Goal: Task Accomplishment & Management: Manage account settings

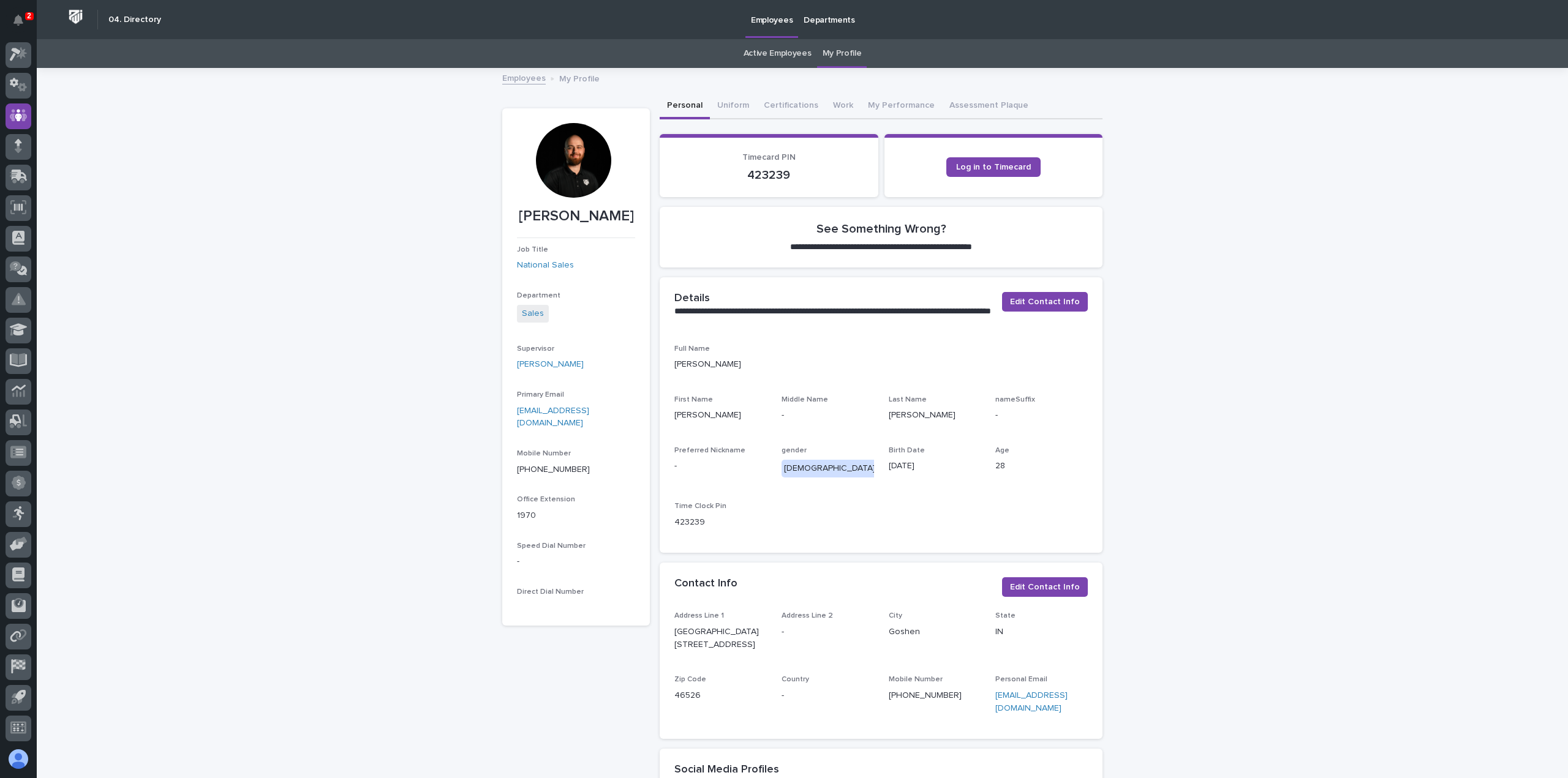
scroll to position [27, 0]
click at [16, 93] on div at bounding box center [18, 86] width 26 height 26
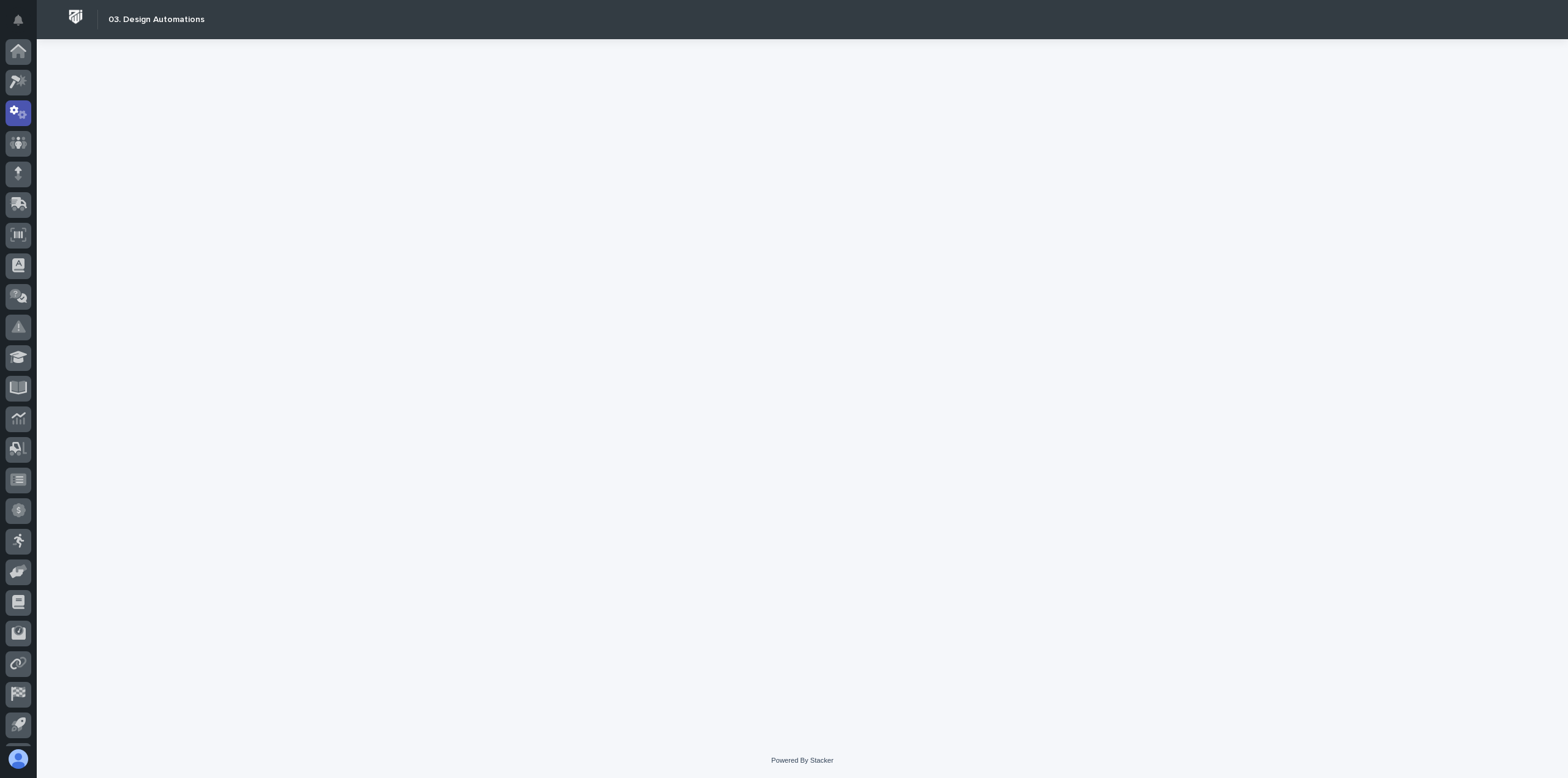
scroll to position [27, 0]
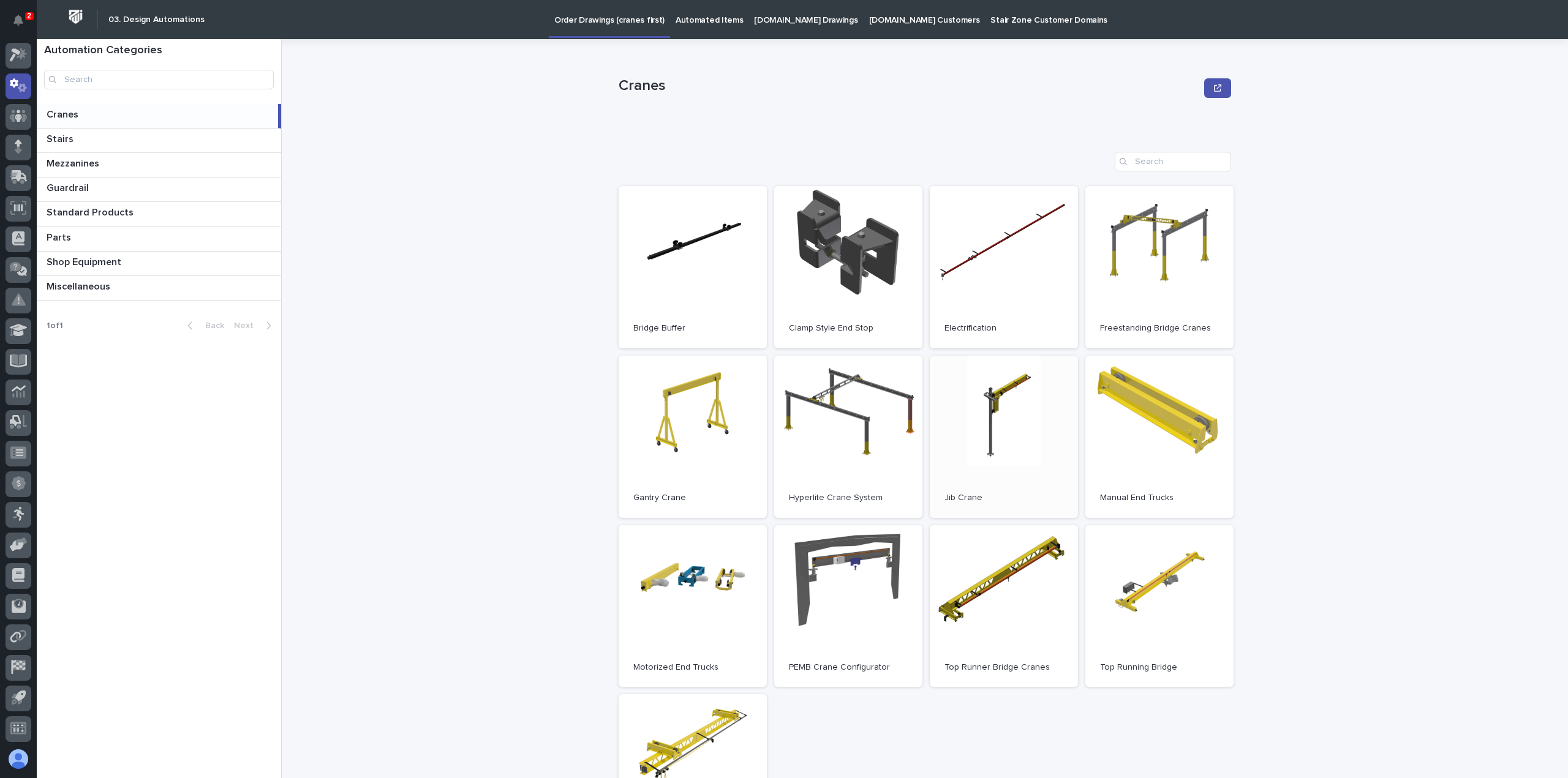
click at [997, 437] on span "Open" at bounding box center [1004, 436] width 22 height 9
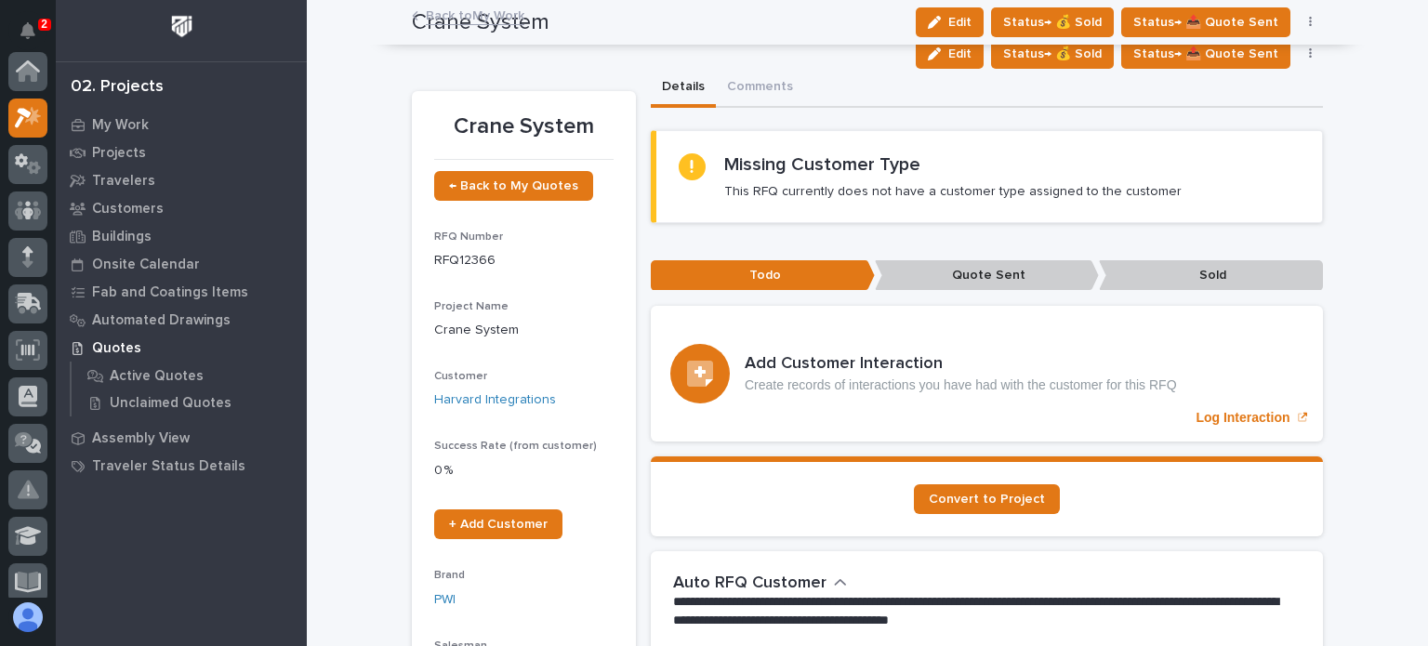
scroll to position [46, 0]
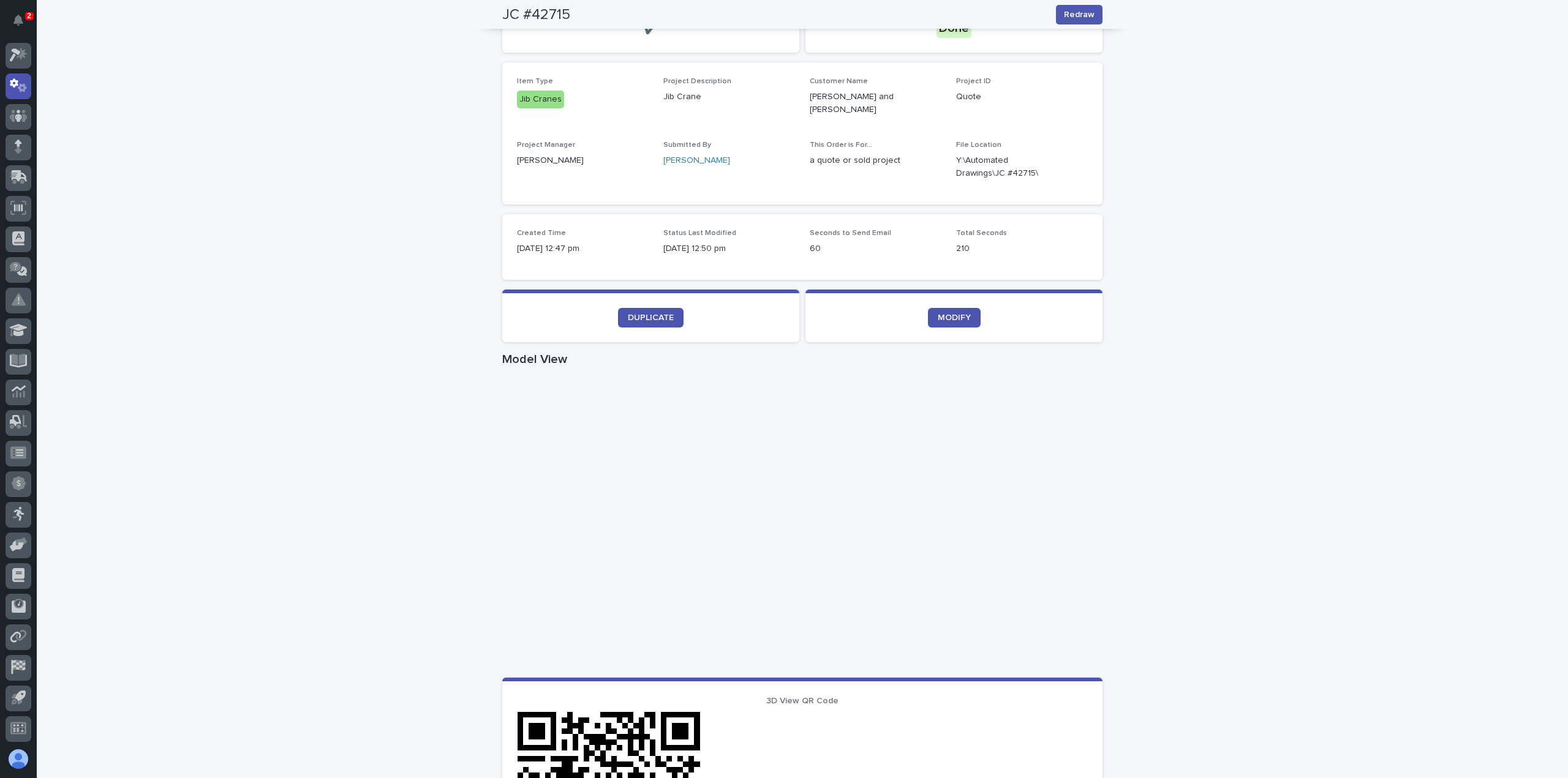
scroll to position [61, 0]
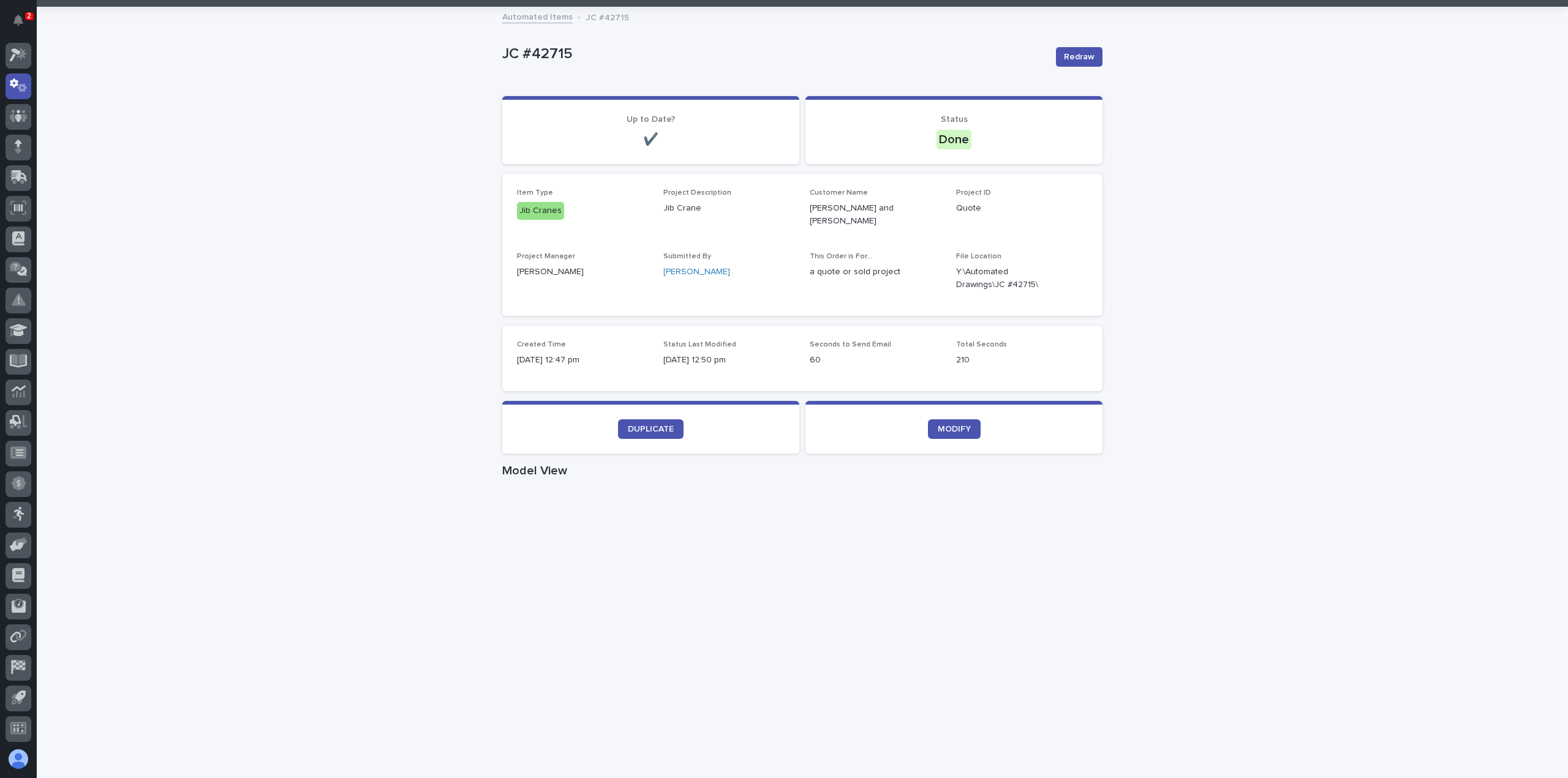
click at [284, 410] on div "Loading... Saving… Loading... Saving… JC #42715 Redraw JC #42715 Redraw Sorry, …" at bounding box center [802, 652] width 1531 height 1287
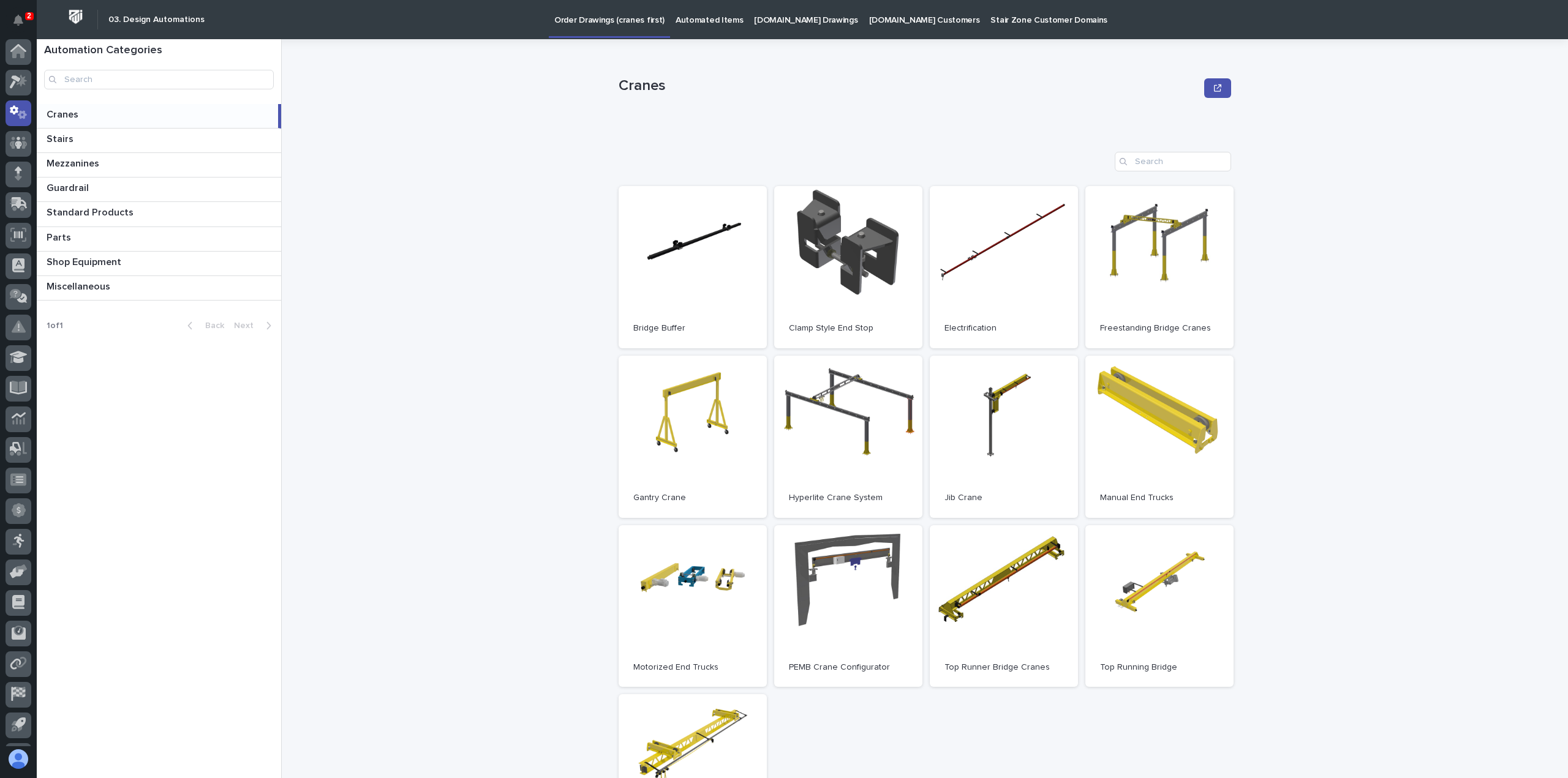
scroll to position [27, 0]
click at [20, 61] on div at bounding box center [18, 55] width 26 height 26
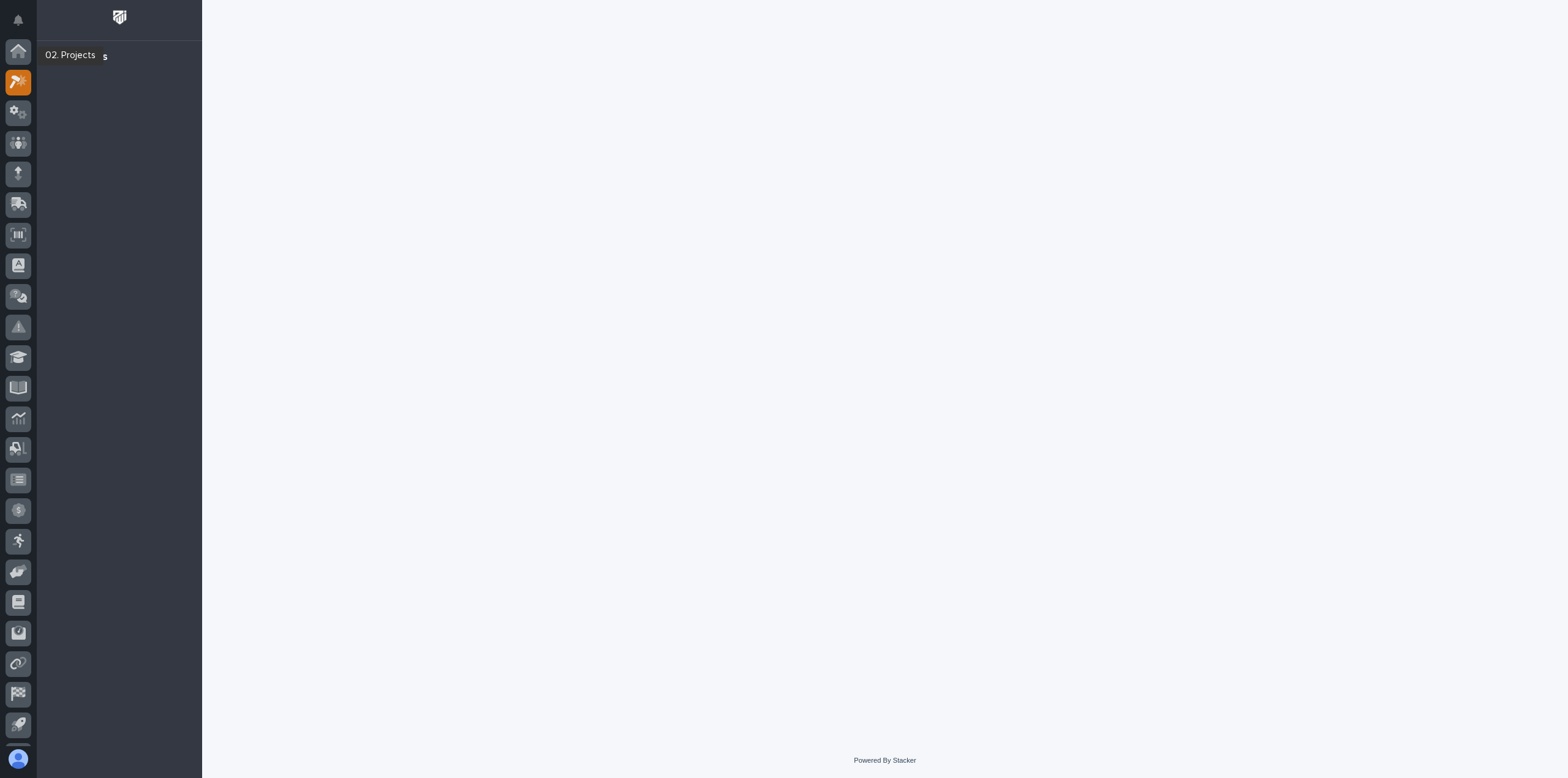
scroll to position [27, 0]
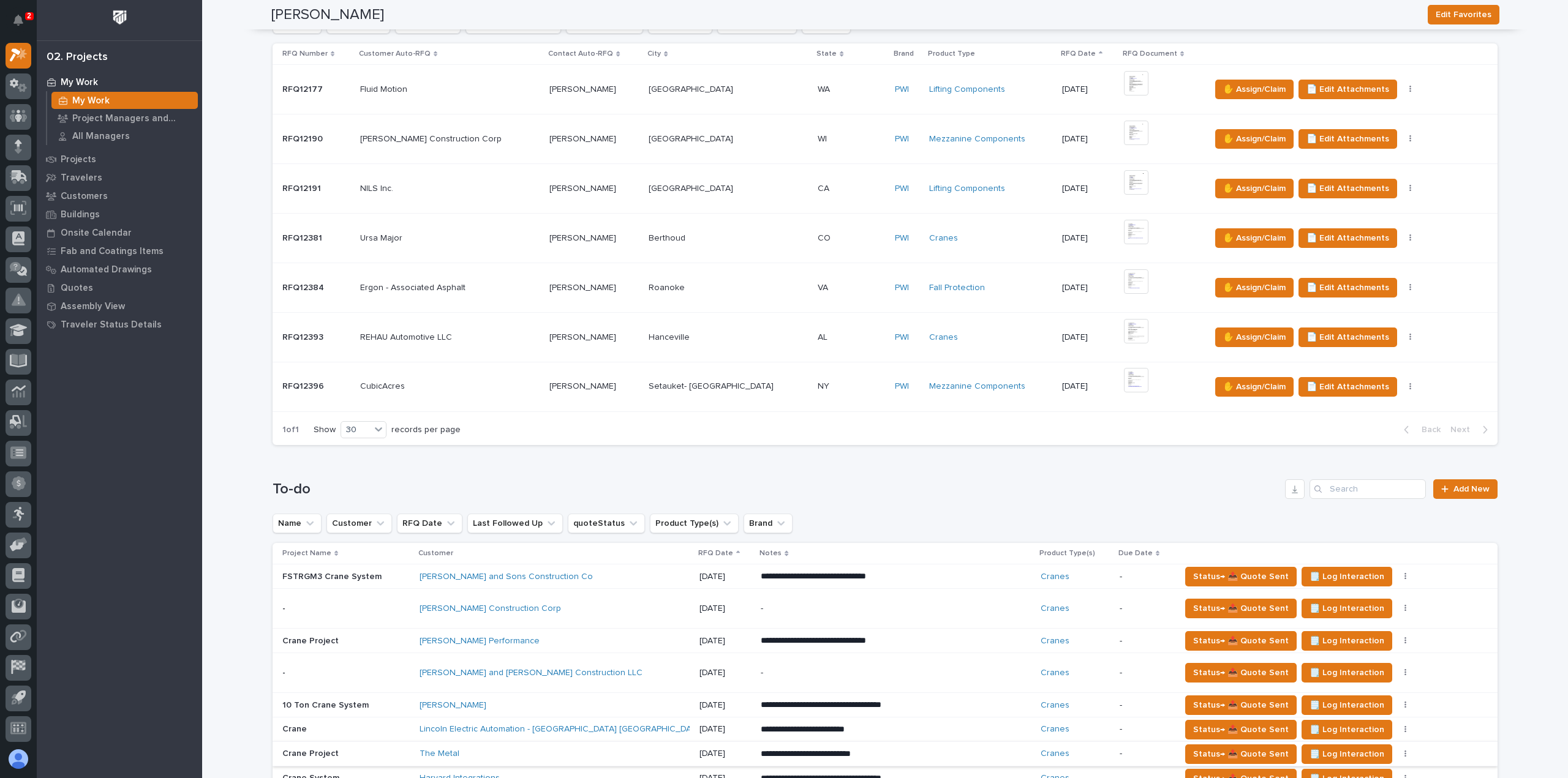
scroll to position [489, 0]
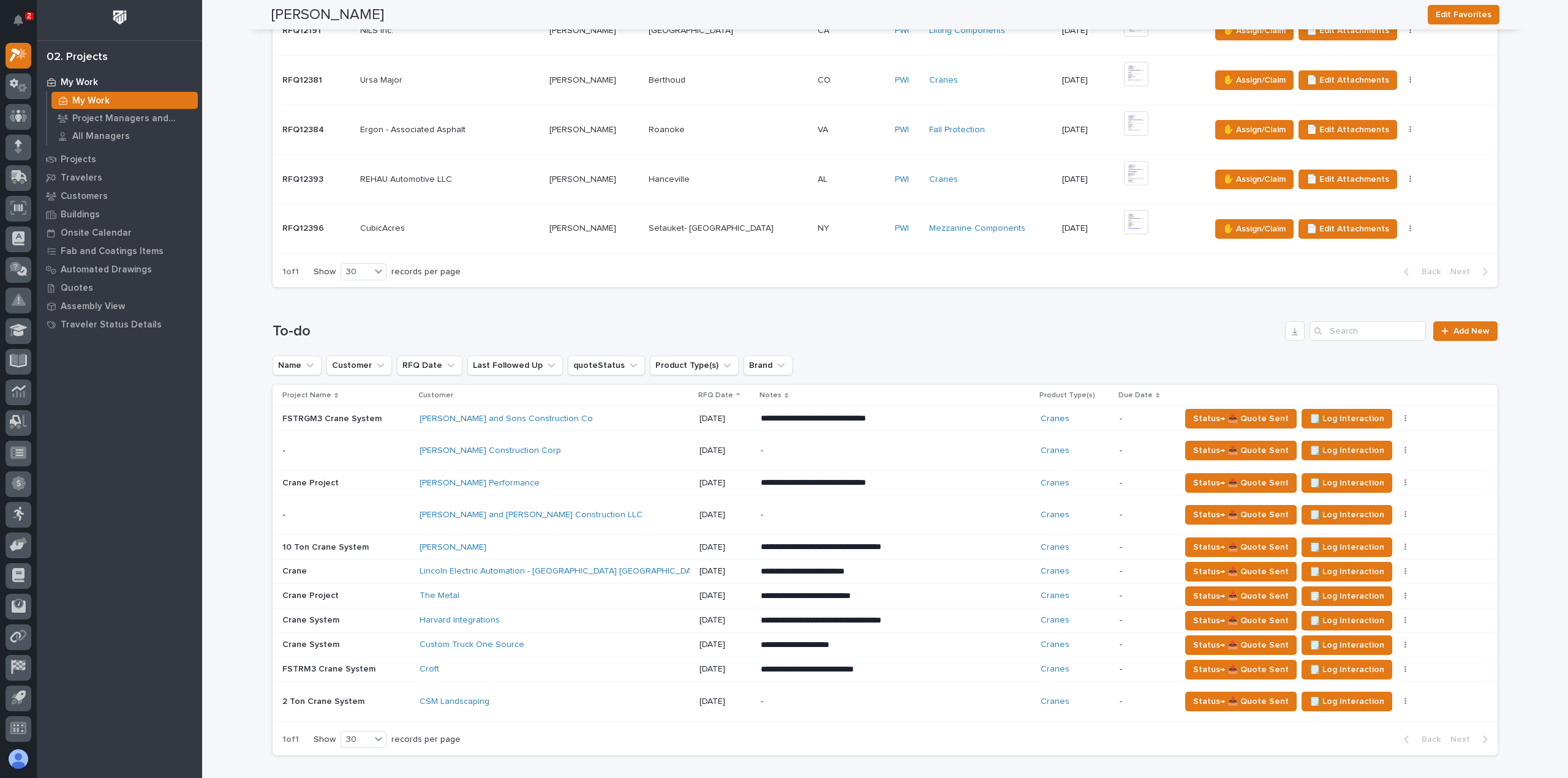
click at [565, 481] on div "[PERSON_NAME] Performance" at bounding box center [527, 484] width 214 height 11
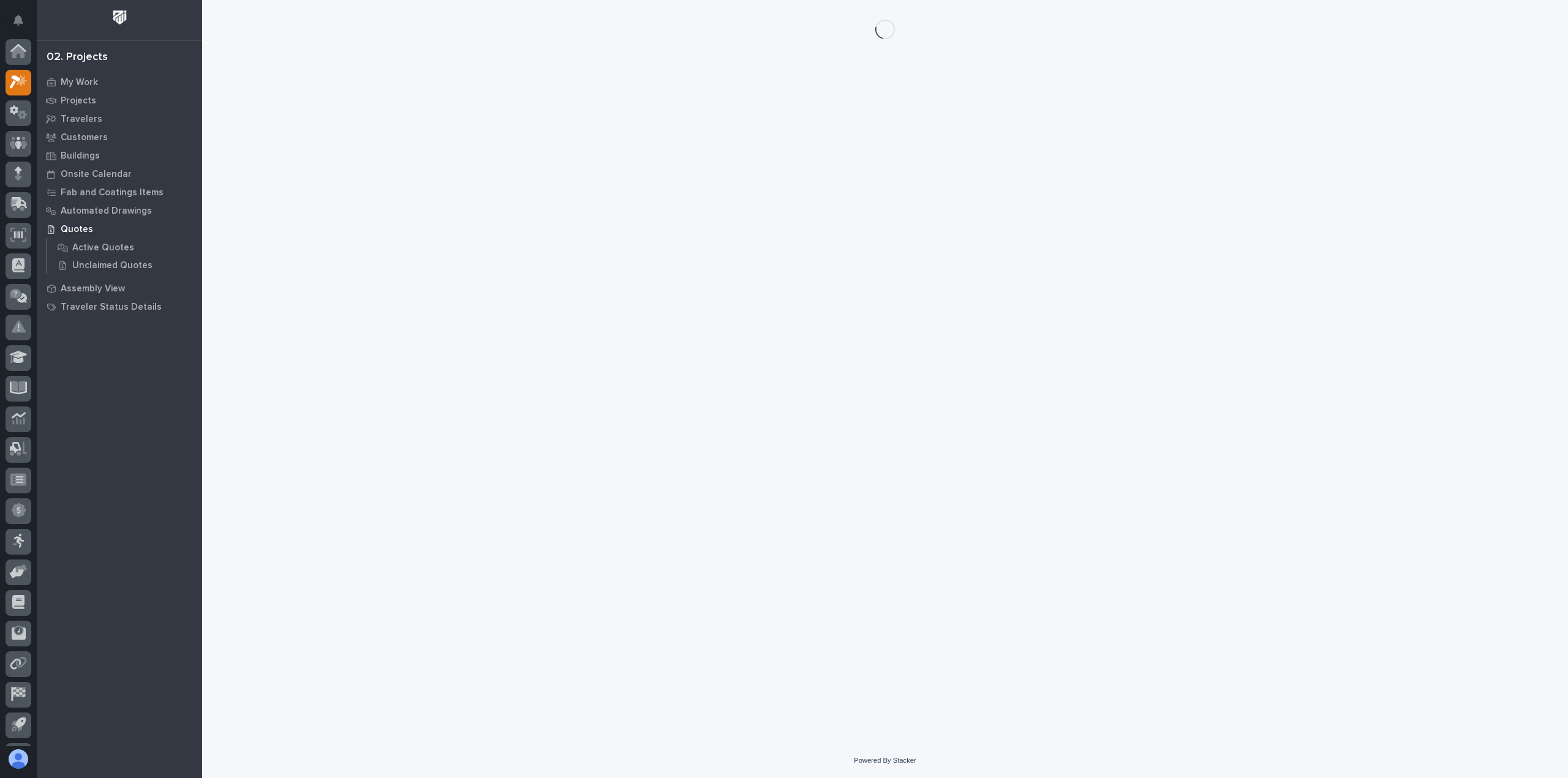
scroll to position [27, 0]
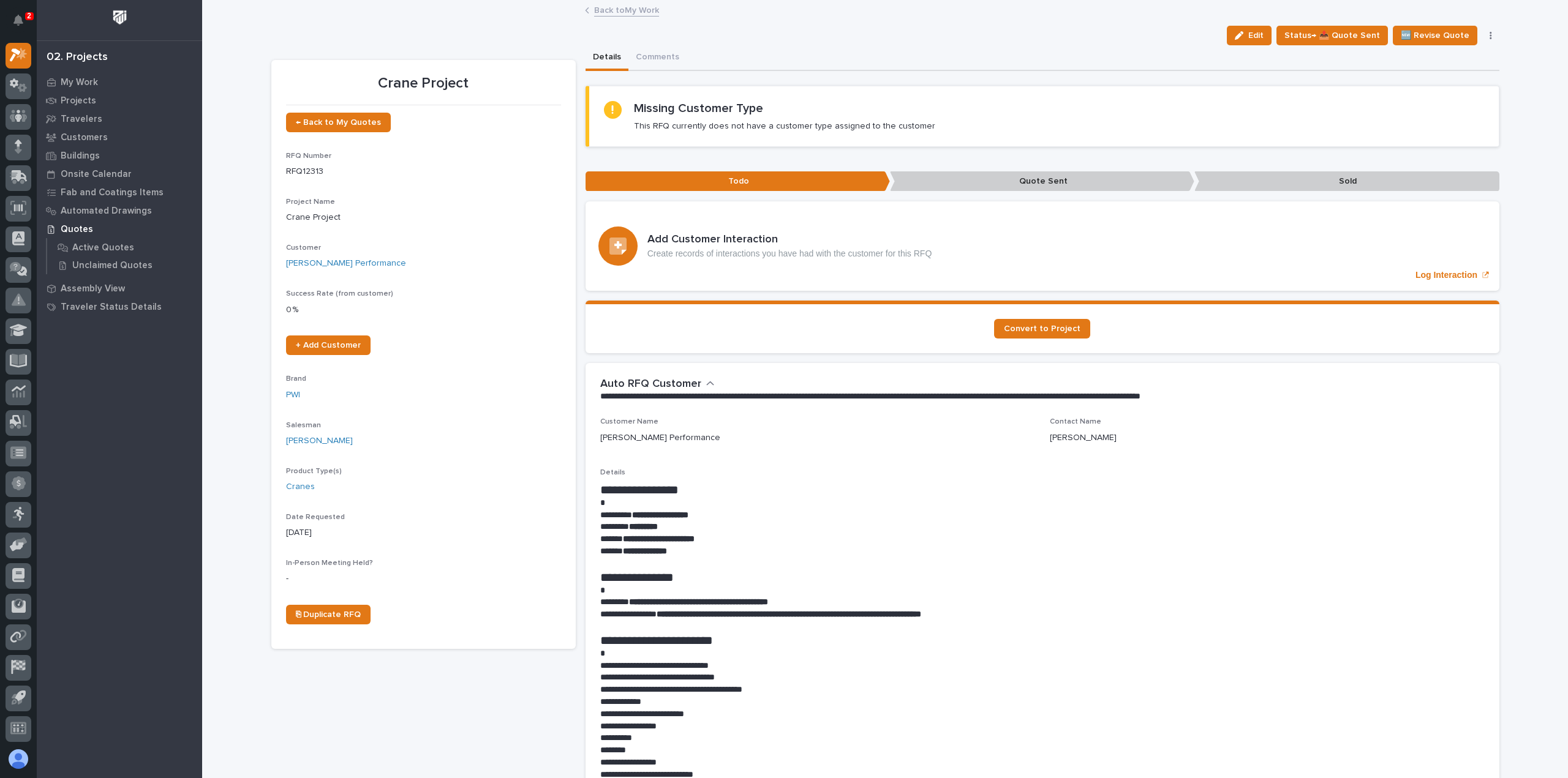
click at [602, 13] on link "Back to My Work" at bounding box center [626, 9] width 65 height 14
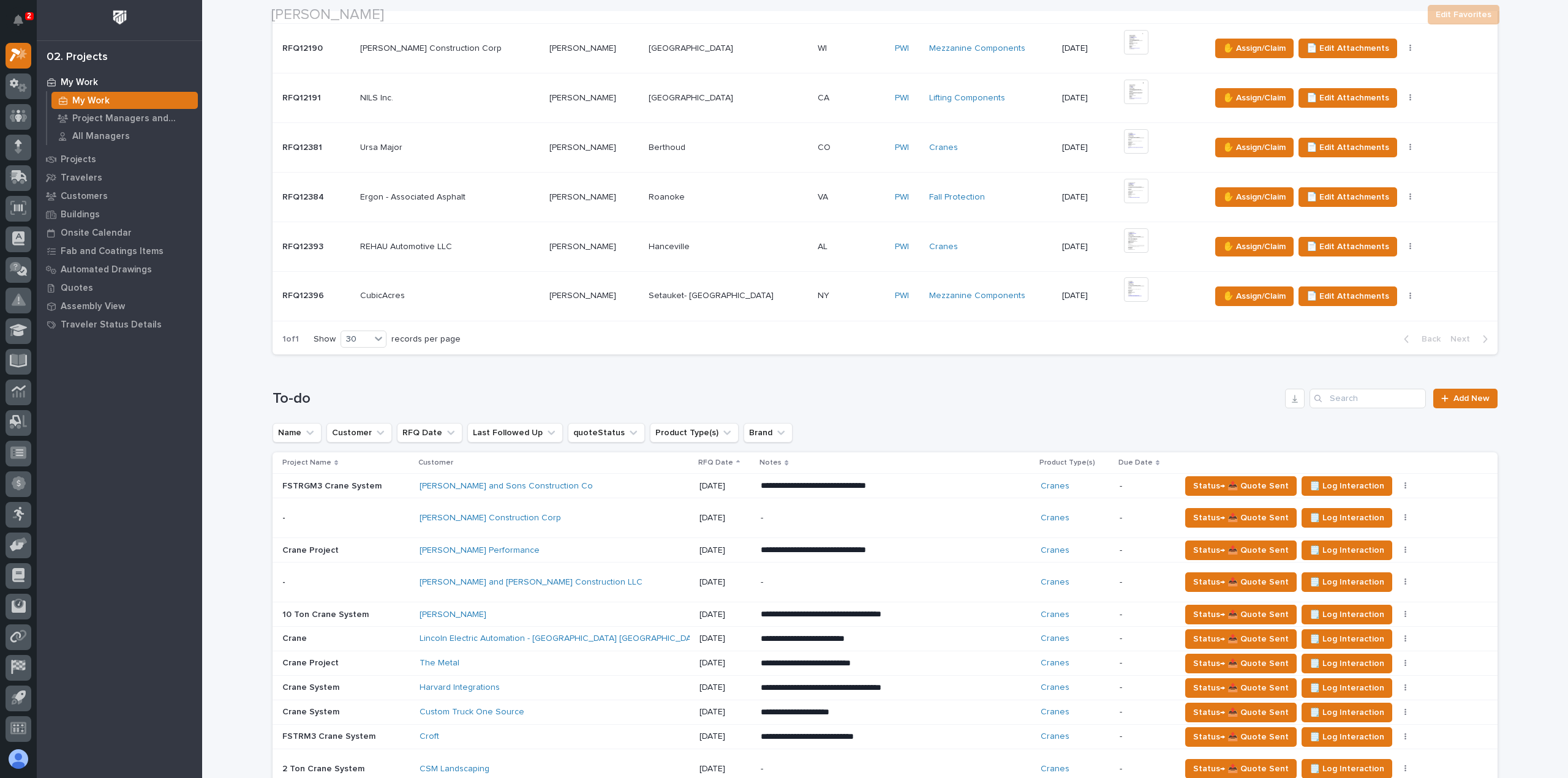
scroll to position [429, 0]
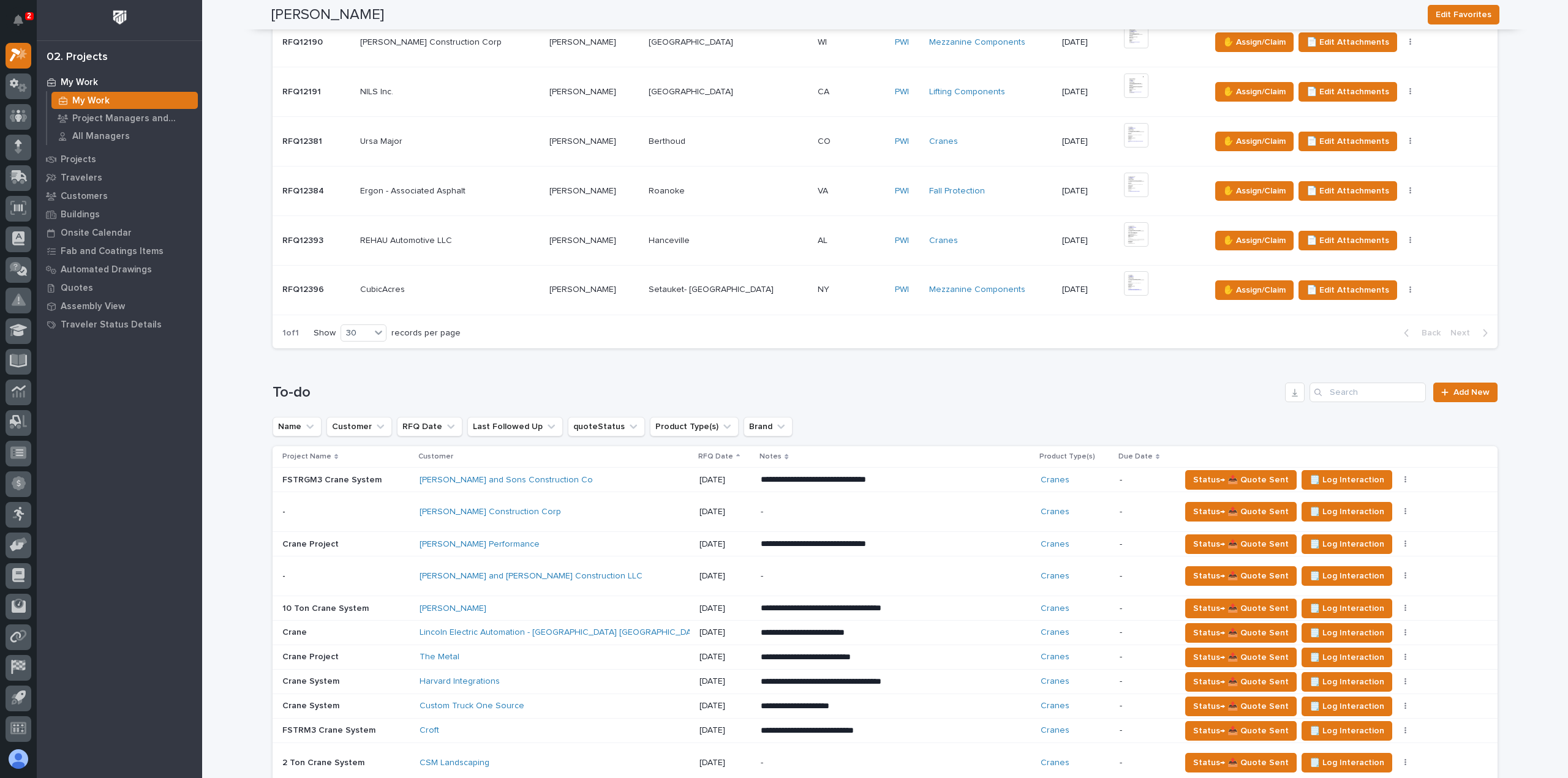
click at [616, 682] on div "Harvard Integrations" at bounding box center [527, 682] width 214 height 11
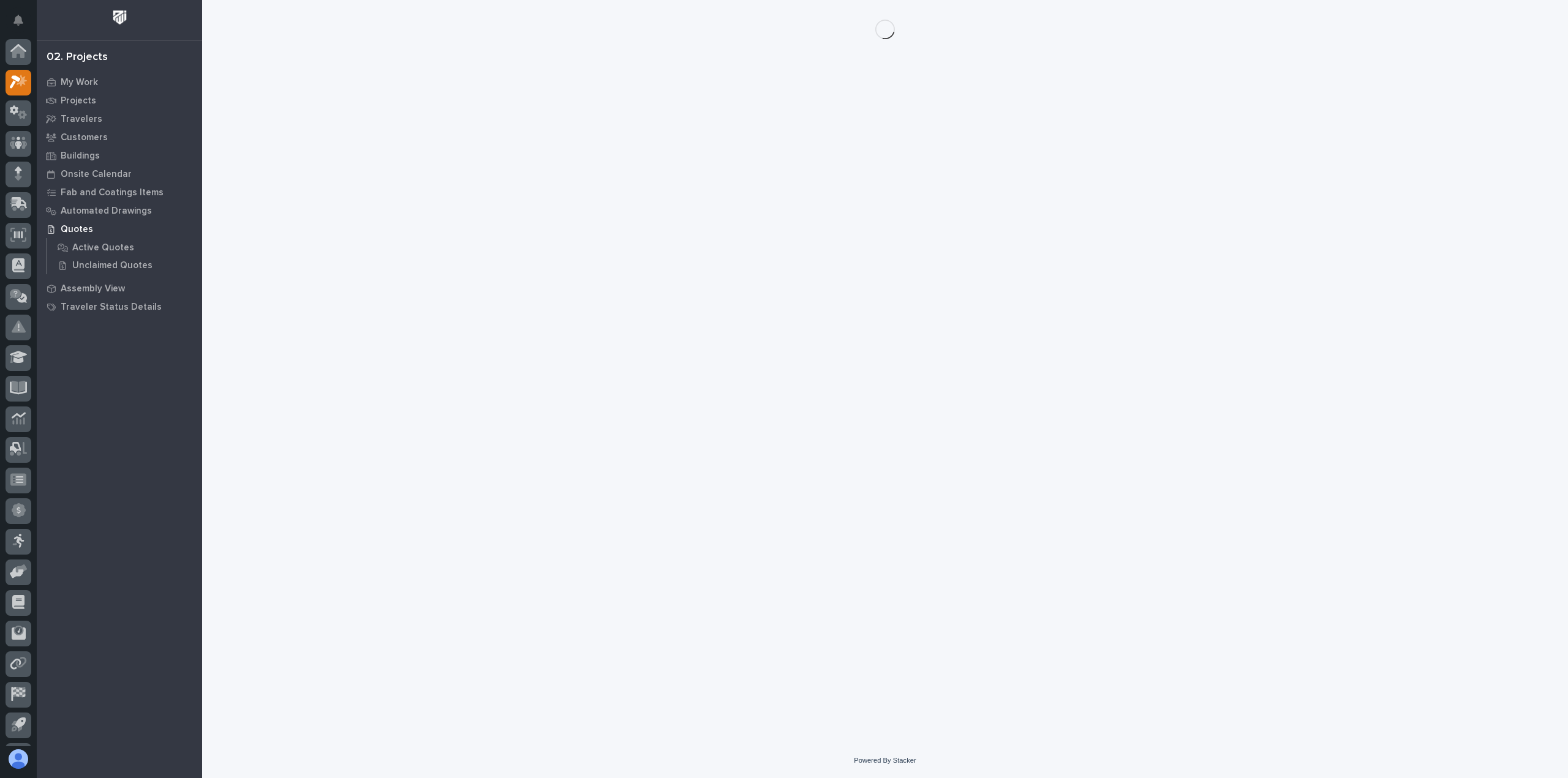
scroll to position [27, 0]
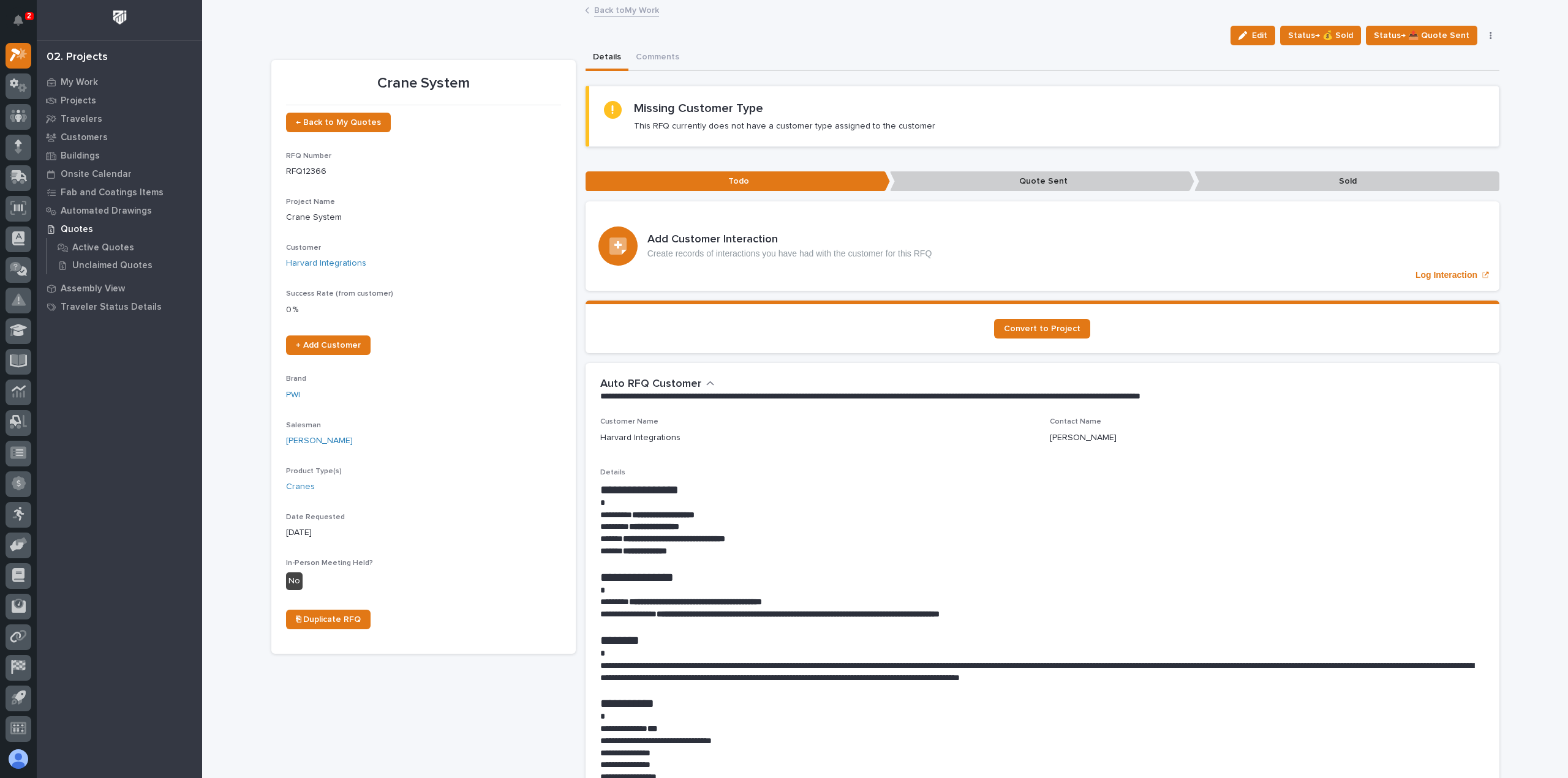
click at [1267, 24] on div "Crane System Edit Status→ 💰 Sold Status→ 📤 Quote Sent Status→ ❌ PWI Declined St…" at bounding box center [885, 780] width 1228 height 1558
click at [1262, 35] on span "Edit" at bounding box center [1260, 36] width 15 height 11
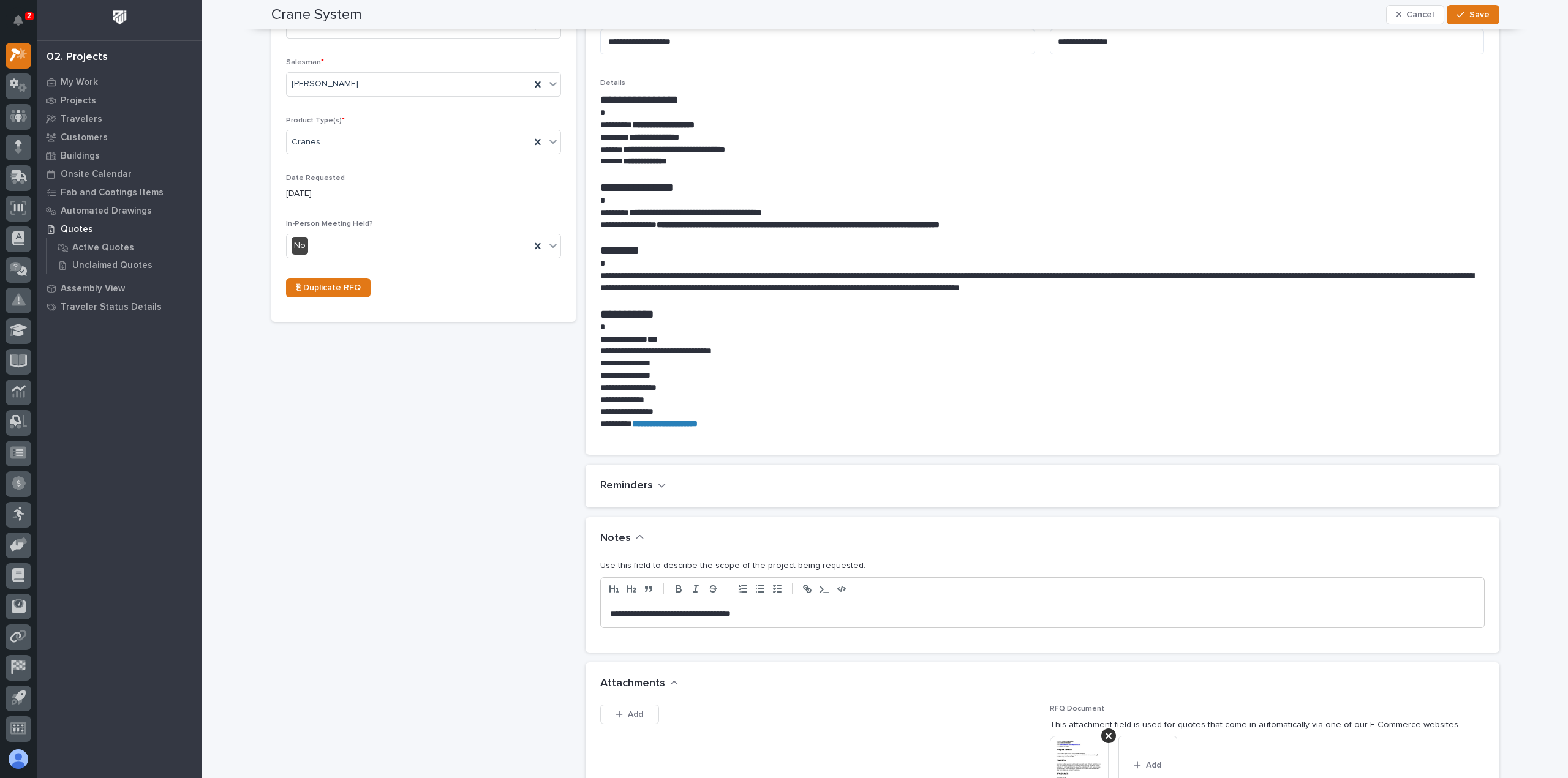
scroll to position [429, 0]
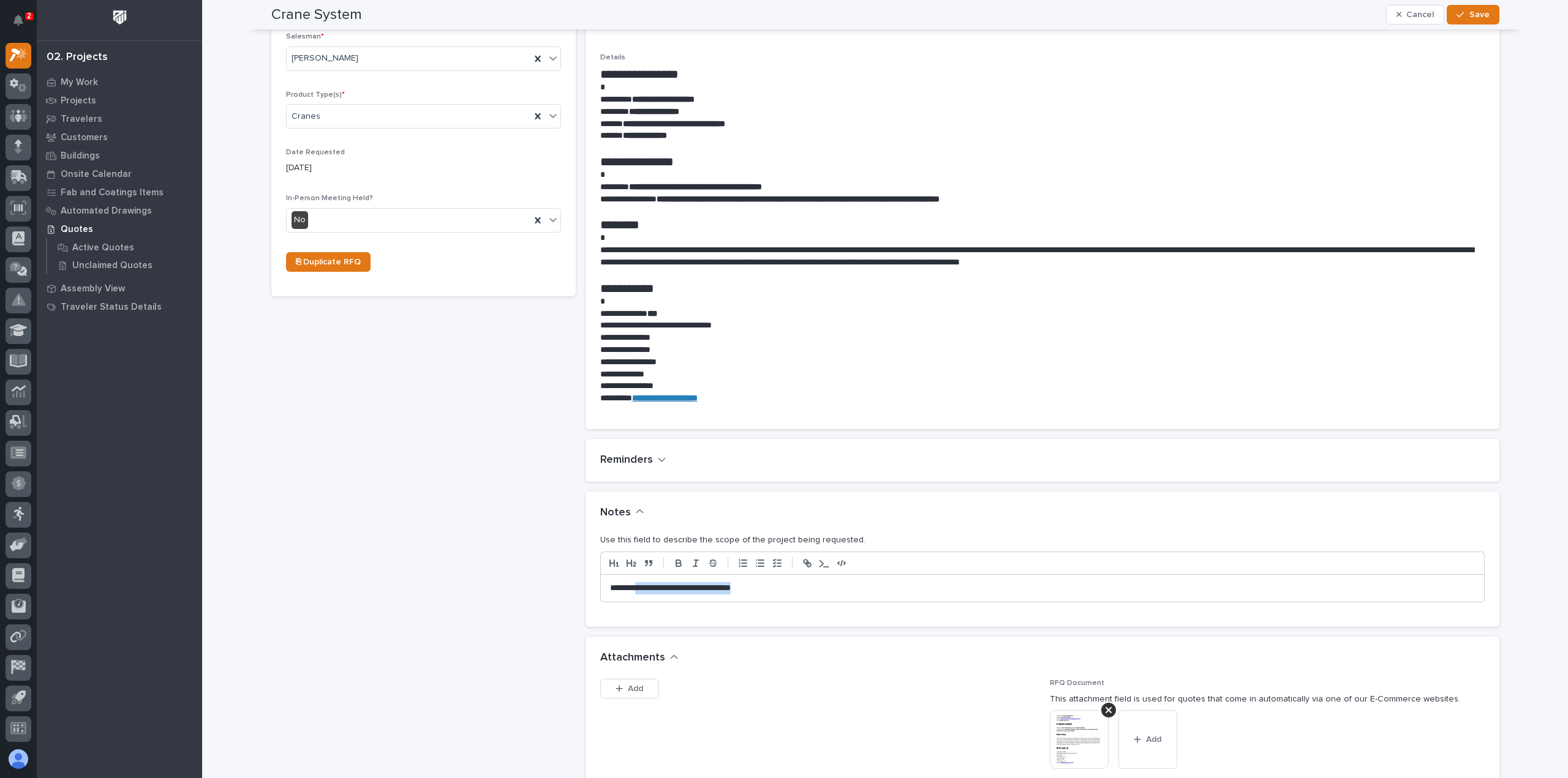
drag, startPoint x: 771, startPoint y: 592, endPoint x: 625, endPoint y: 592, distance: 146.0
click at [633, 602] on div "**********" at bounding box center [1043, 572] width 885 height 78
click at [1457, 13] on icon "button" at bounding box center [1460, 14] width 7 height 9
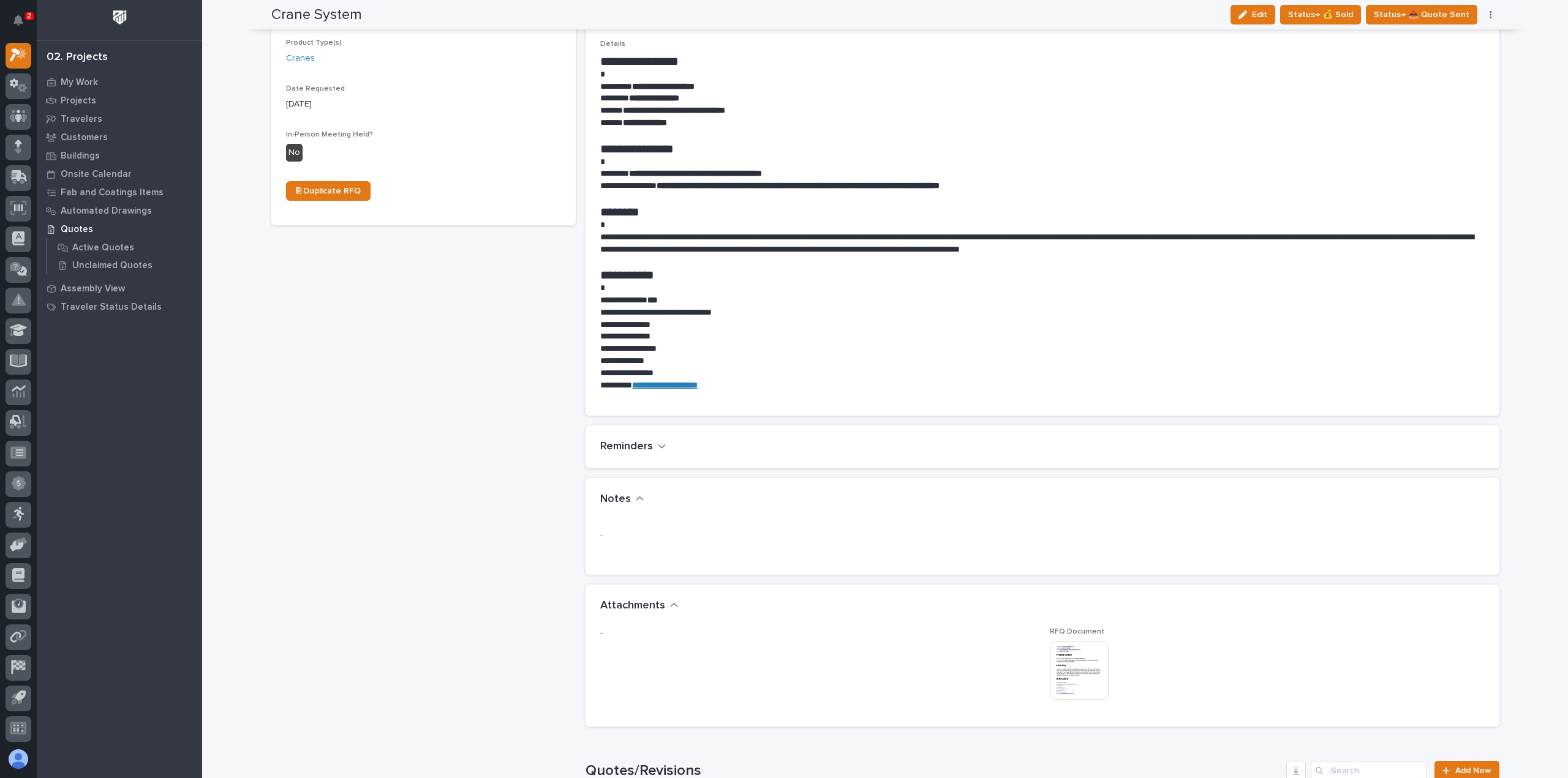
scroll to position [391, 0]
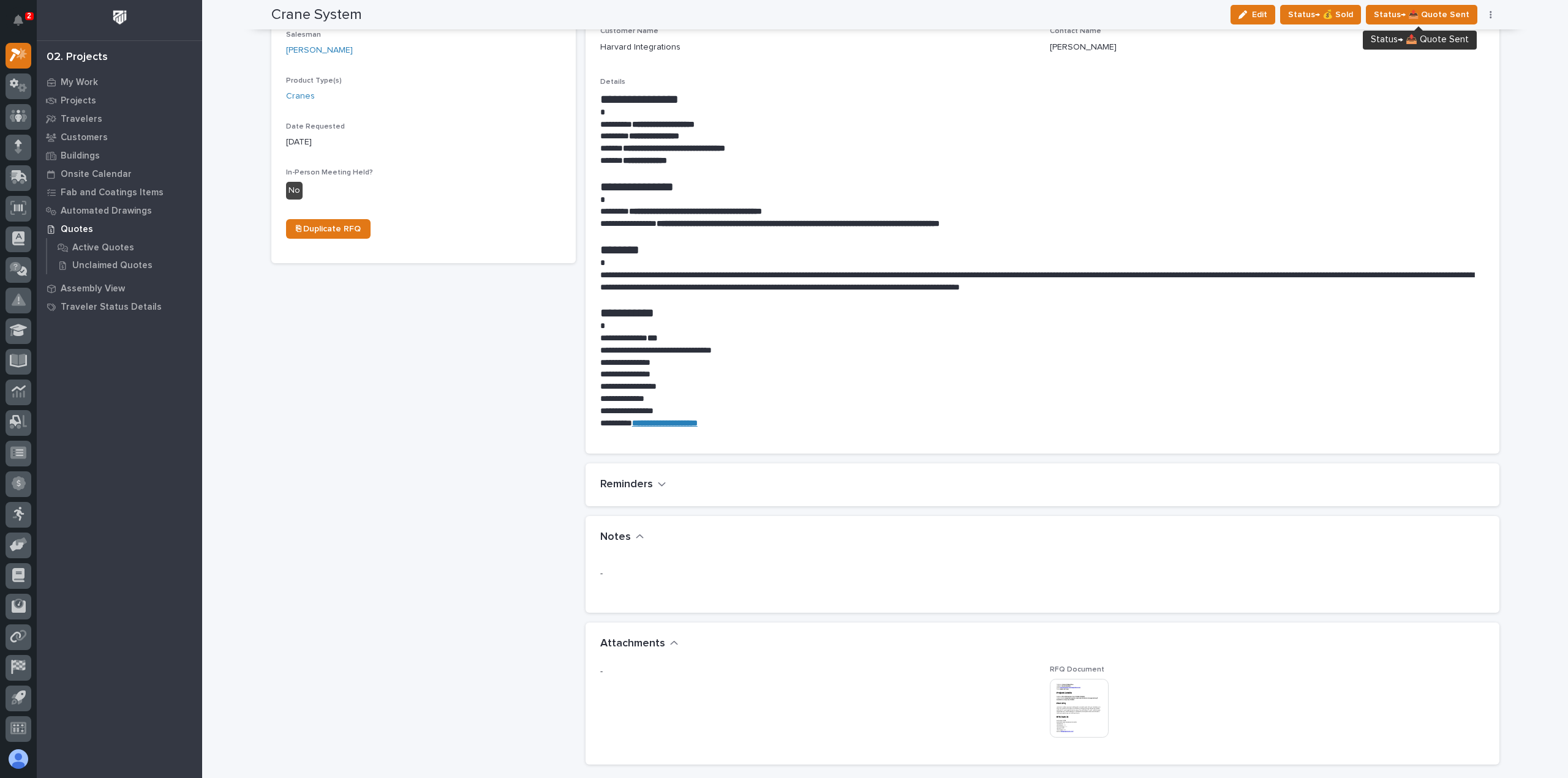
drag, startPoint x: 1454, startPoint y: 13, endPoint x: 800, endPoint y: 24, distance: 654.1
click at [800, 24] on div "Crane System Edit Status→ 💰 Sold Status→ 📤 Quote Sent Status→ ❌ PWI Declined St…" at bounding box center [885, 14] width 1228 height 30
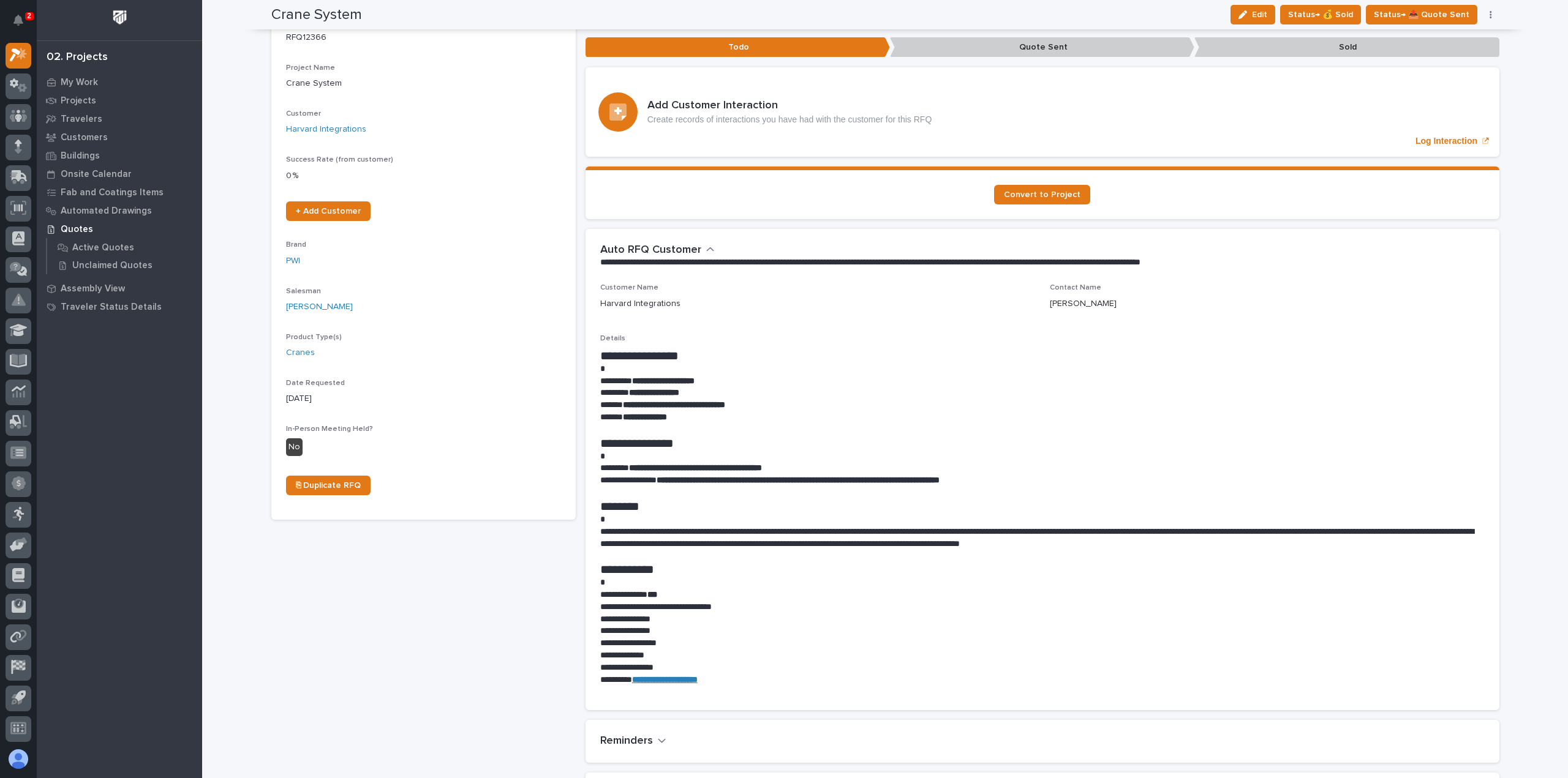
scroll to position [0, 0]
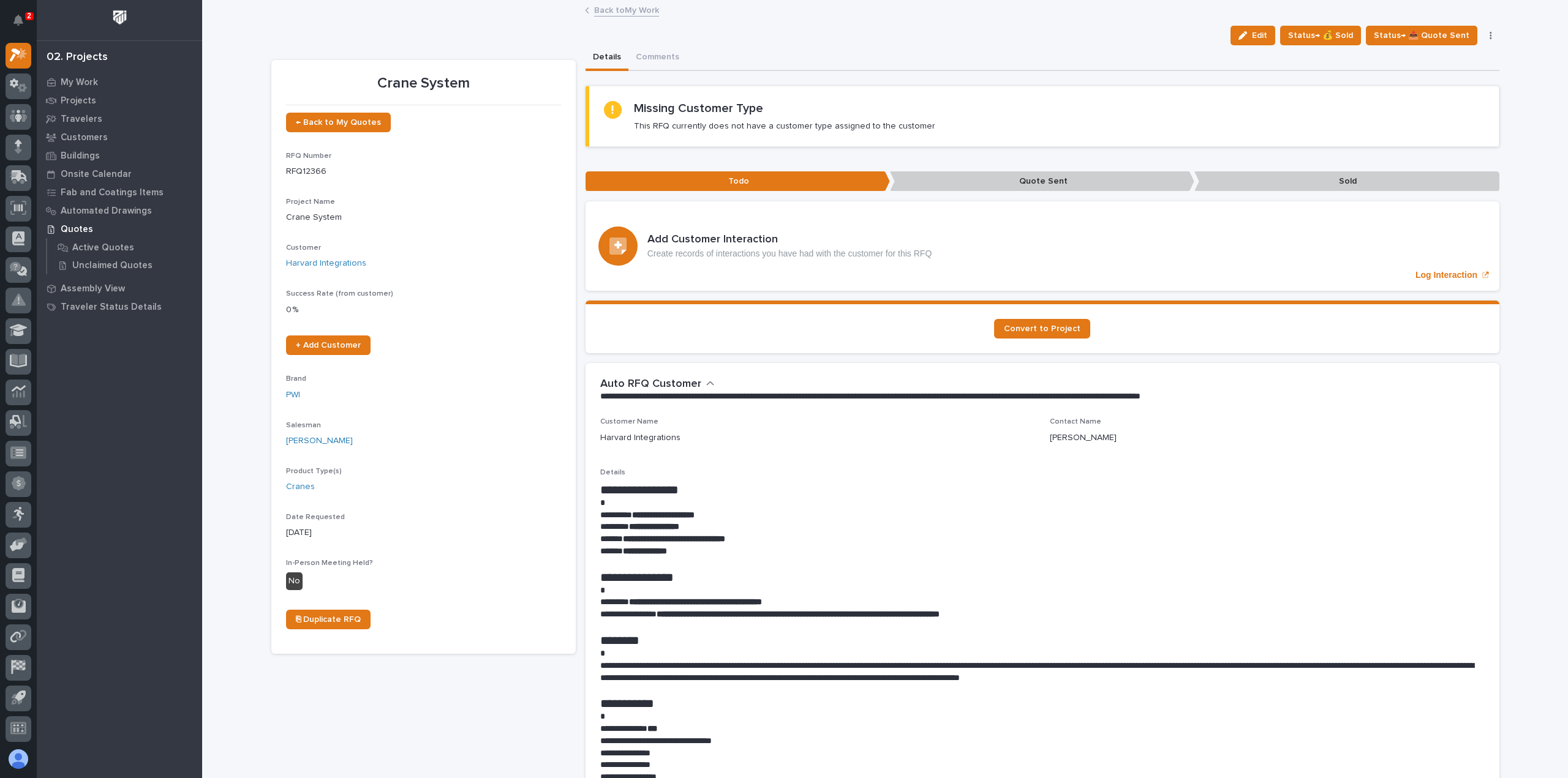
click at [618, 7] on link "Back to My Work" at bounding box center [626, 9] width 65 height 14
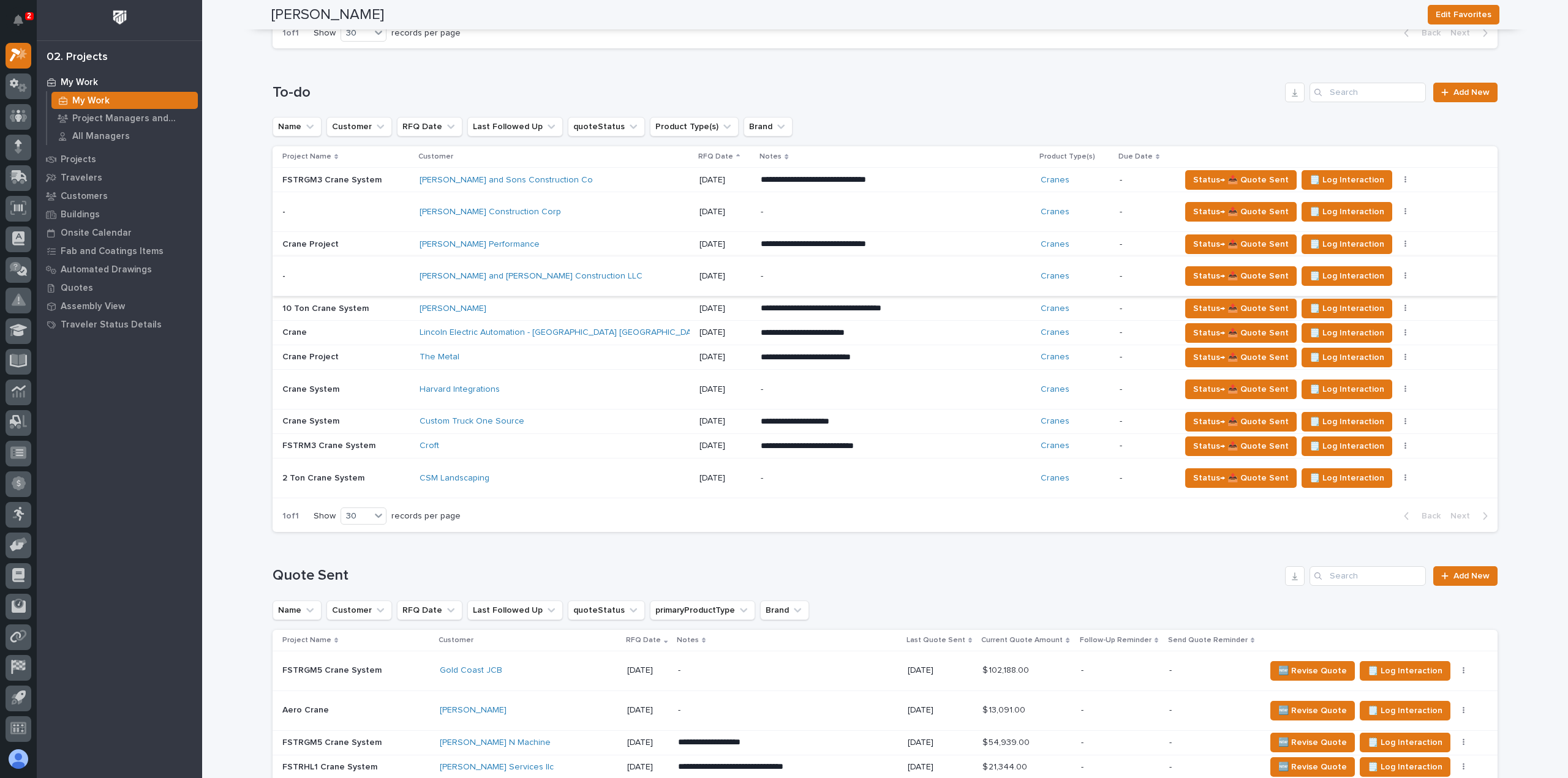
scroll to position [735, 0]
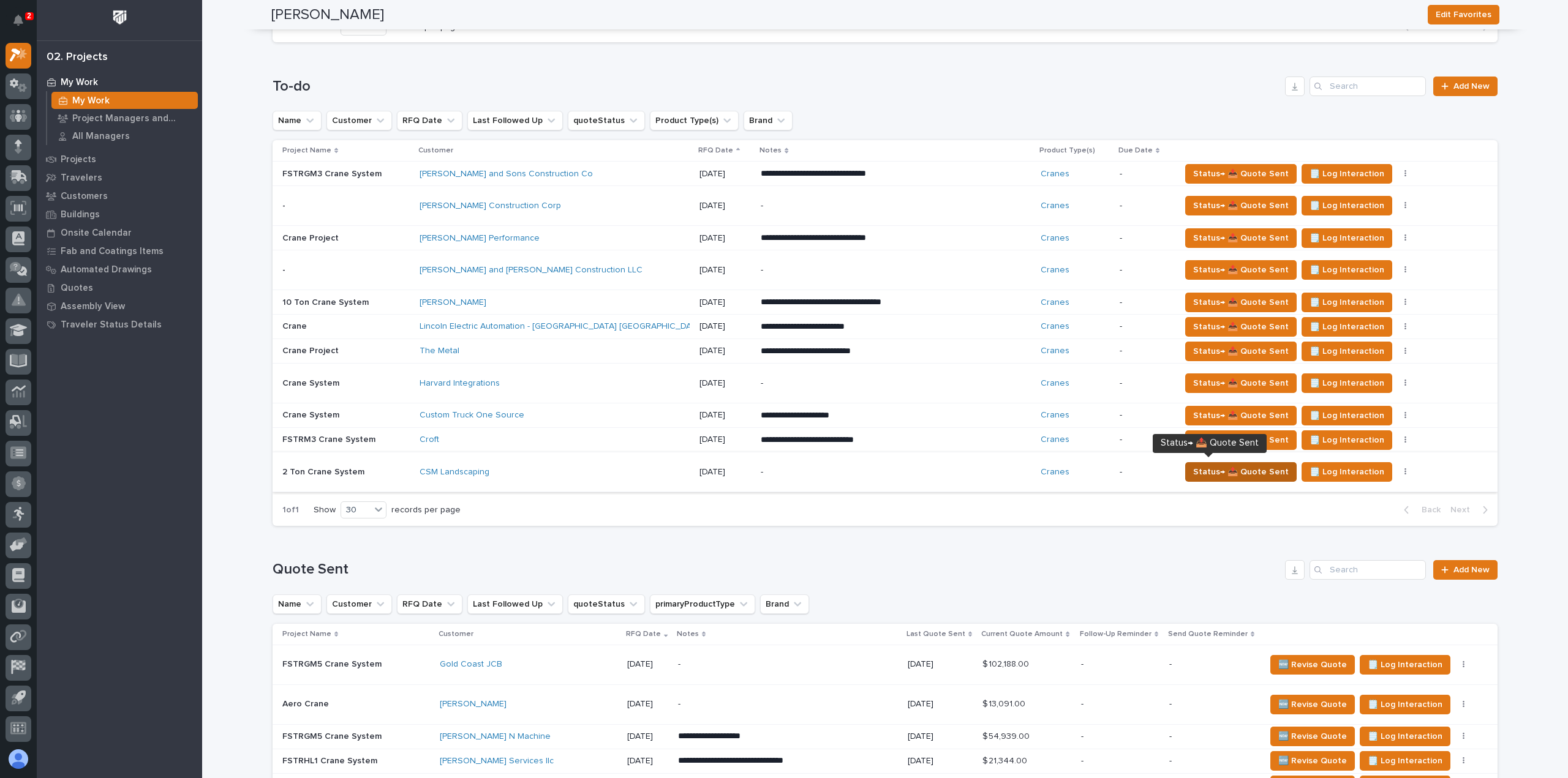
click at [1205, 468] on span "Status→ 📤 Quote Sent" at bounding box center [1240, 472] width 96 height 14
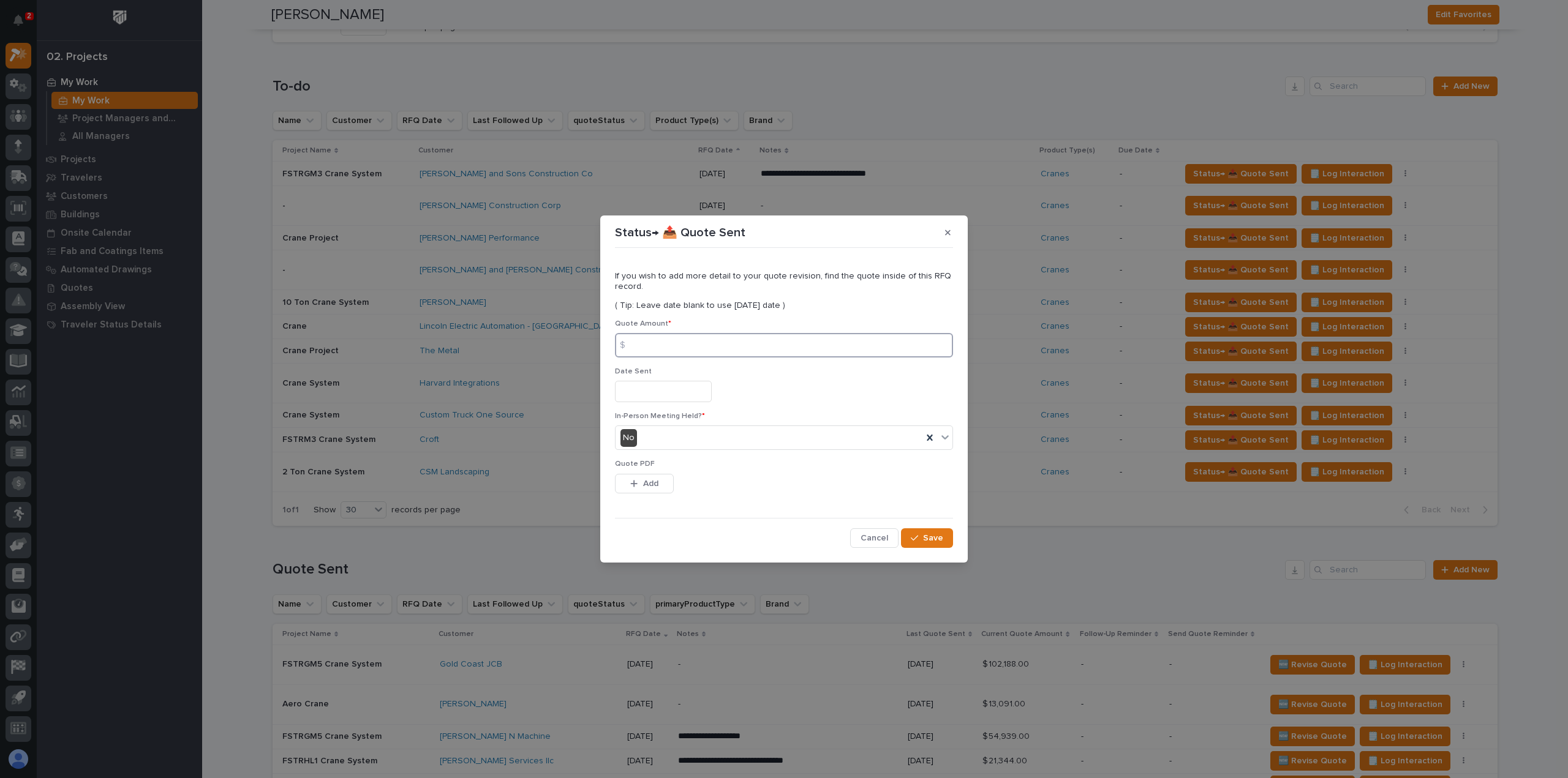
click at [678, 349] on input at bounding box center [784, 345] width 338 height 24
type input "44179"
click at [638, 491] on button "Add" at bounding box center [644, 484] width 59 height 20
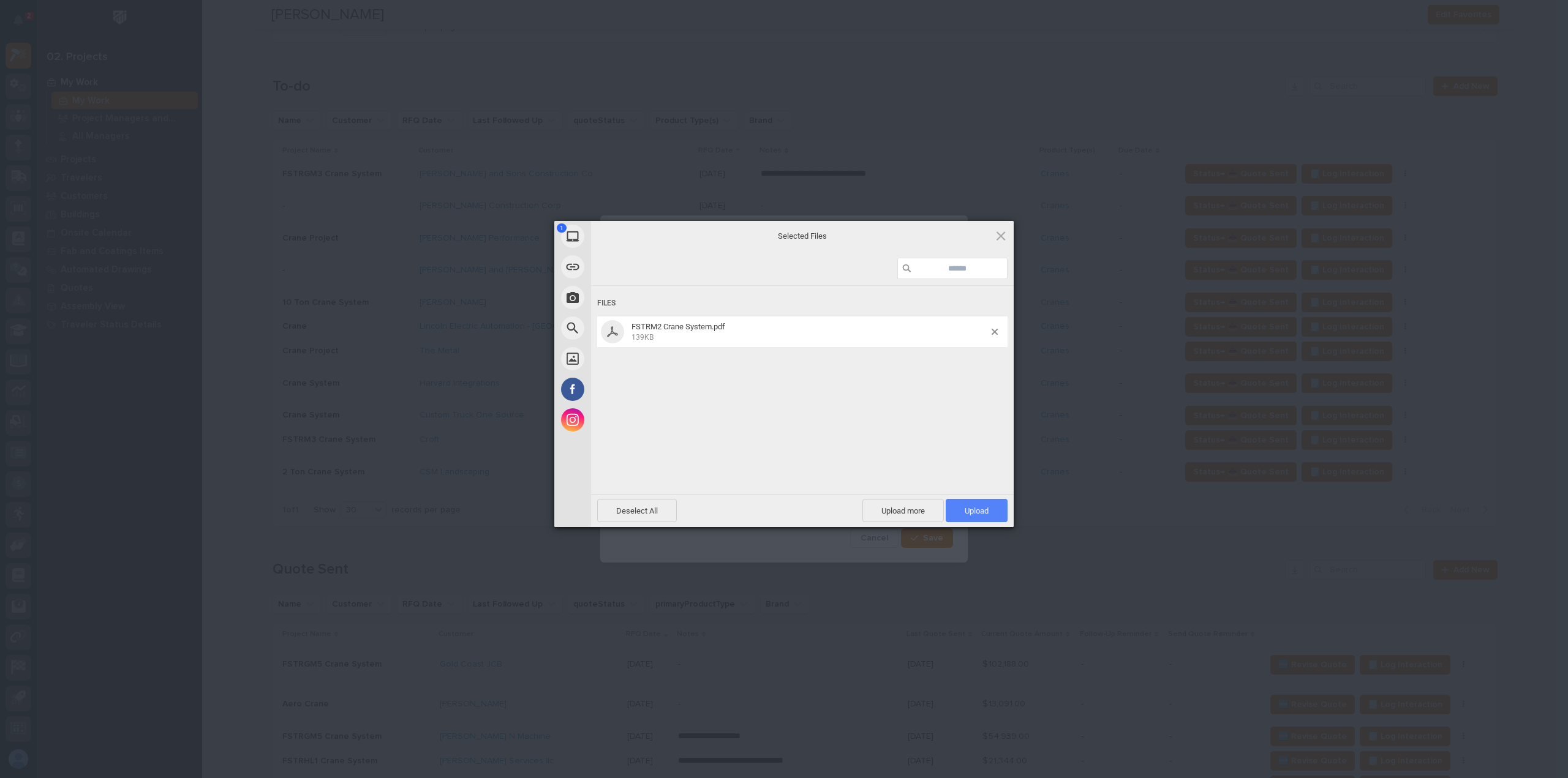
drag, startPoint x: 983, startPoint y: 524, endPoint x: 976, endPoint y: 511, distance: 14.8
click at [979, 520] on div "Deselect All Upload more Upload 1" at bounding box center [802, 511] width 422 height 33
click at [976, 510] on span "Upload 1" at bounding box center [977, 511] width 24 height 9
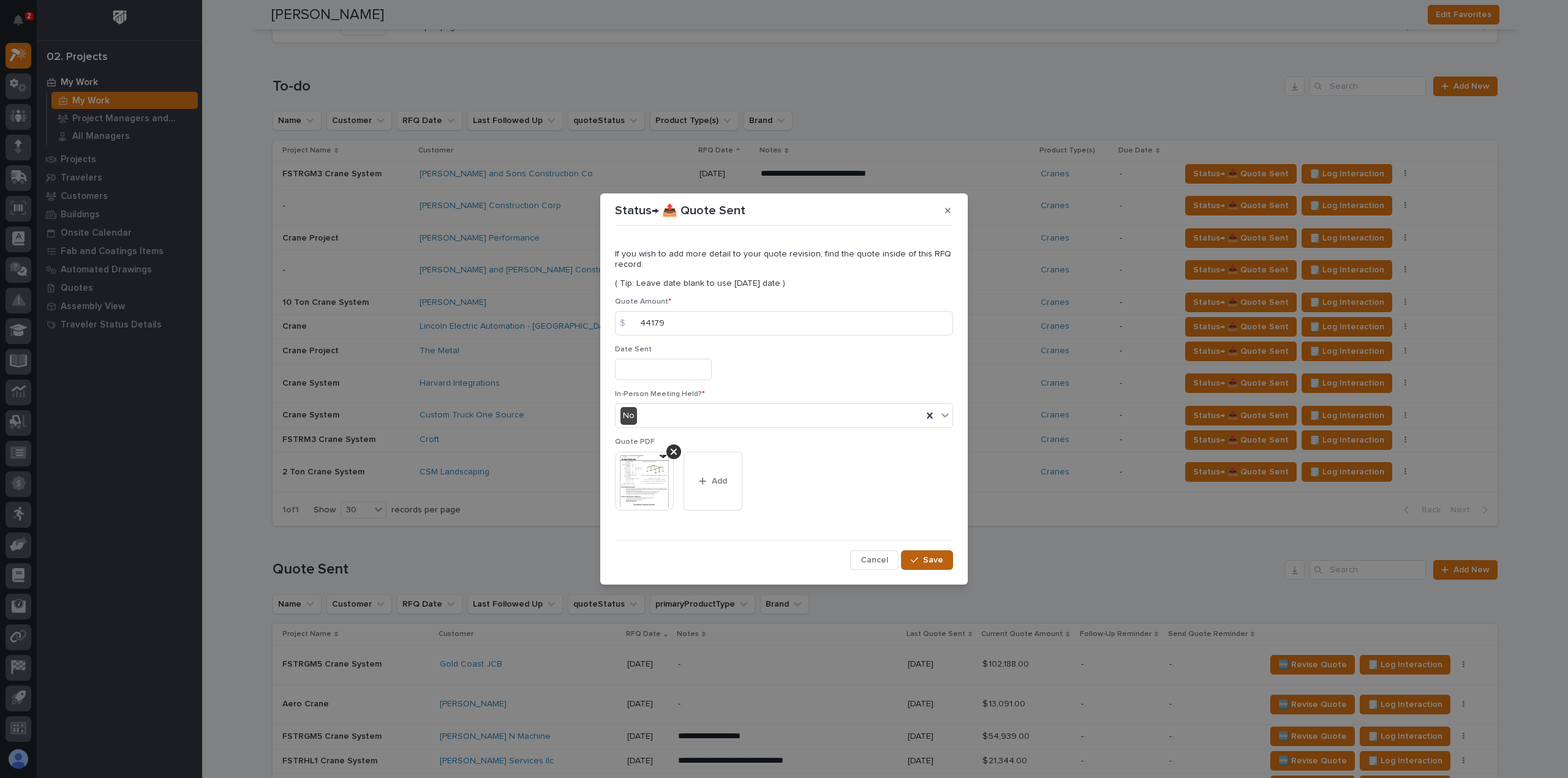
click at [941, 559] on span "Save" at bounding box center [933, 560] width 20 height 11
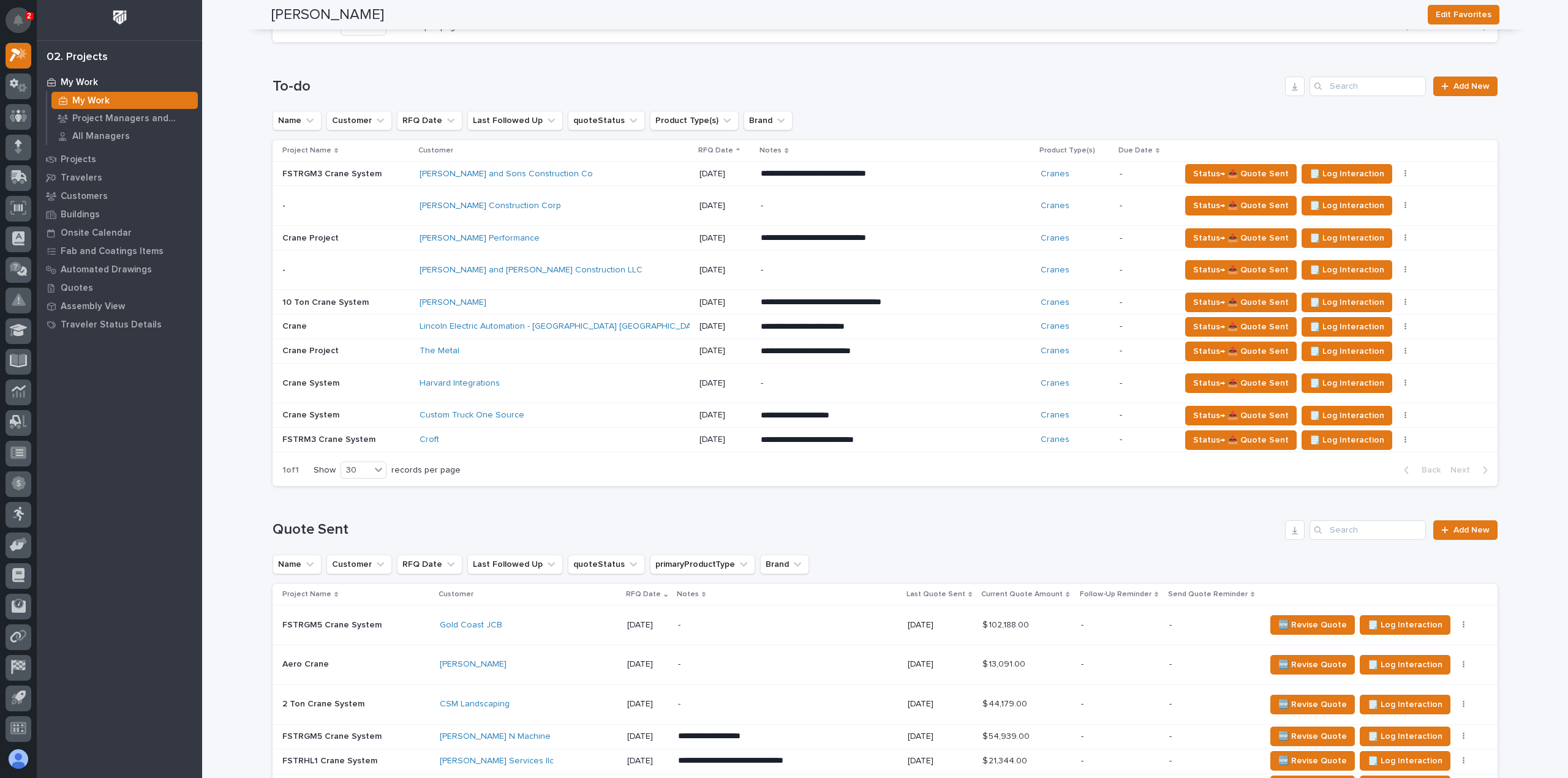
click at [26, 22] on button "Notifications" at bounding box center [18, 20] width 26 height 26
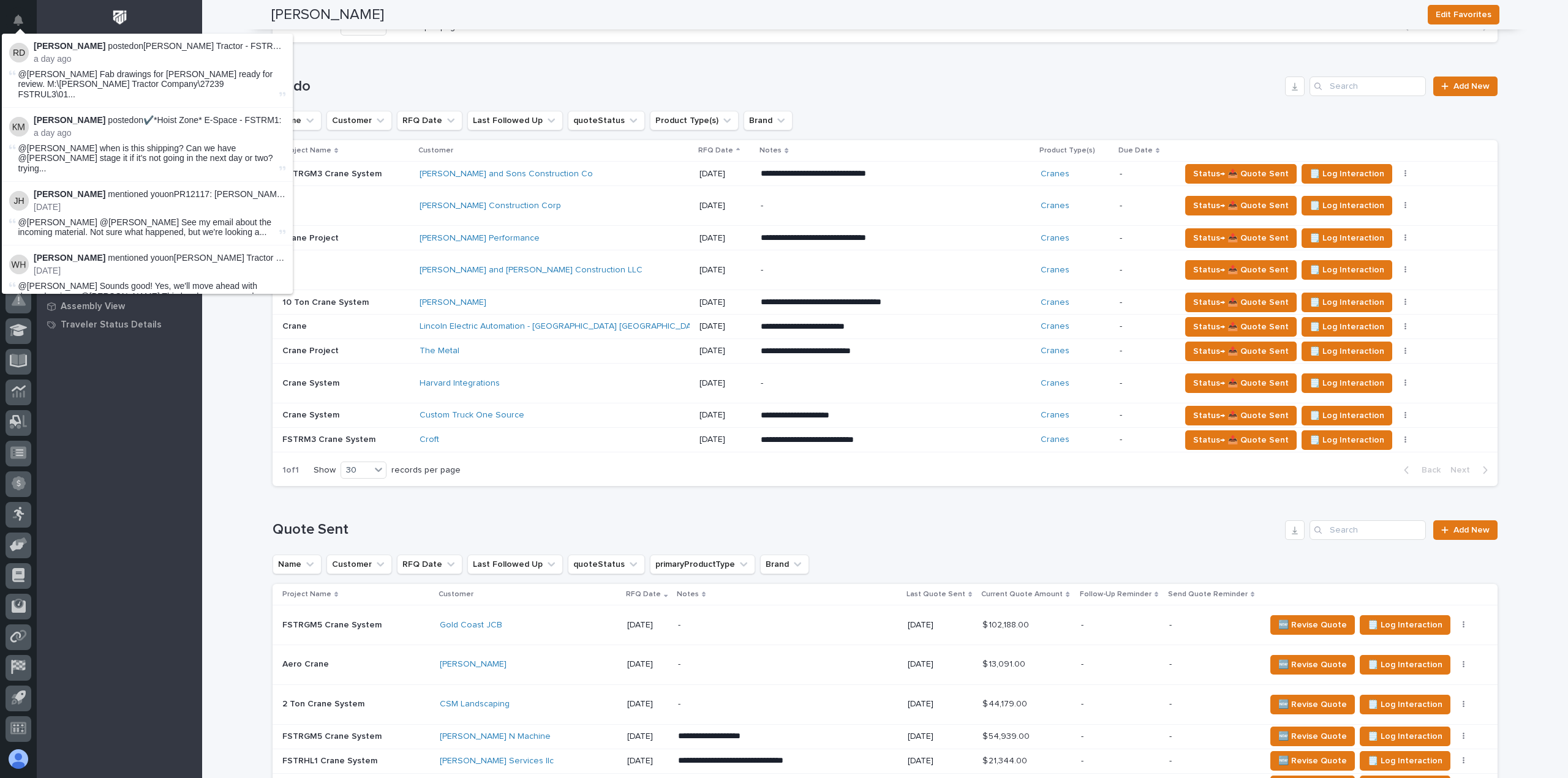
click at [396, 52] on div "**********" at bounding box center [885, 273] width 1225 height 443
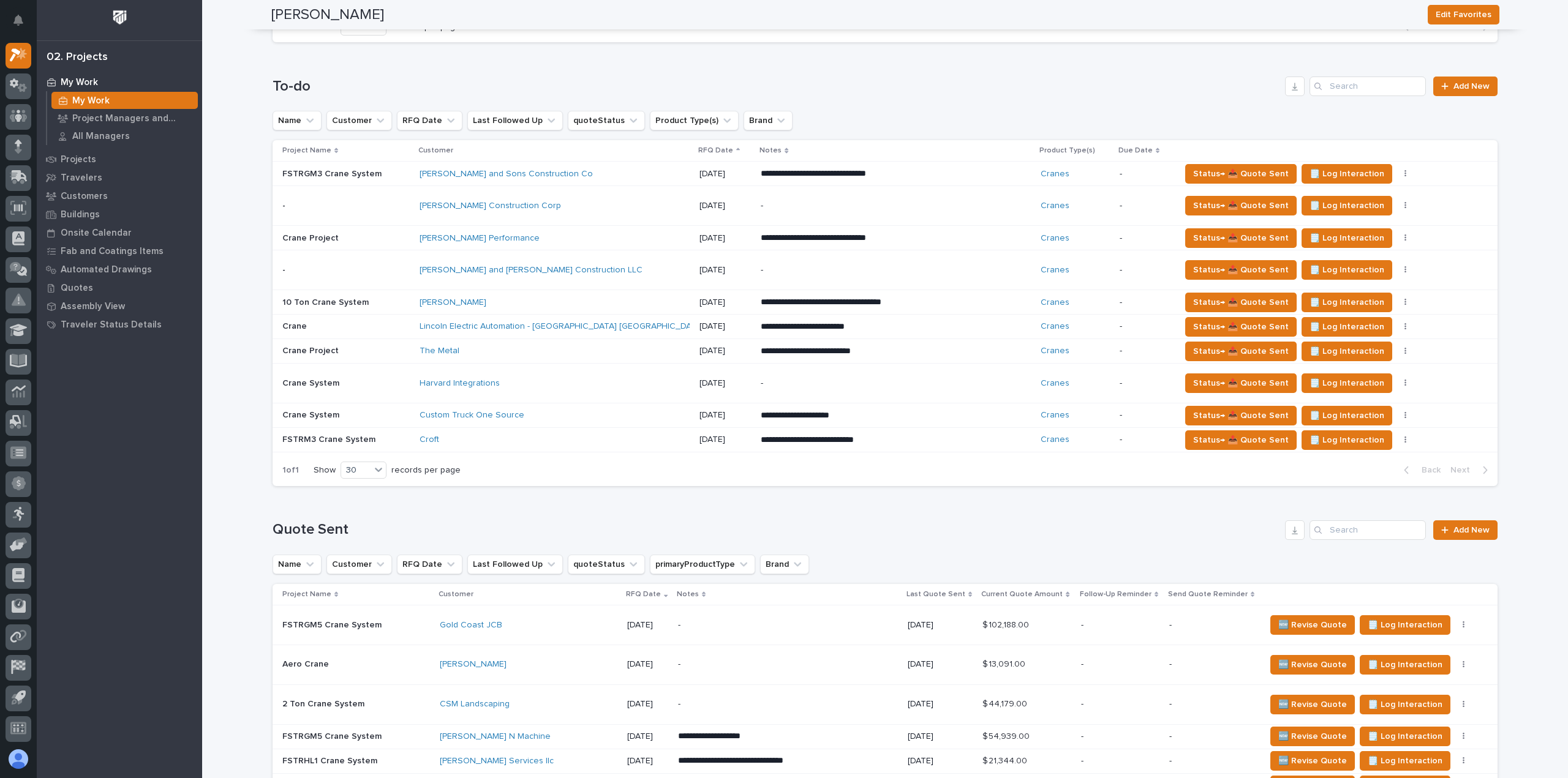
click at [629, 260] on div "Derr and Gruenewald Construction LLC" at bounding box center [555, 270] width 270 height 20
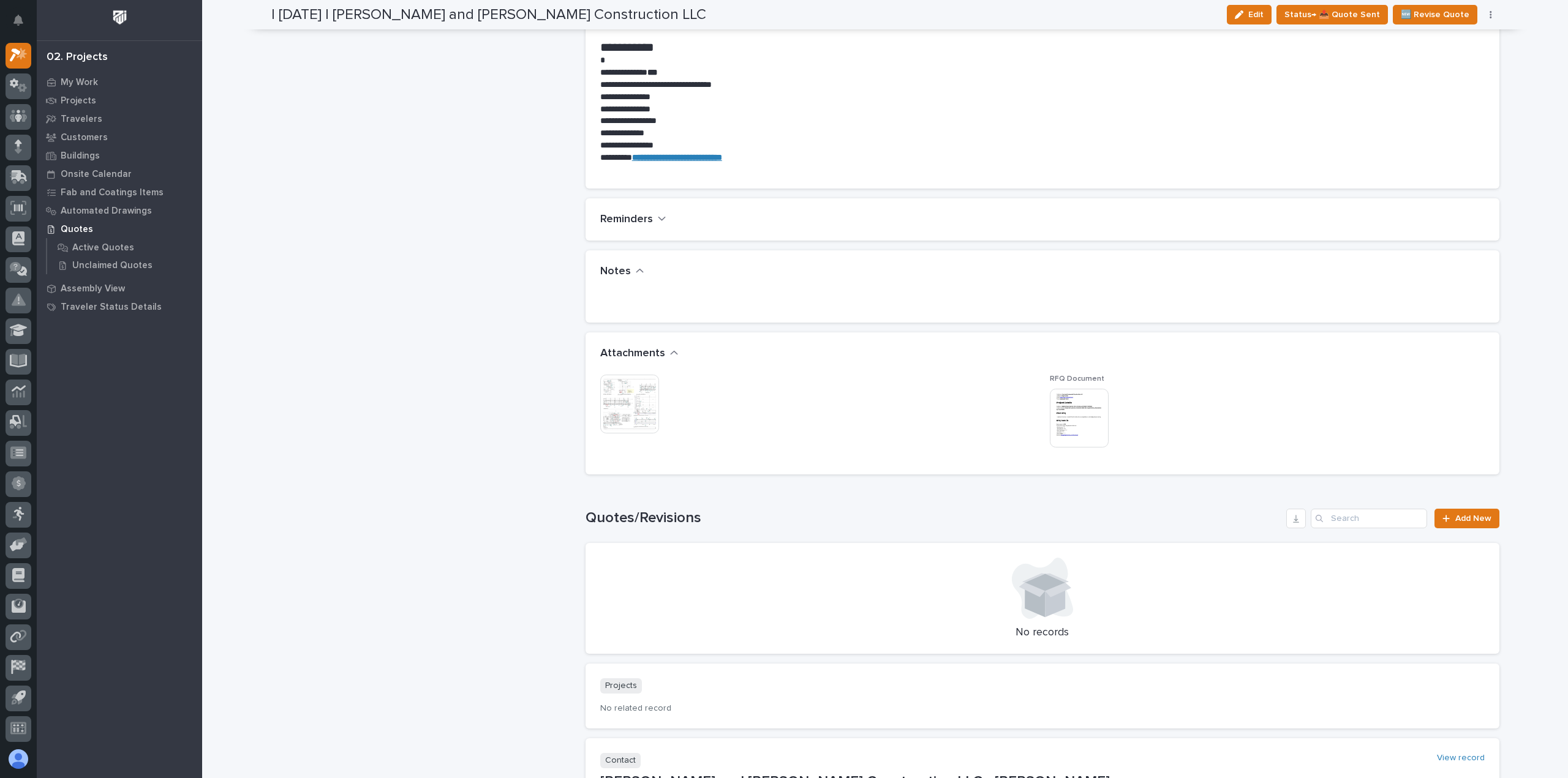
scroll to position [857, 0]
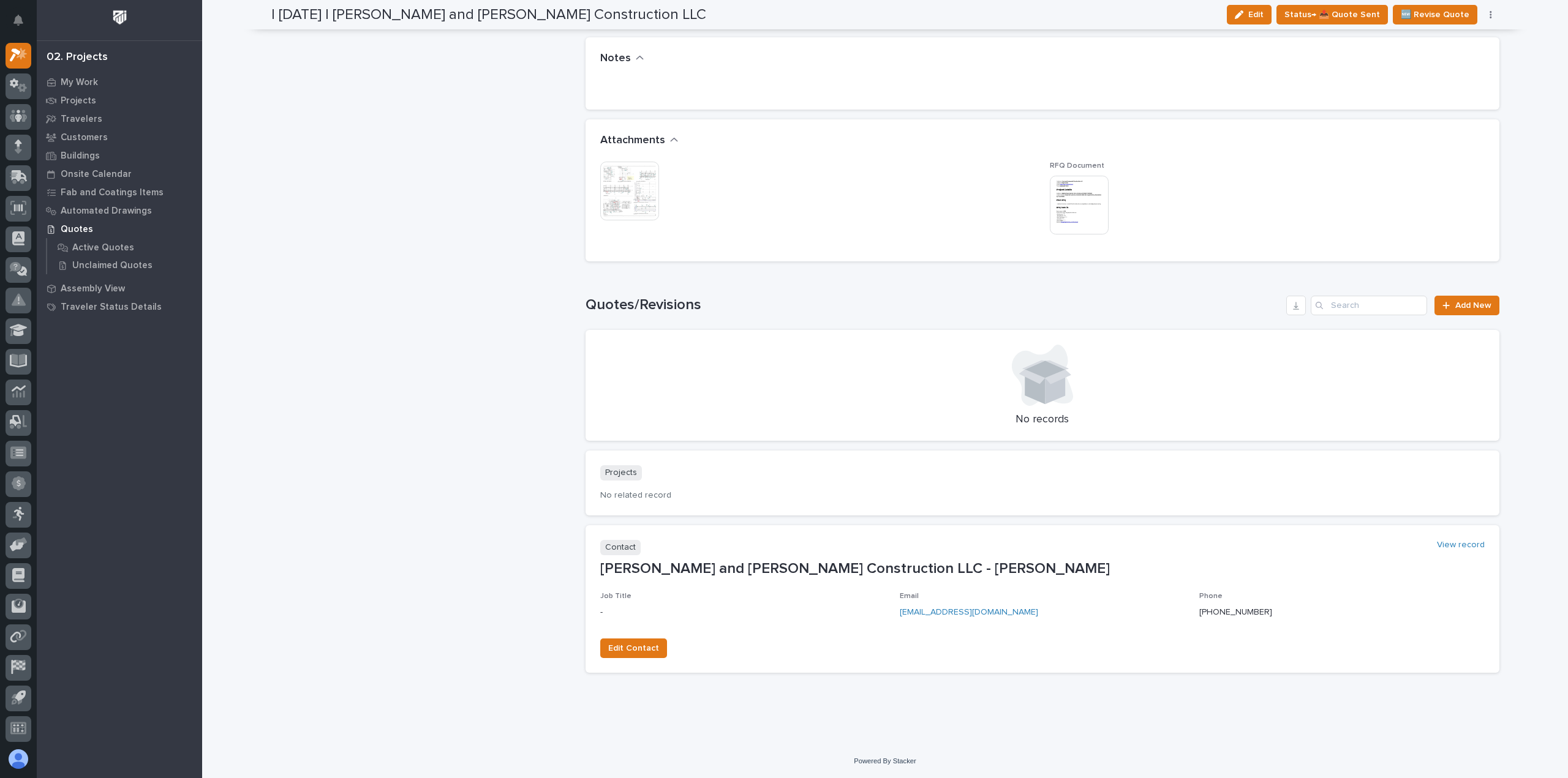
click at [647, 209] on img at bounding box center [629, 190] width 59 height 59
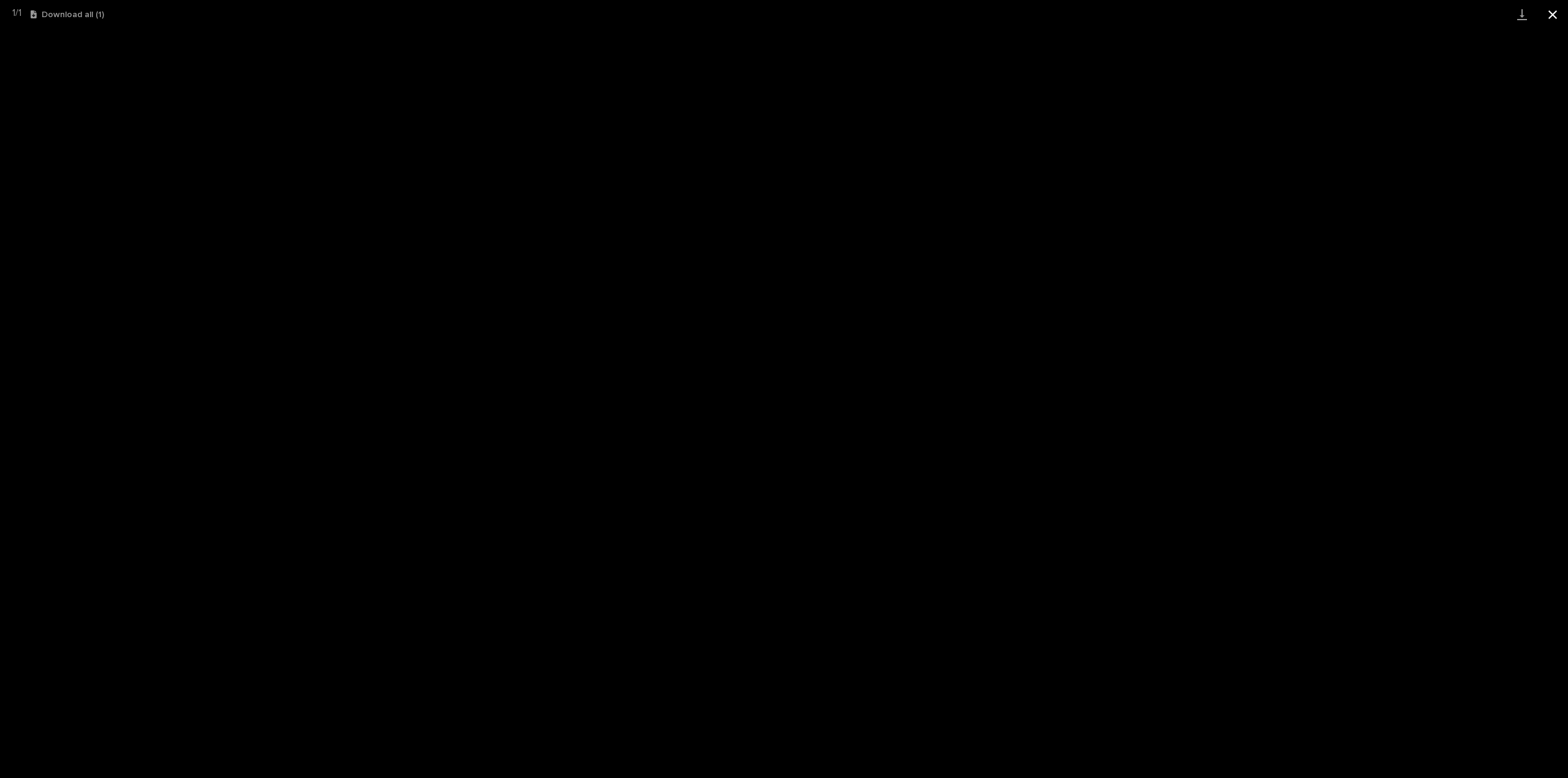
click at [1552, 16] on button "Close gallery" at bounding box center [1553, 14] width 30 height 29
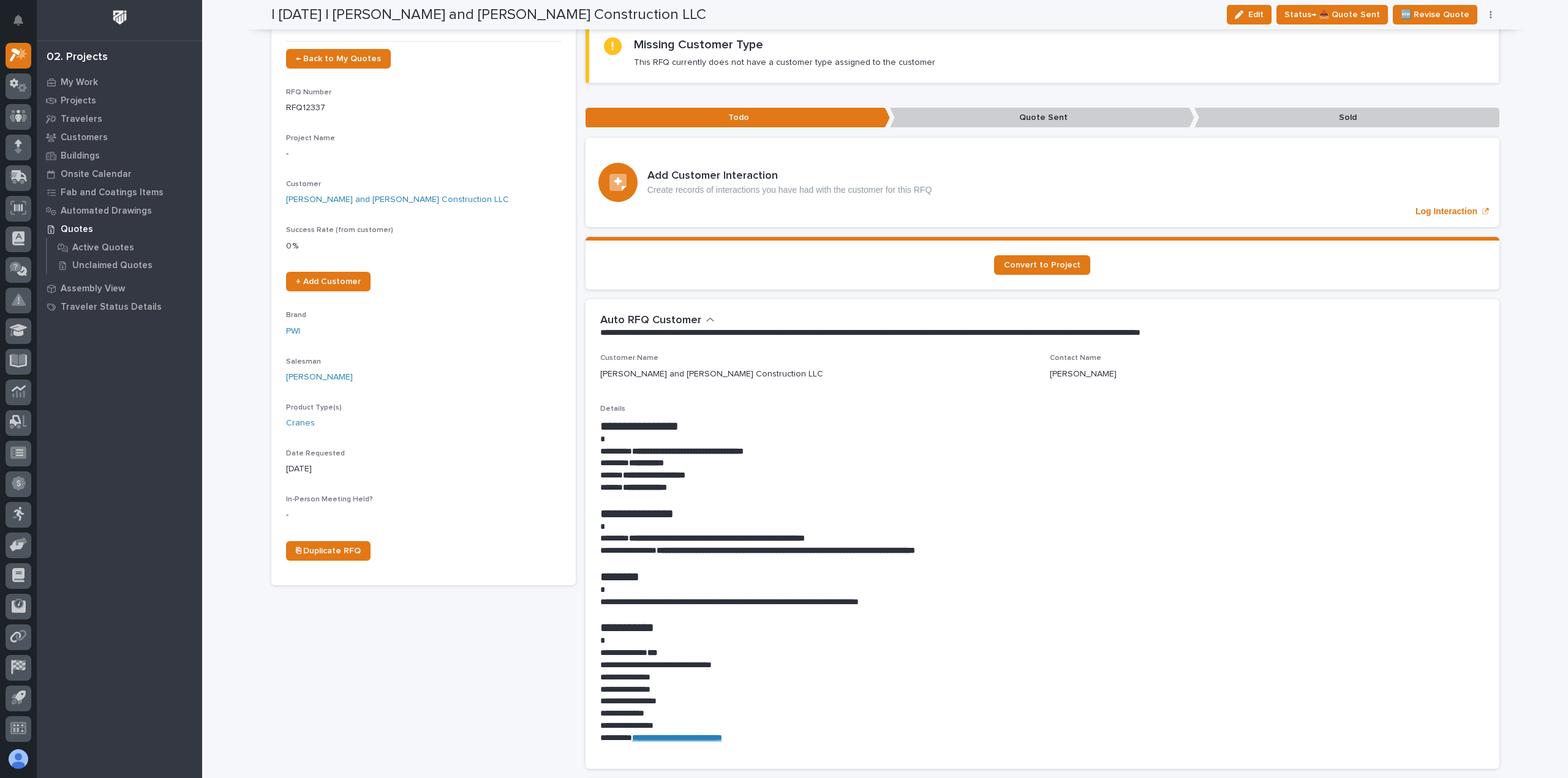
scroll to position [61, 0]
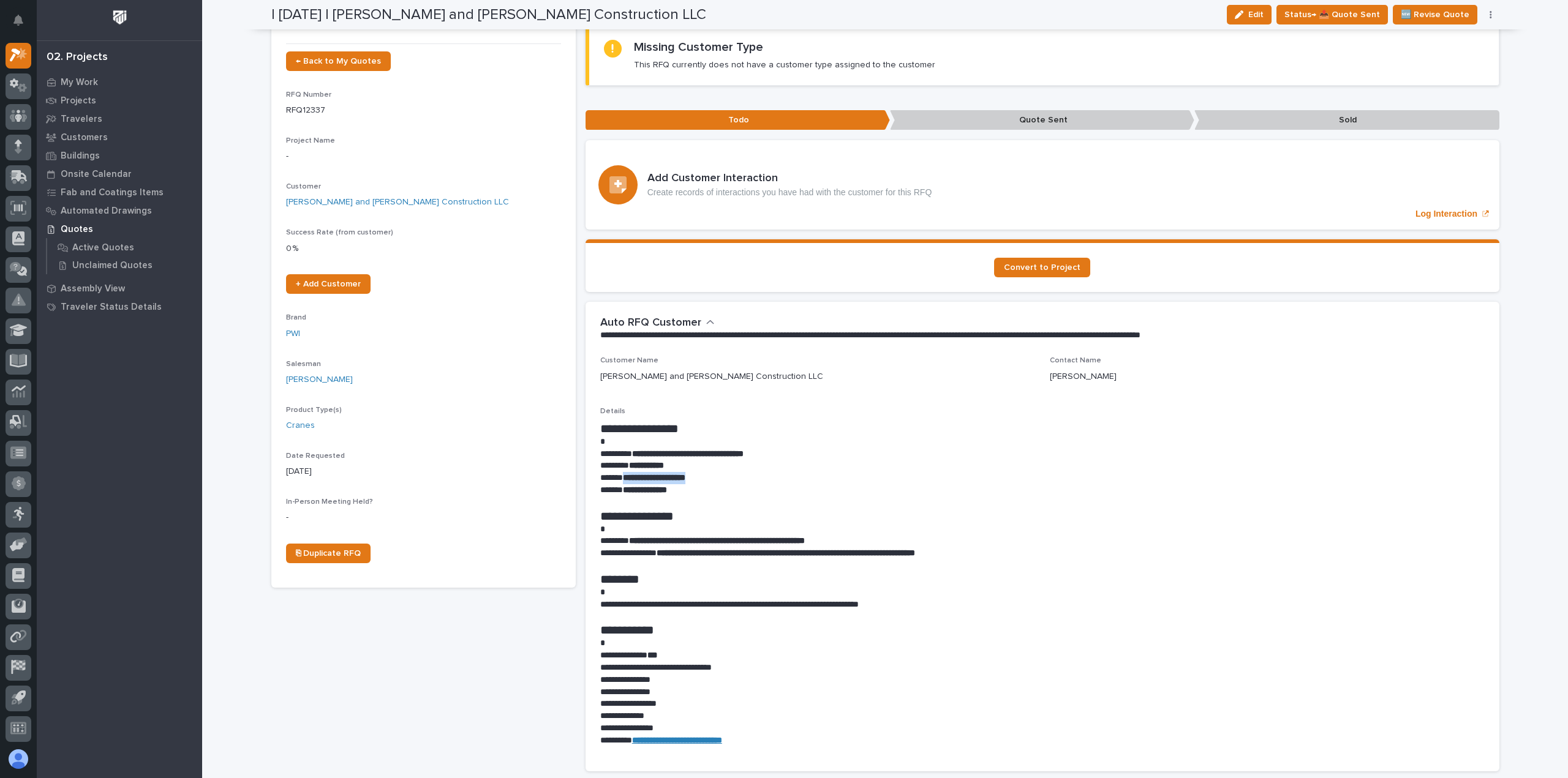
drag, startPoint x: 733, startPoint y: 478, endPoint x: 621, endPoint y: 481, distance: 112.0
click at [621, 481] on p "**********" at bounding box center [1043, 478] width 885 height 13
copy strong "**********"
click at [876, 509] on h1 "**********" at bounding box center [1043, 516] width 885 height 14
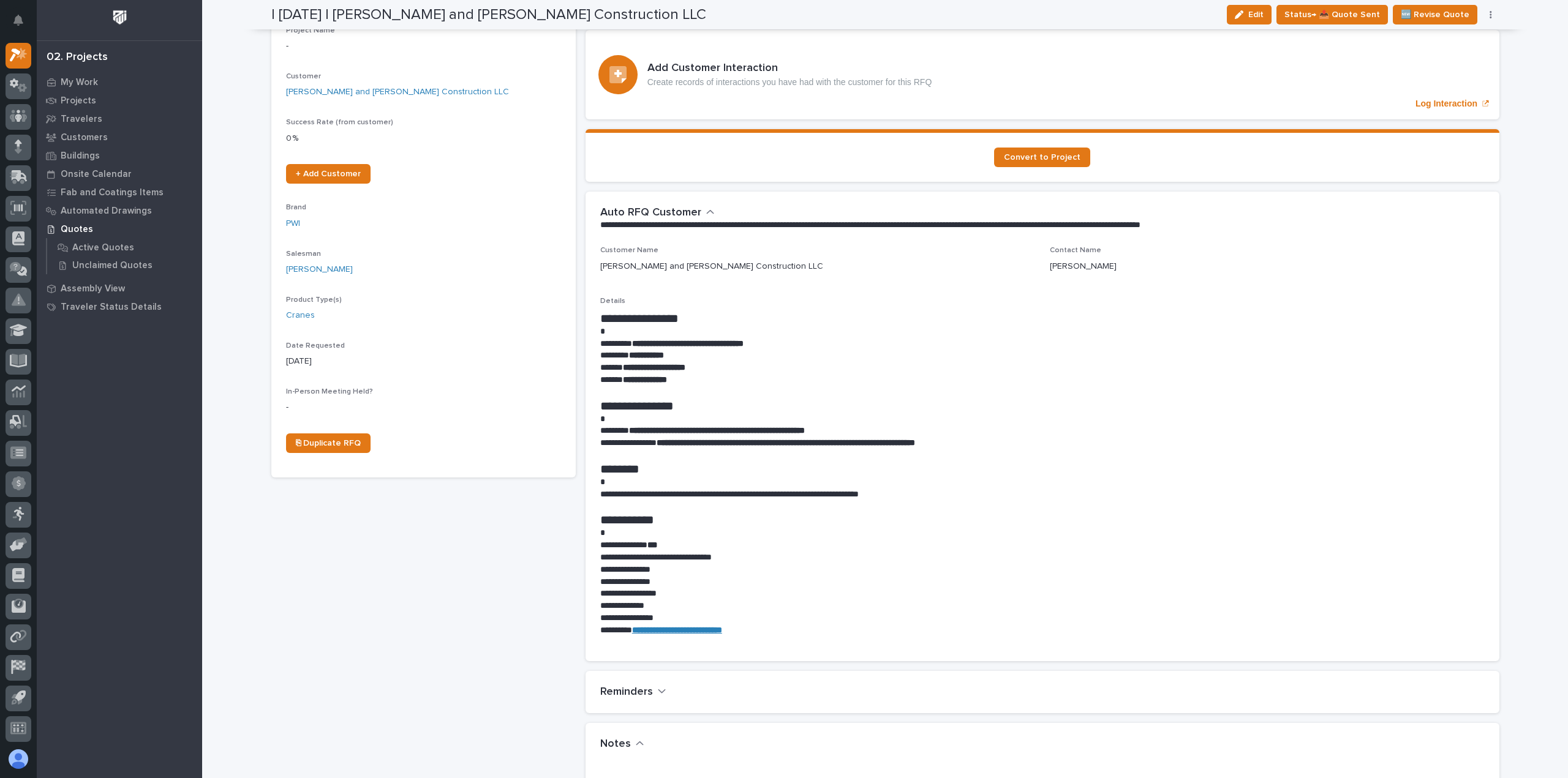
scroll to position [0, 0]
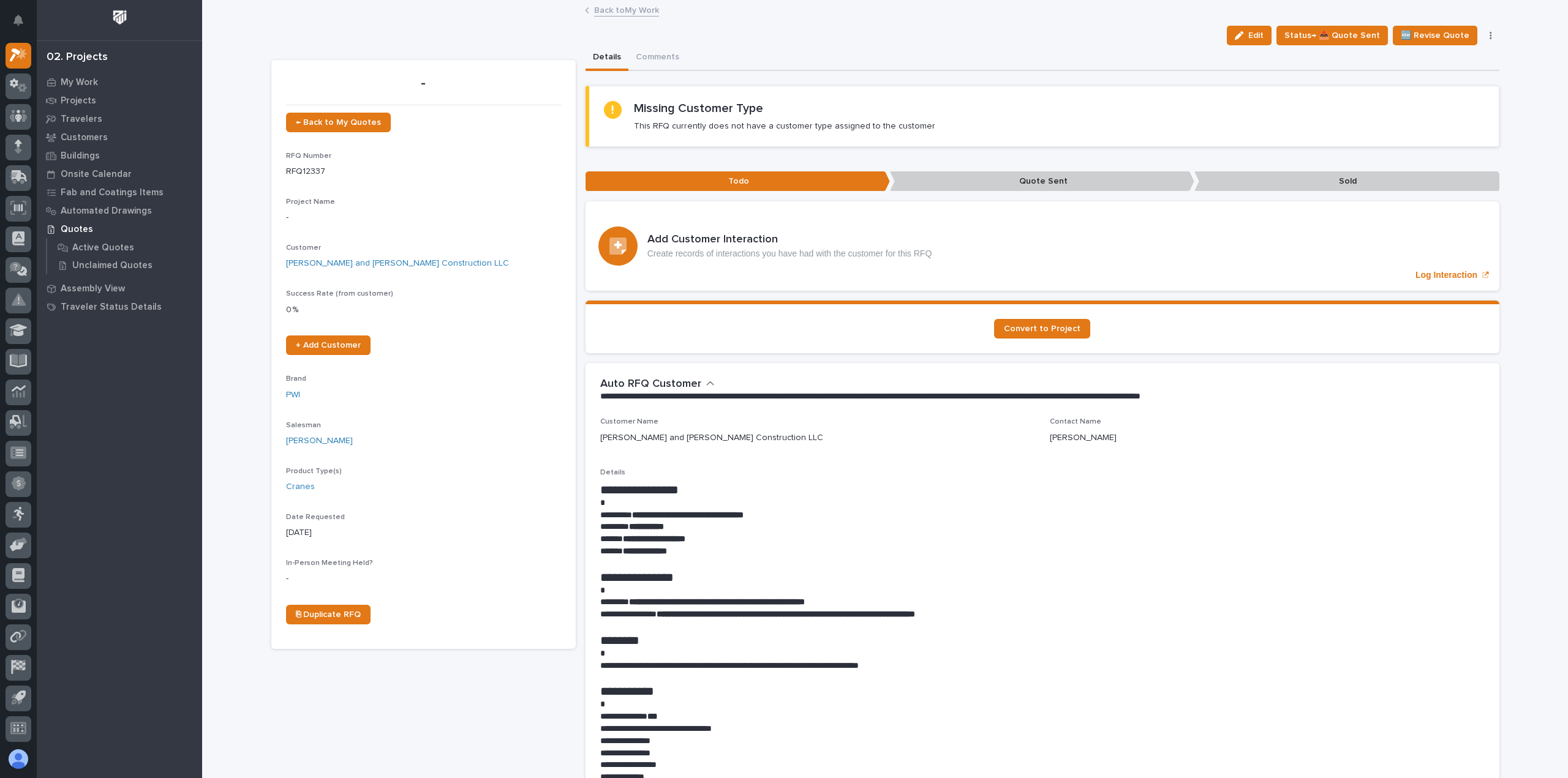
click at [651, 10] on link "Back to My Work" at bounding box center [626, 9] width 65 height 14
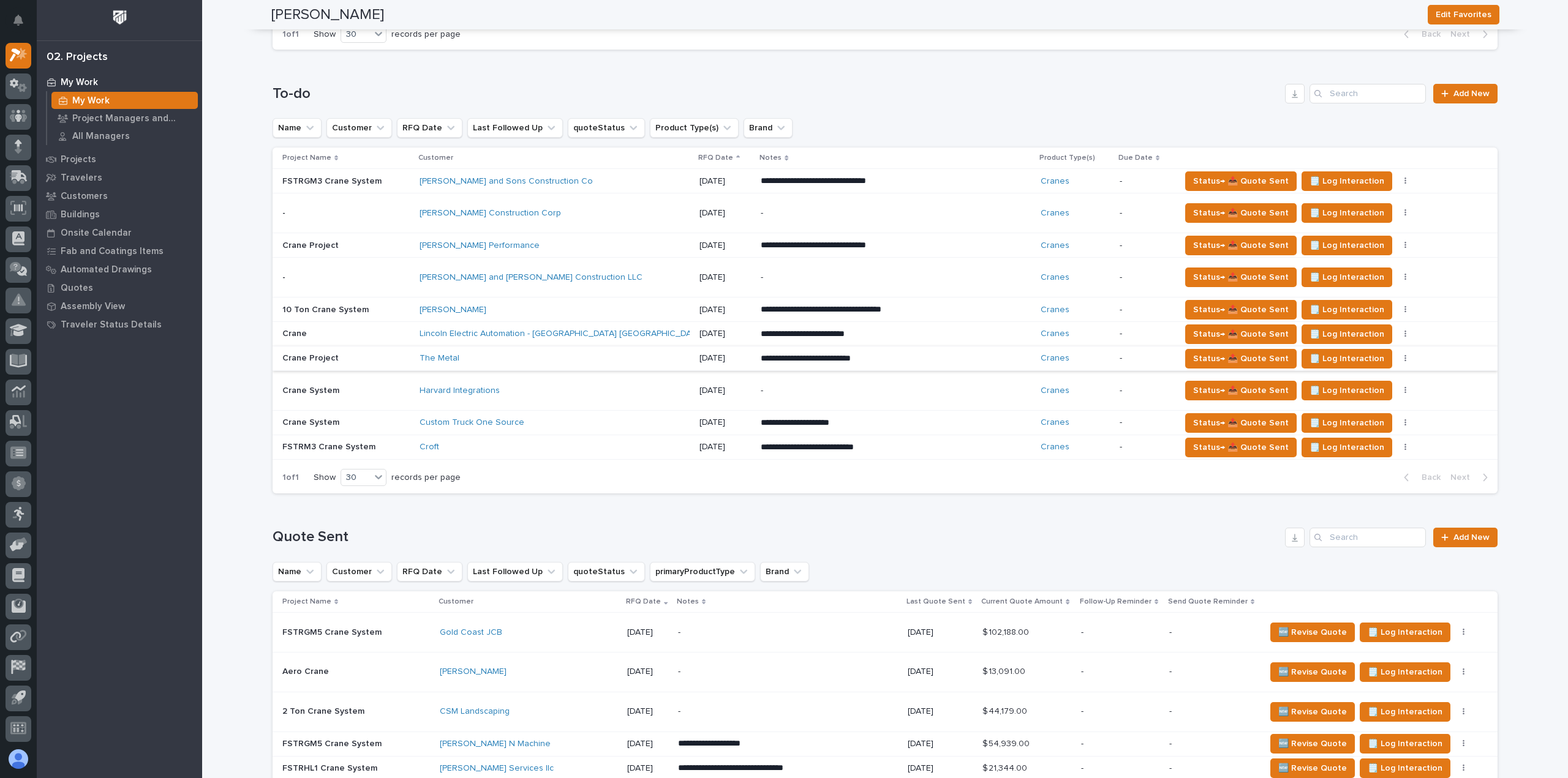
scroll to position [735, 0]
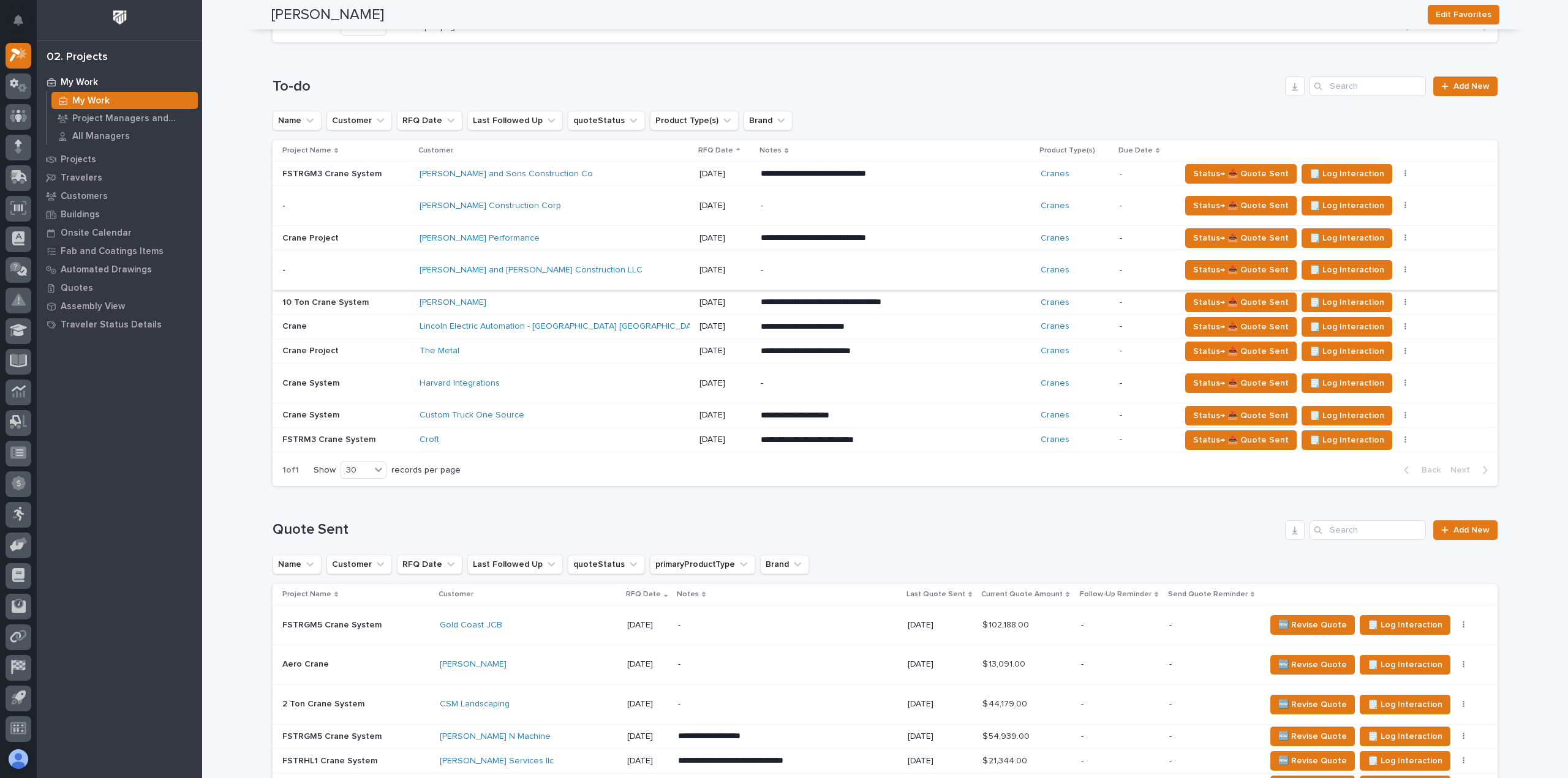
click at [1397, 271] on button "button" at bounding box center [1406, 269] width 17 height 9
click at [1397, 269] on button "button" at bounding box center [1406, 269] width 17 height 9
click at [1349, 292] on span "Status→ ❌ PWI Declined" at bounding box center [1320, 294] width 96 height 14
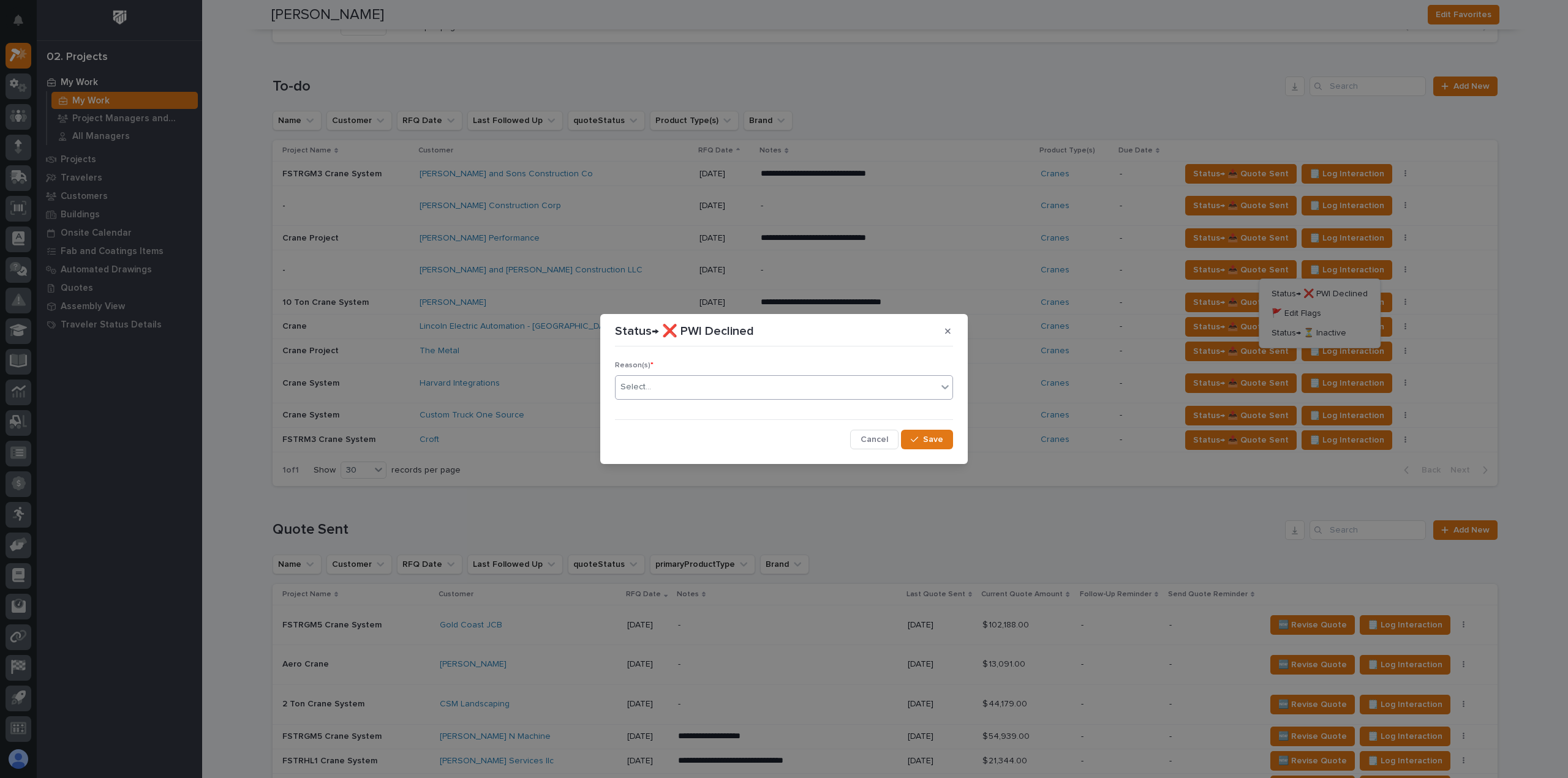
click at [670, 377] on div "Select..." at bounding box center [784, 387] width 338 height 24
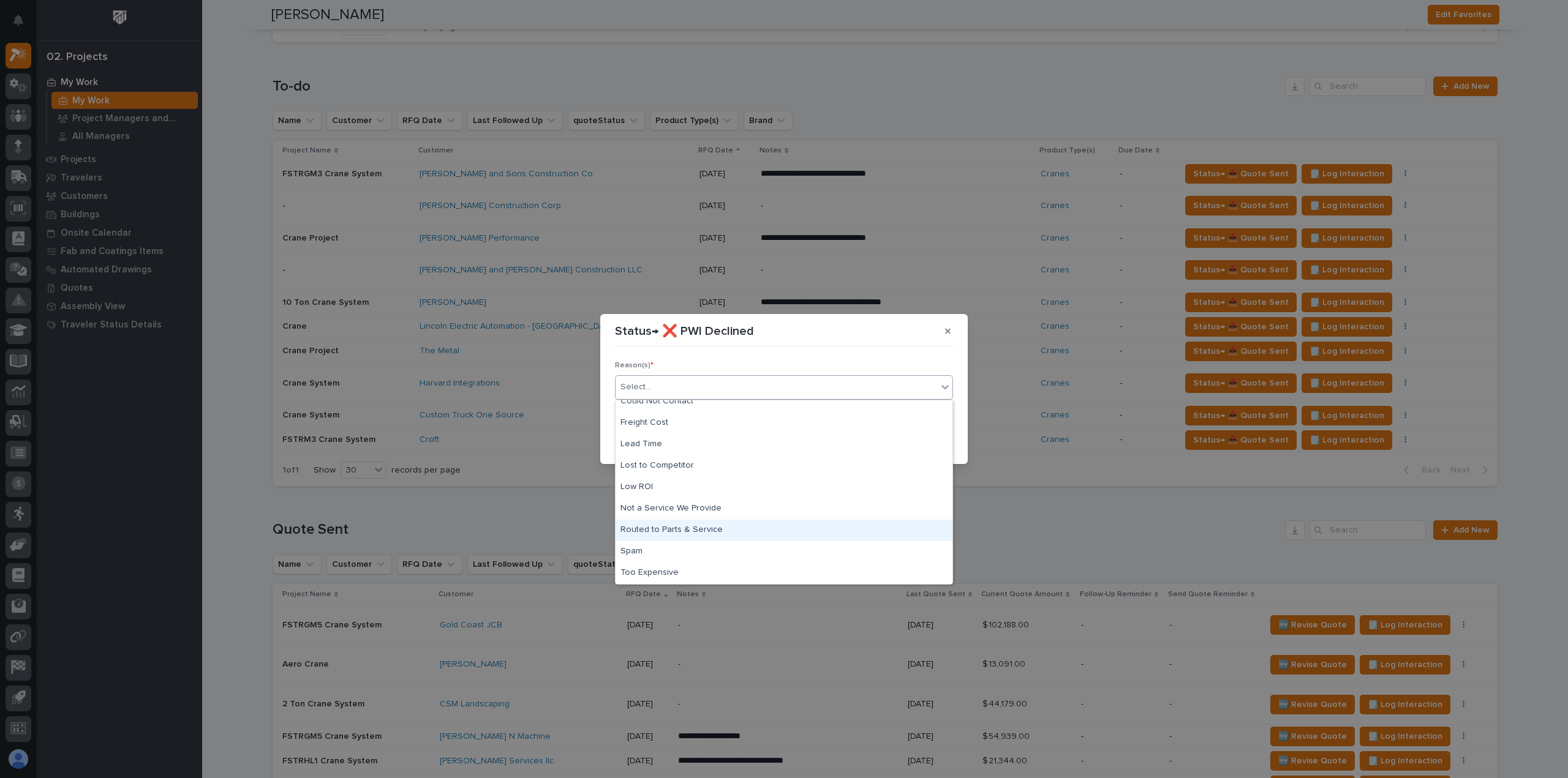
scroll to position [0, 0]
click at [669, 413] on div "Cancelled Project" at bounding box center [784, 411] width 337 height 22
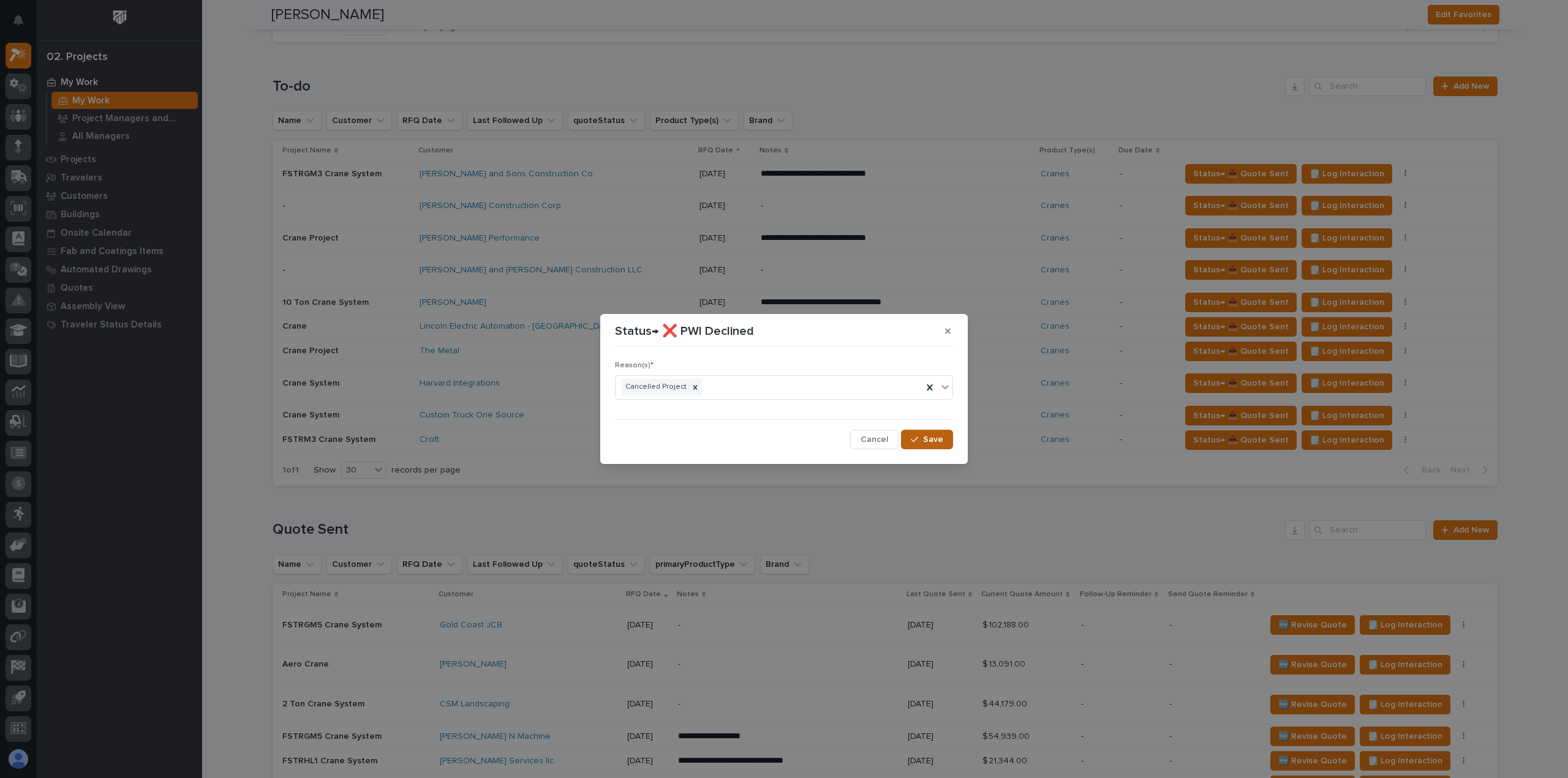
click at [926, 437] on span "Save" at bounding box center [933, 439] width 20 height 11
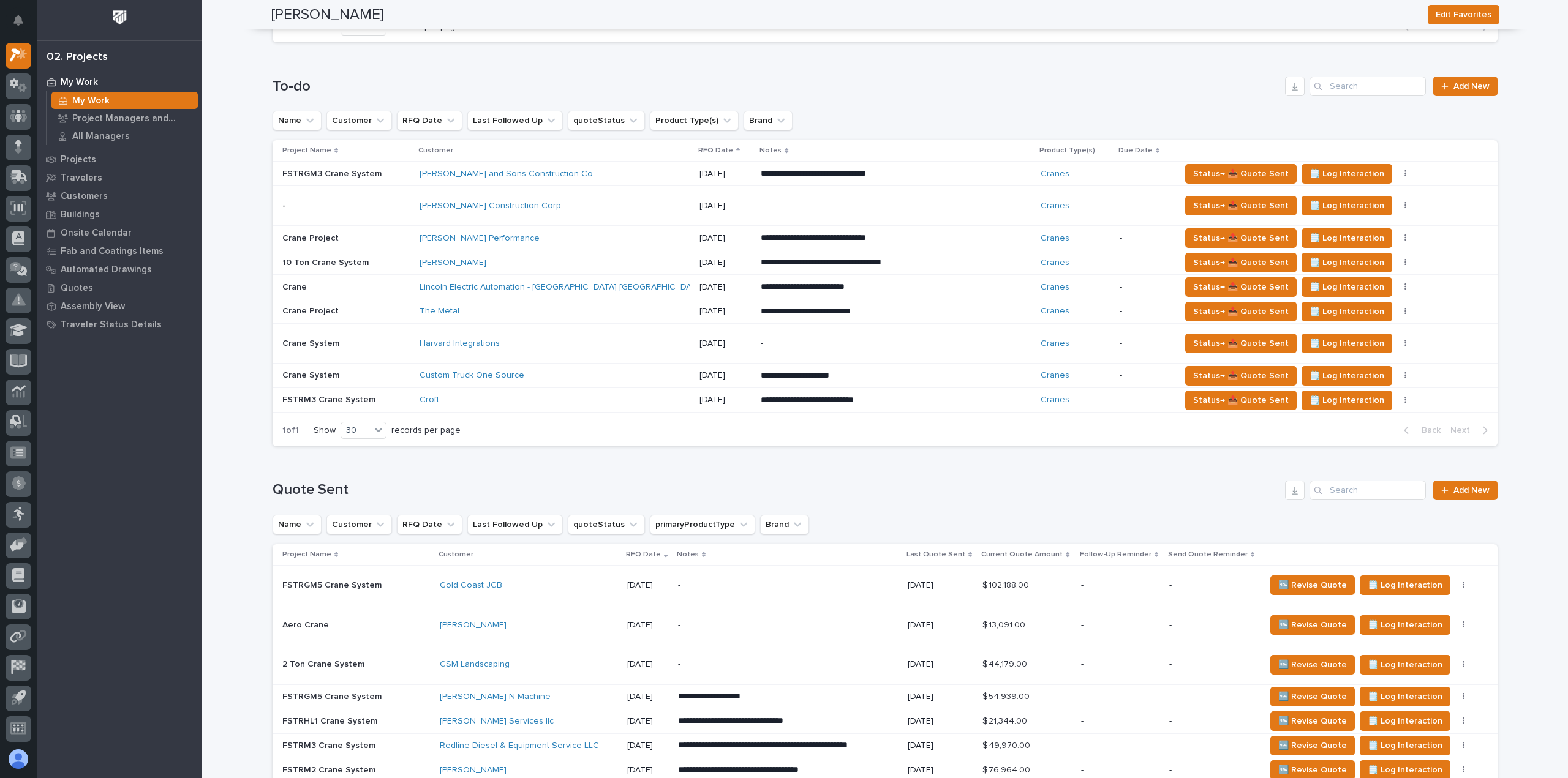
click at [577, 390] on div "Croft" at bounding box center [555, 400] width 270 height 20
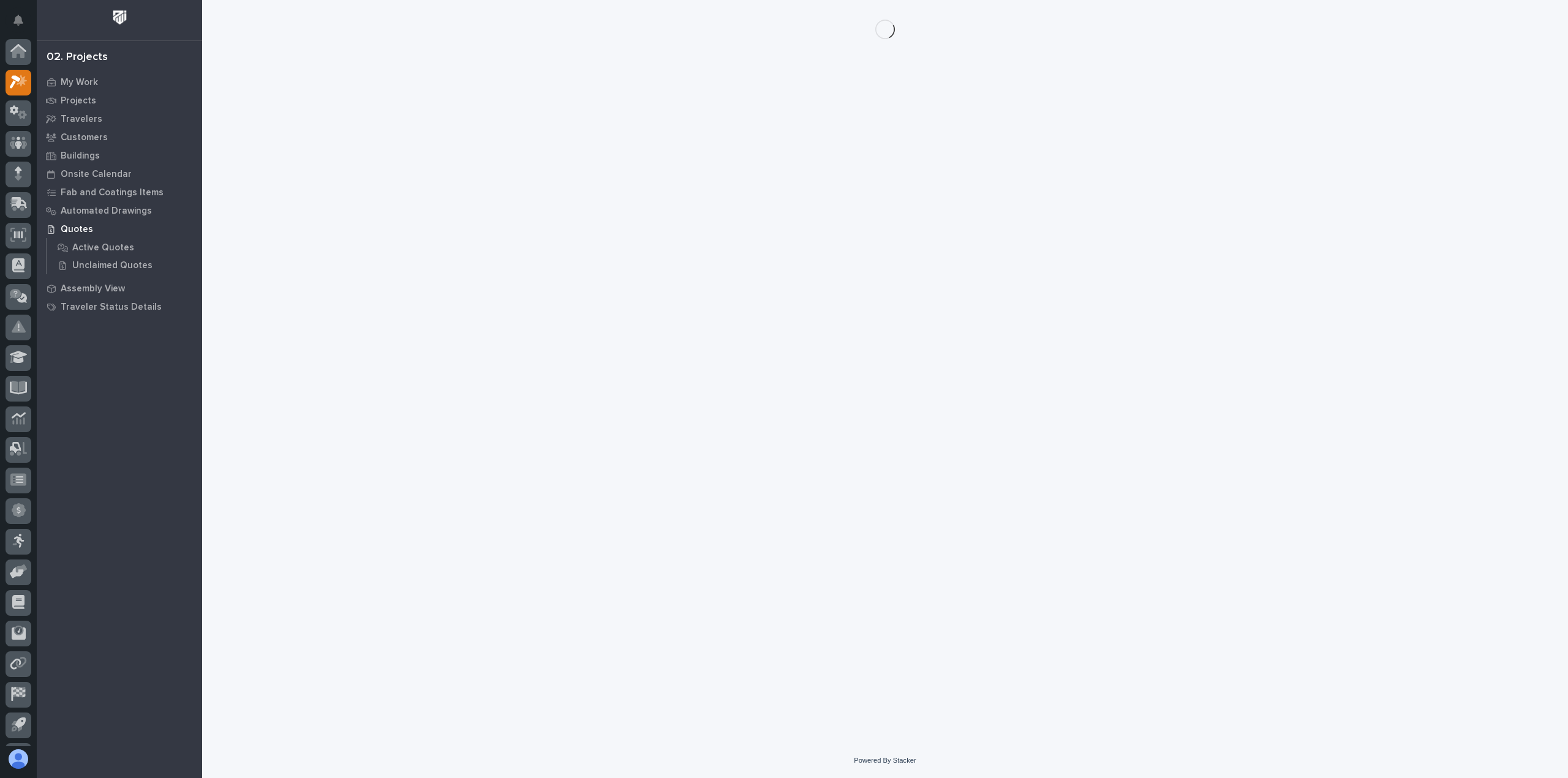
scroll to position [27, 0]
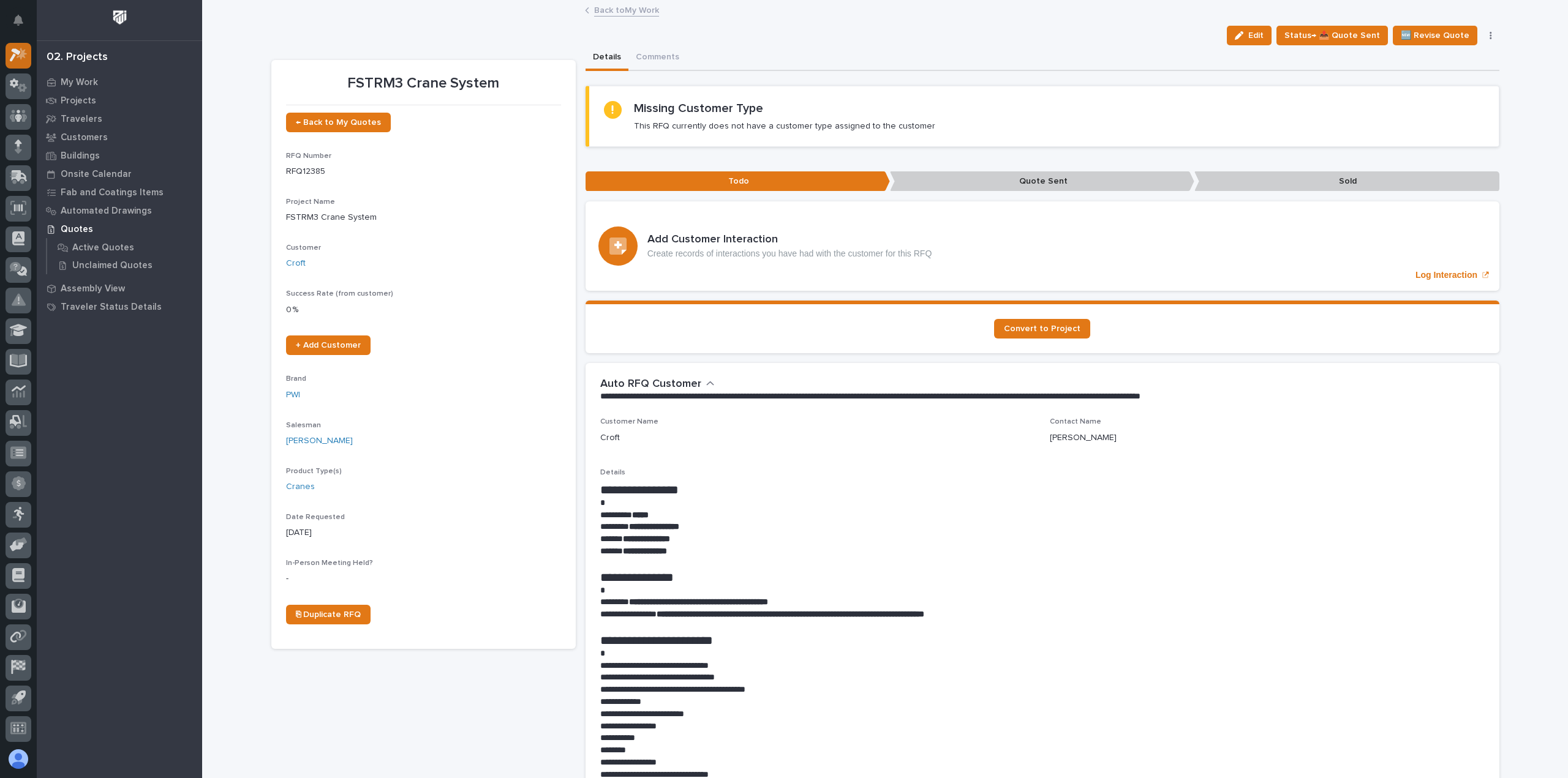
click at [22, 56] on icon at bounding box center [22, 53] width 11 height 13
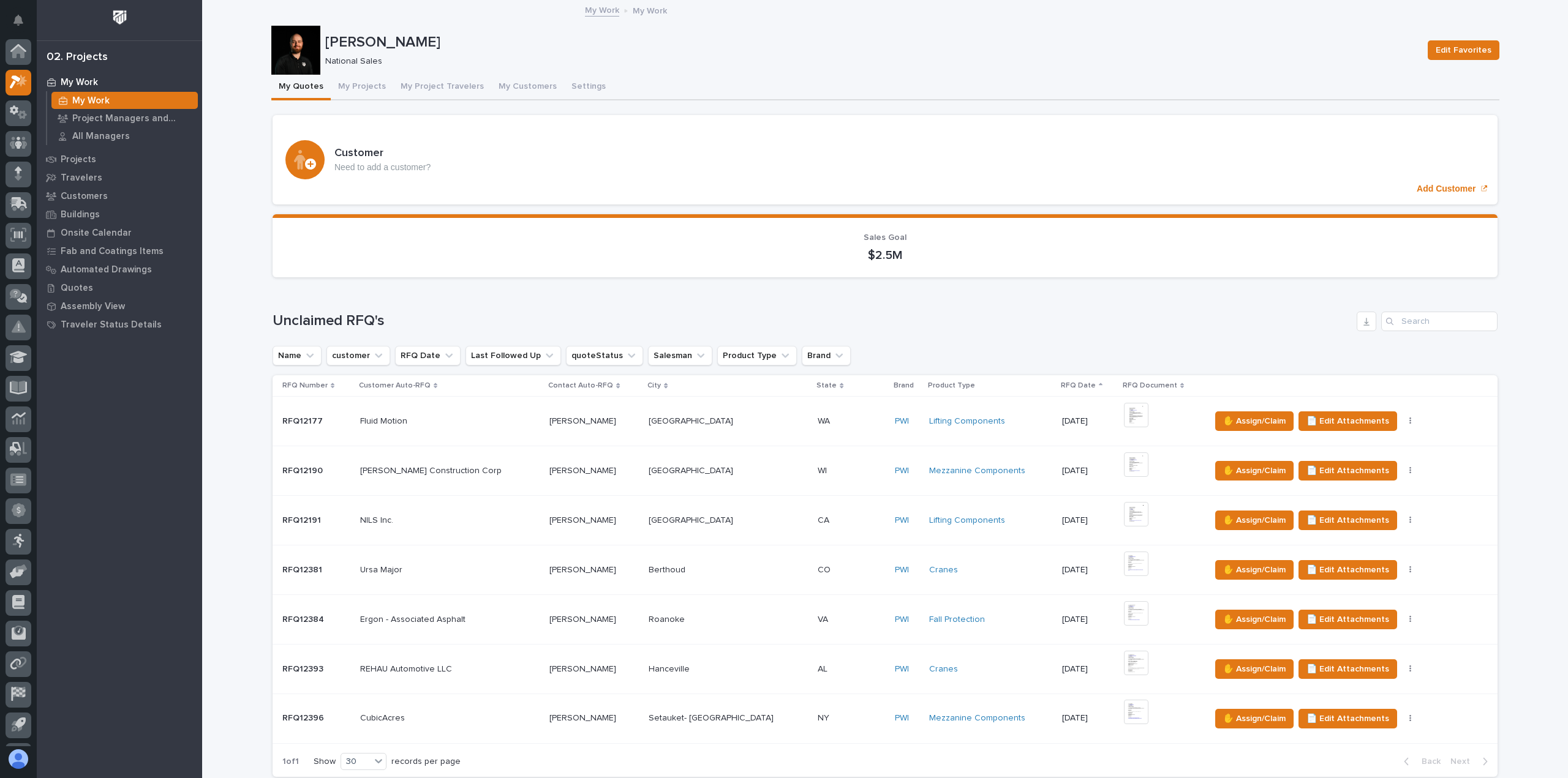
click at [618, 9] on div "My Work My Work" at bounding box center [885, 11] width 612 height 17
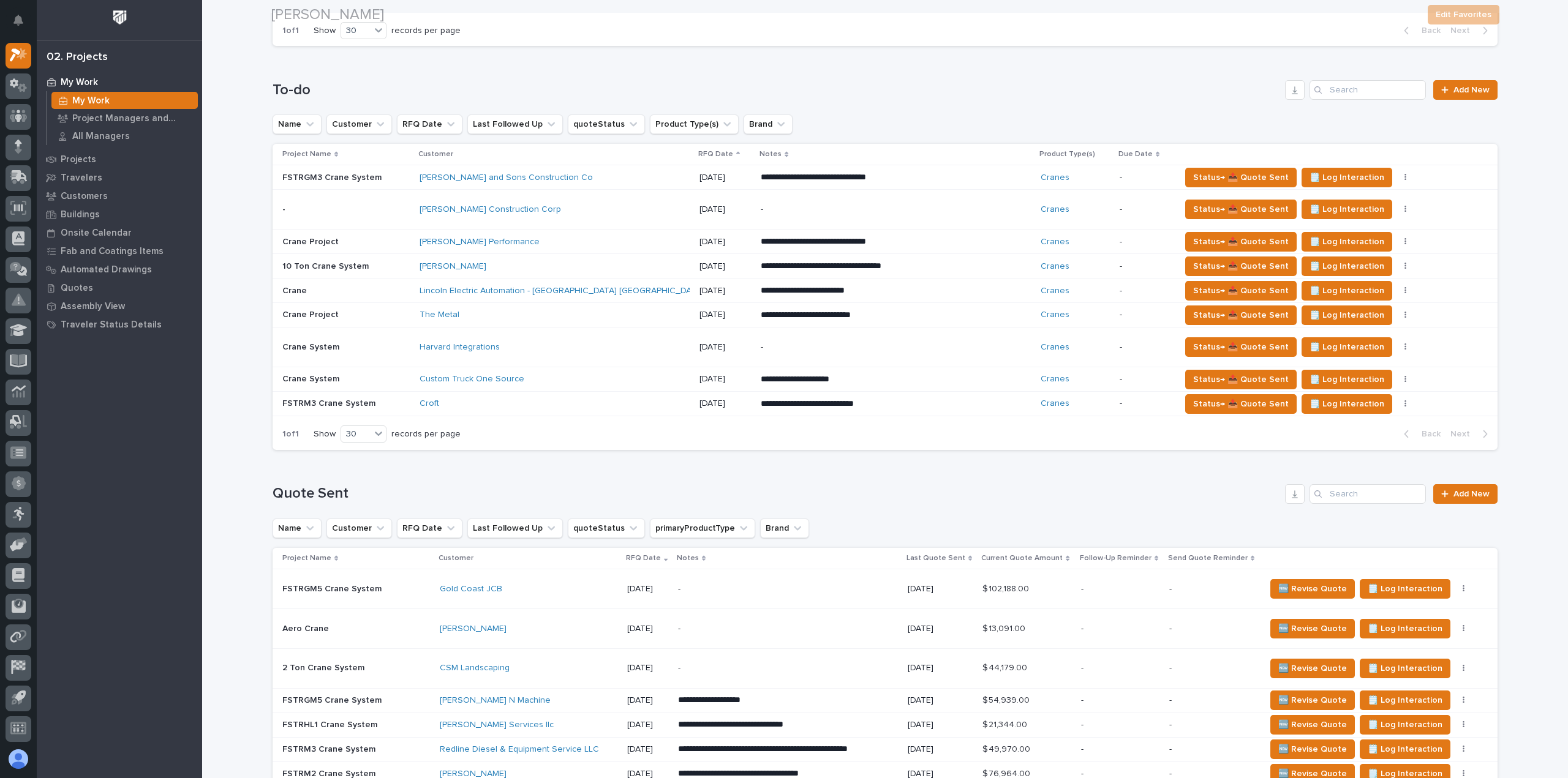
scroll to position [918, 0]
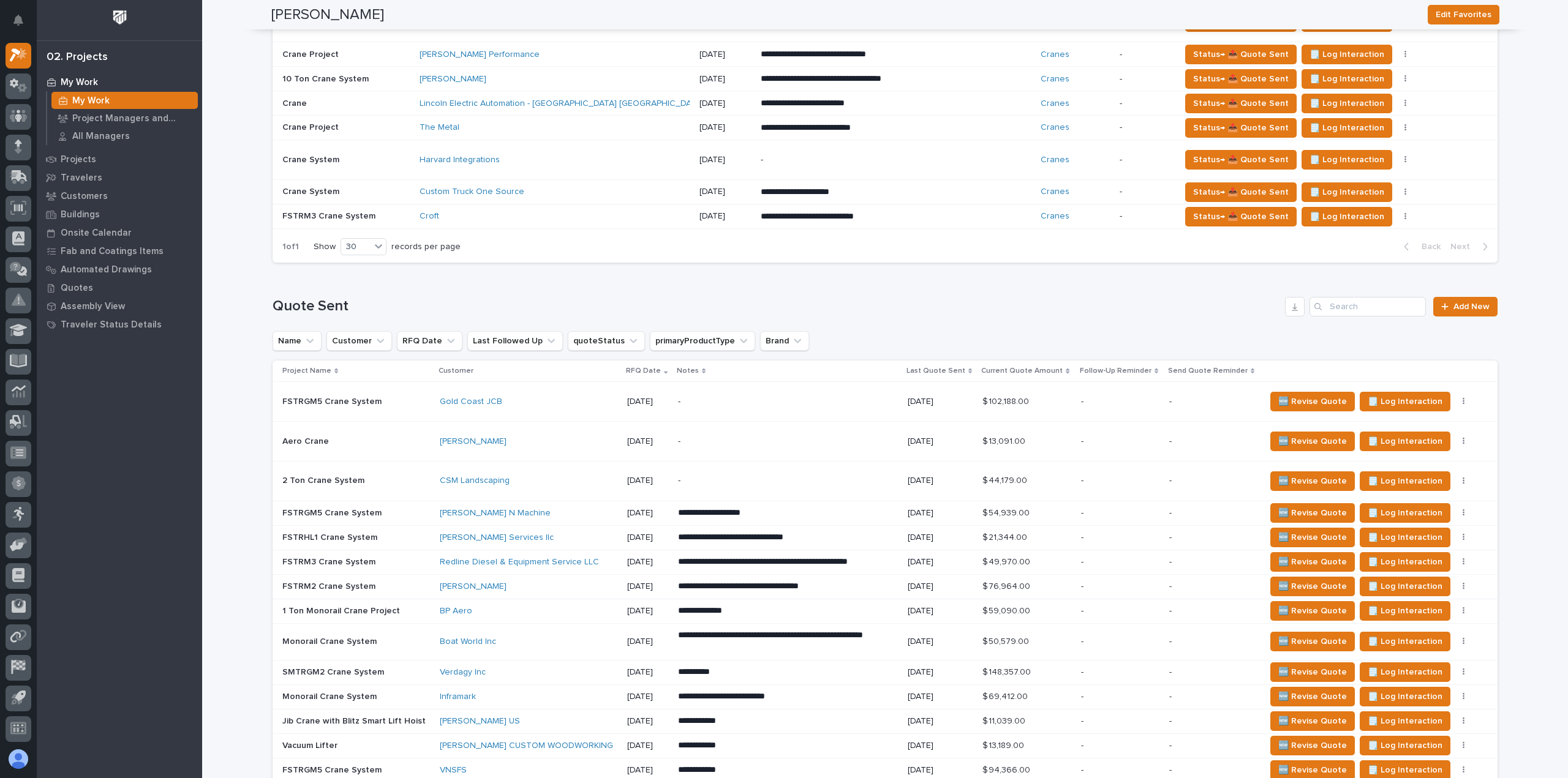
click at [552, 400] on div "Gold Coast JCB" at bounding box center [529, 402] width 178 height 11
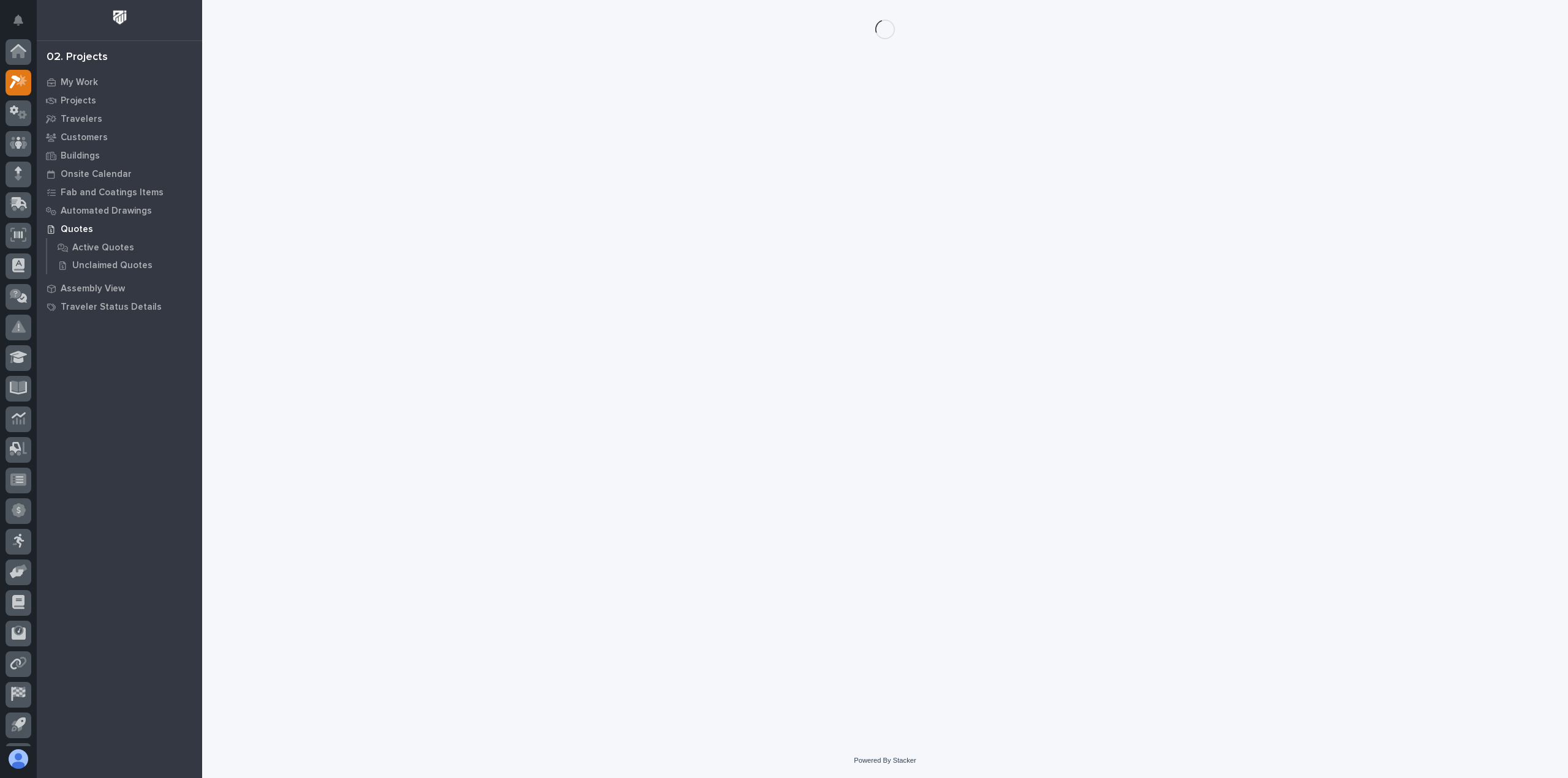
scroll to position [27, 0]
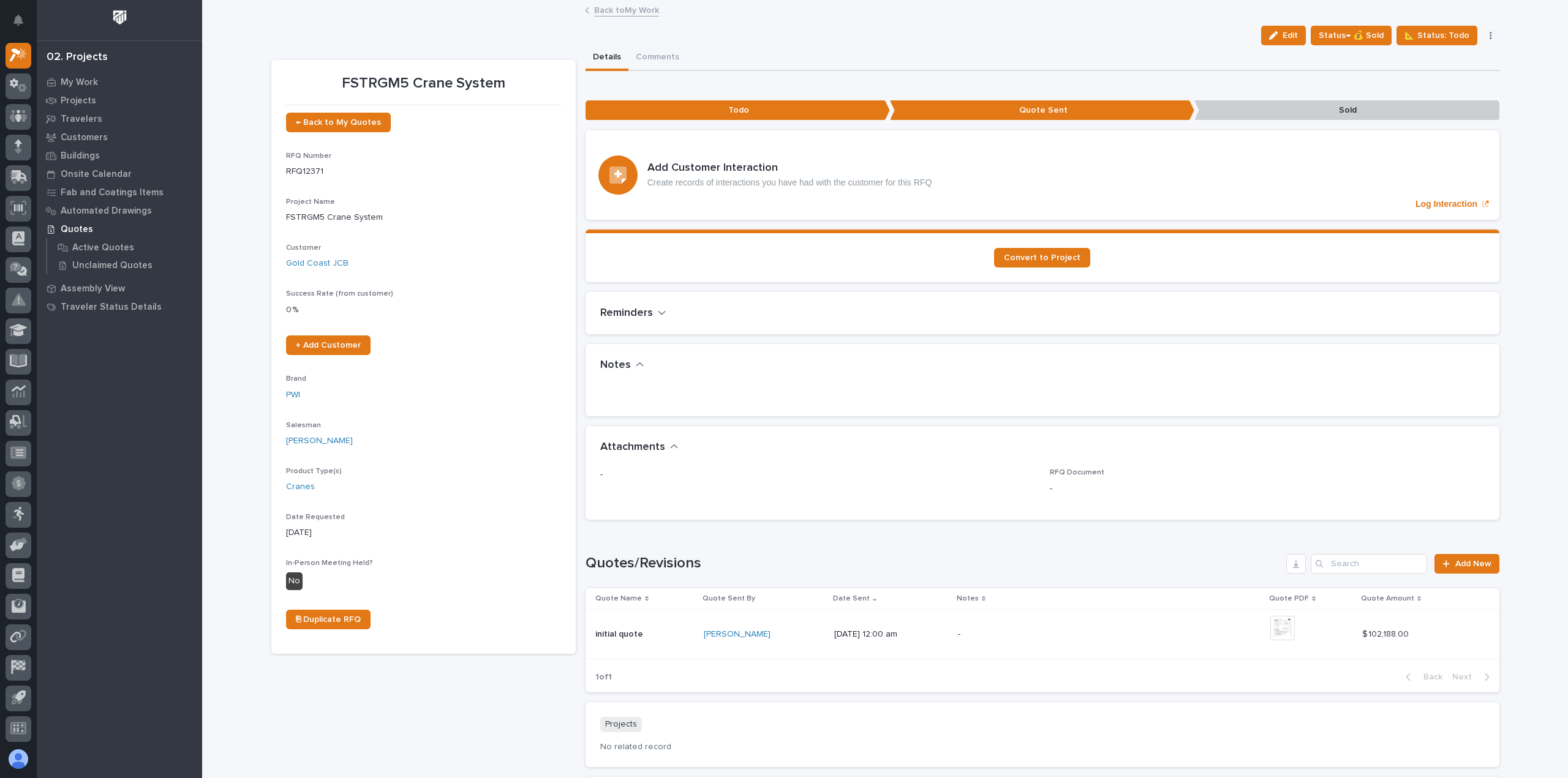
click at [616, 13] on link "Back to My Work" at bounding box center [626, 9] width 65 height 14
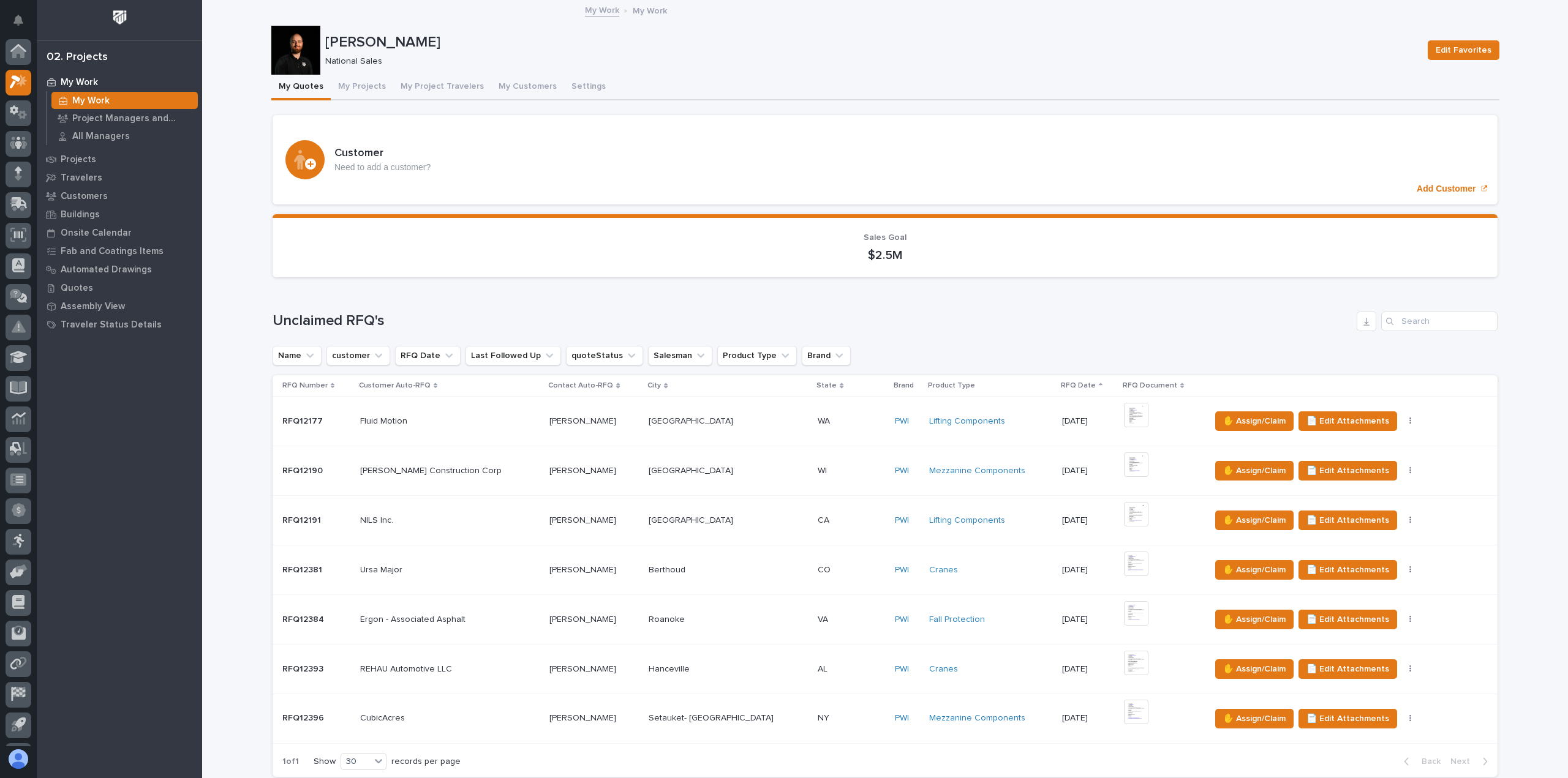
scroll to position [27, 0]
click at [372, 89] on button "My Projects" at bounding box center [362, 87] width 63 height 26
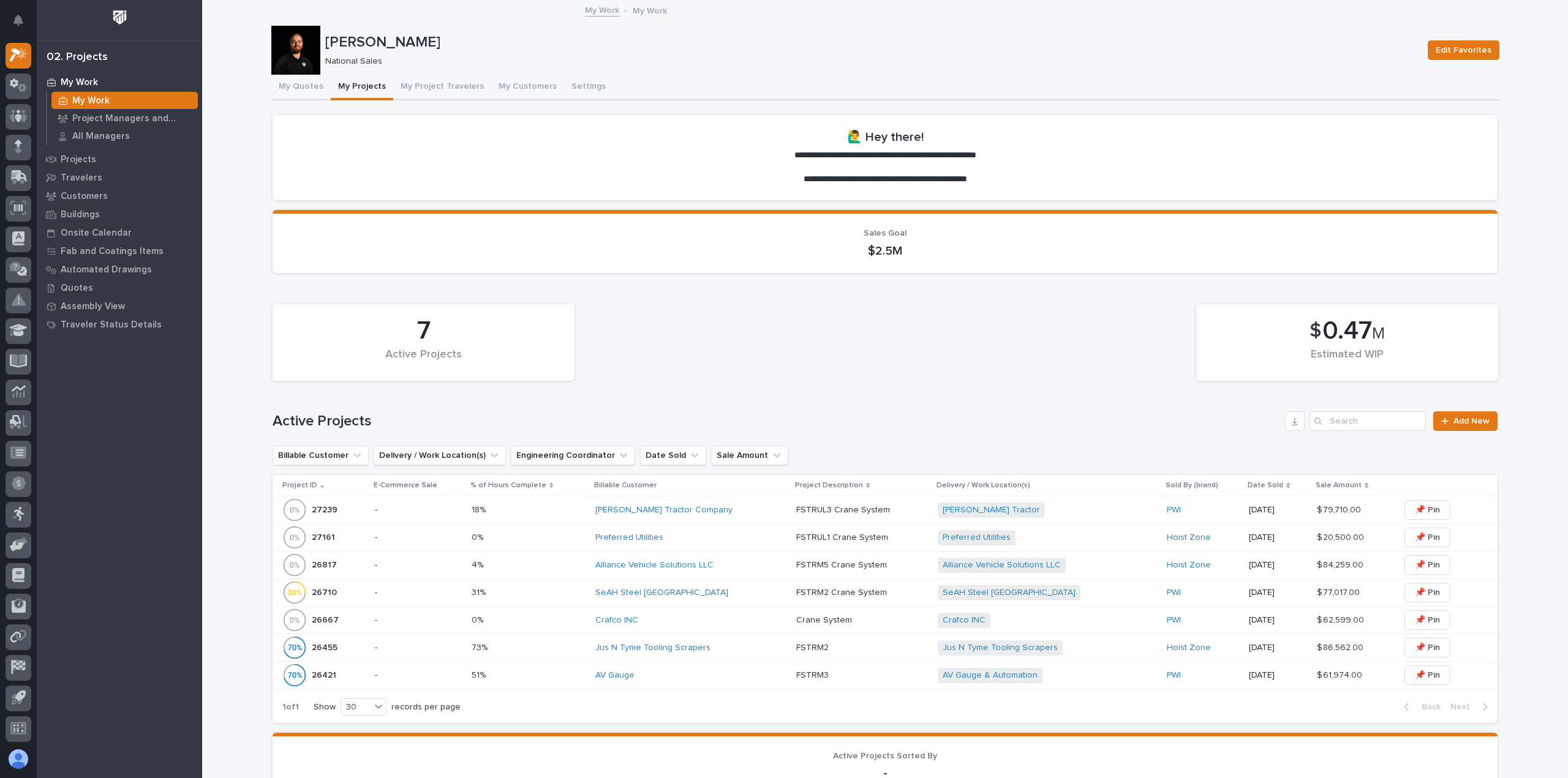
click at [733, 516] on div "[PERSON_NAME] Tractor Company" at bounding box center [691, 510] width 191 height 20
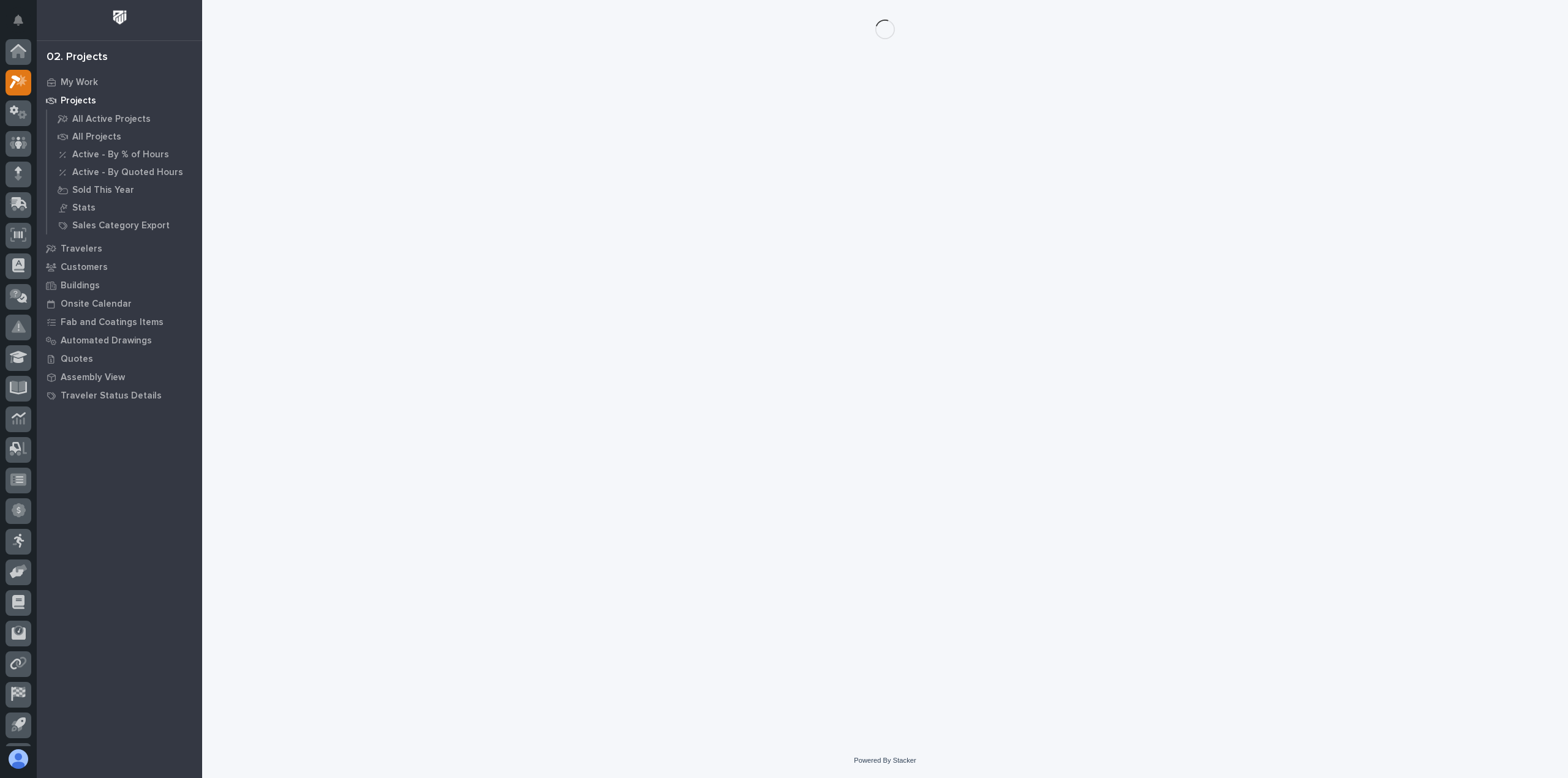
scroll to position [27, 0]
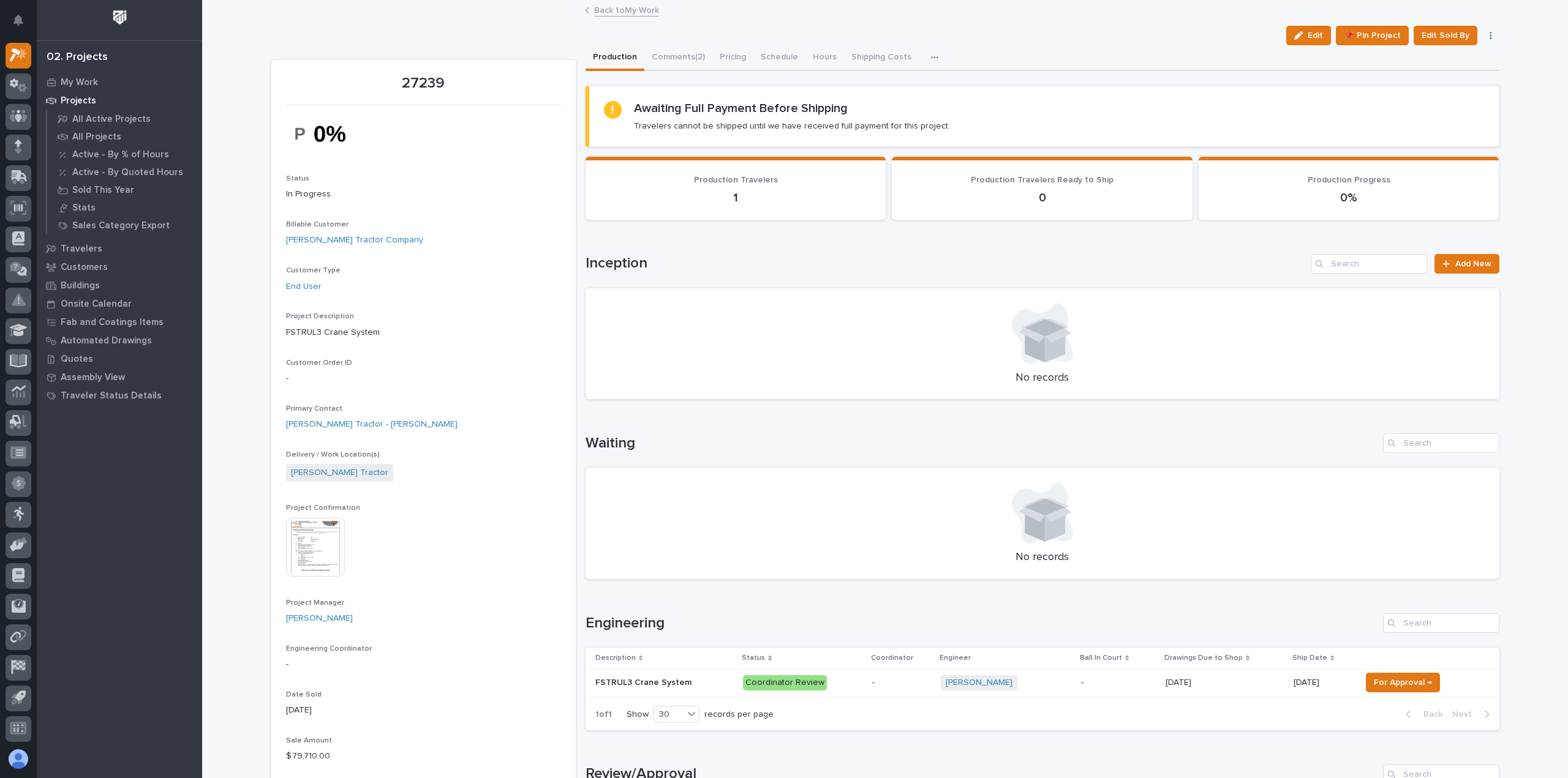
click at [1089, 698] on div "Description Status Coordinator Engineer Ball In Court Drawings Due to Shop Ship…" at bounding box center [1042, 673] width 914 height 51
click at [1091, 687] on p at bounding box center [1118, 683] width 74 height 11
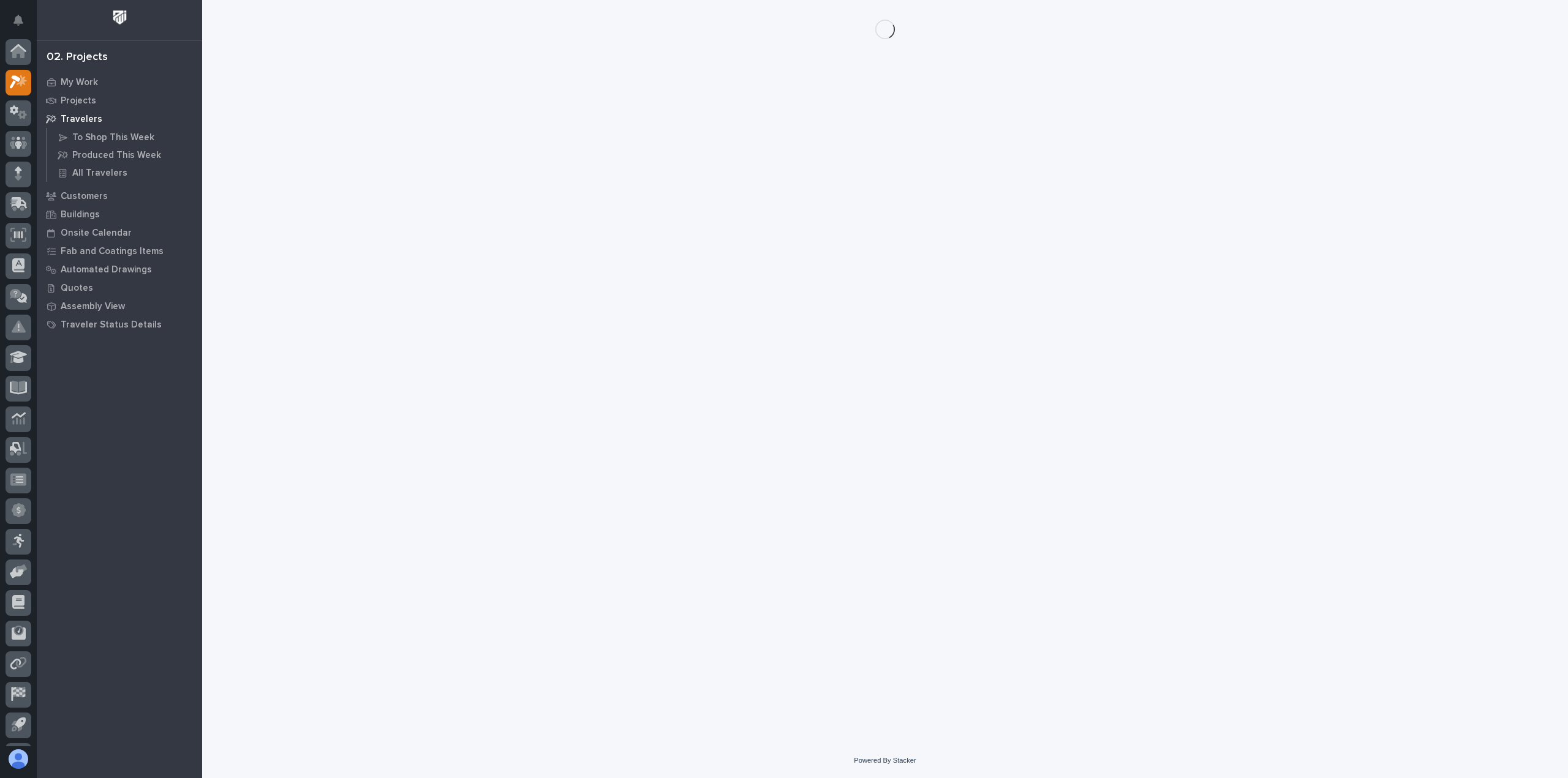
scroll to position [27, 0]
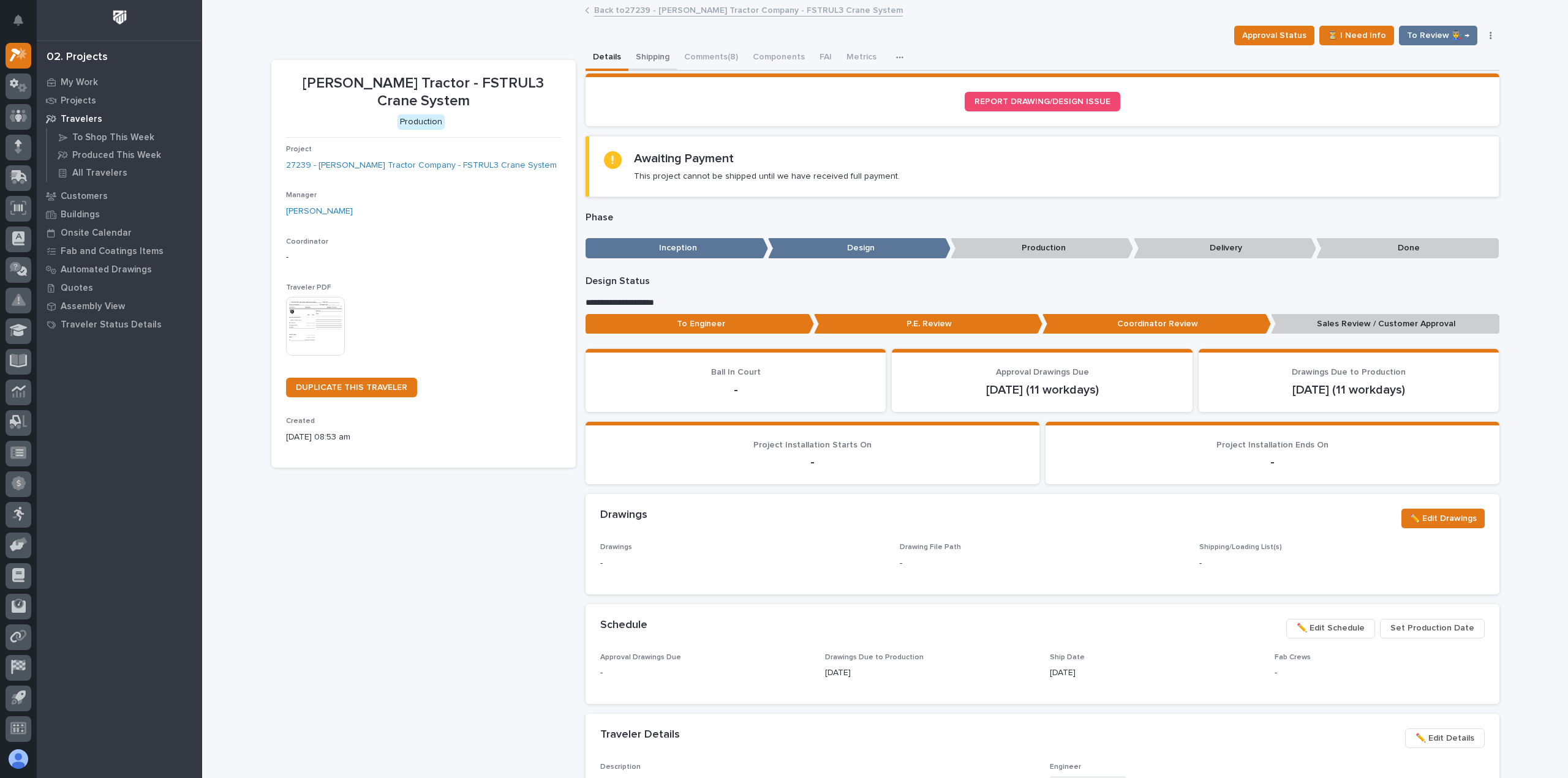
click at [642, 49] on button "Shipping" at bounding box center [653, 58] width 48 height 26
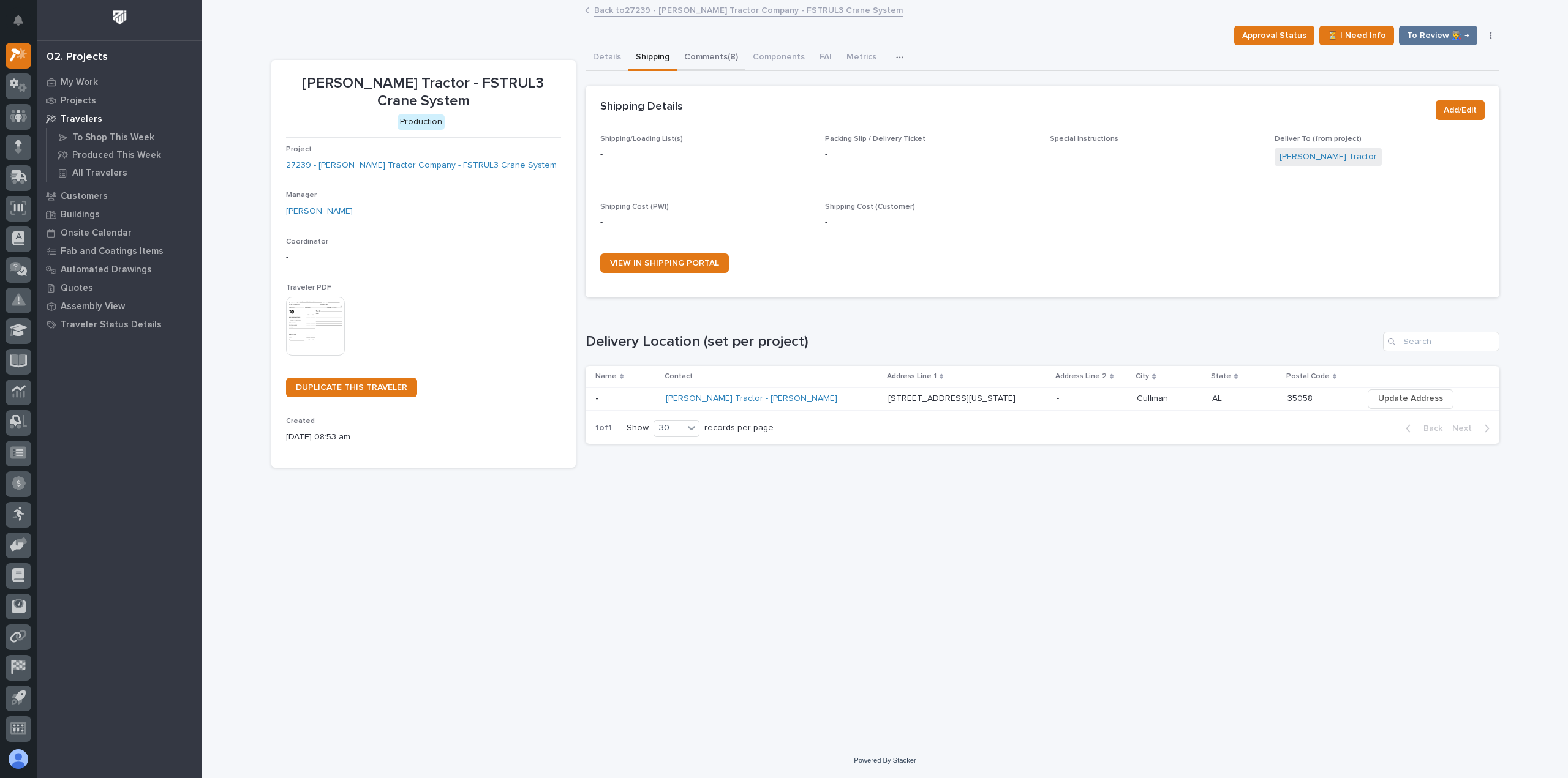
click at [717, 65] on button "Comments (8)" at bounding box center [711, 58] width 69 height 26
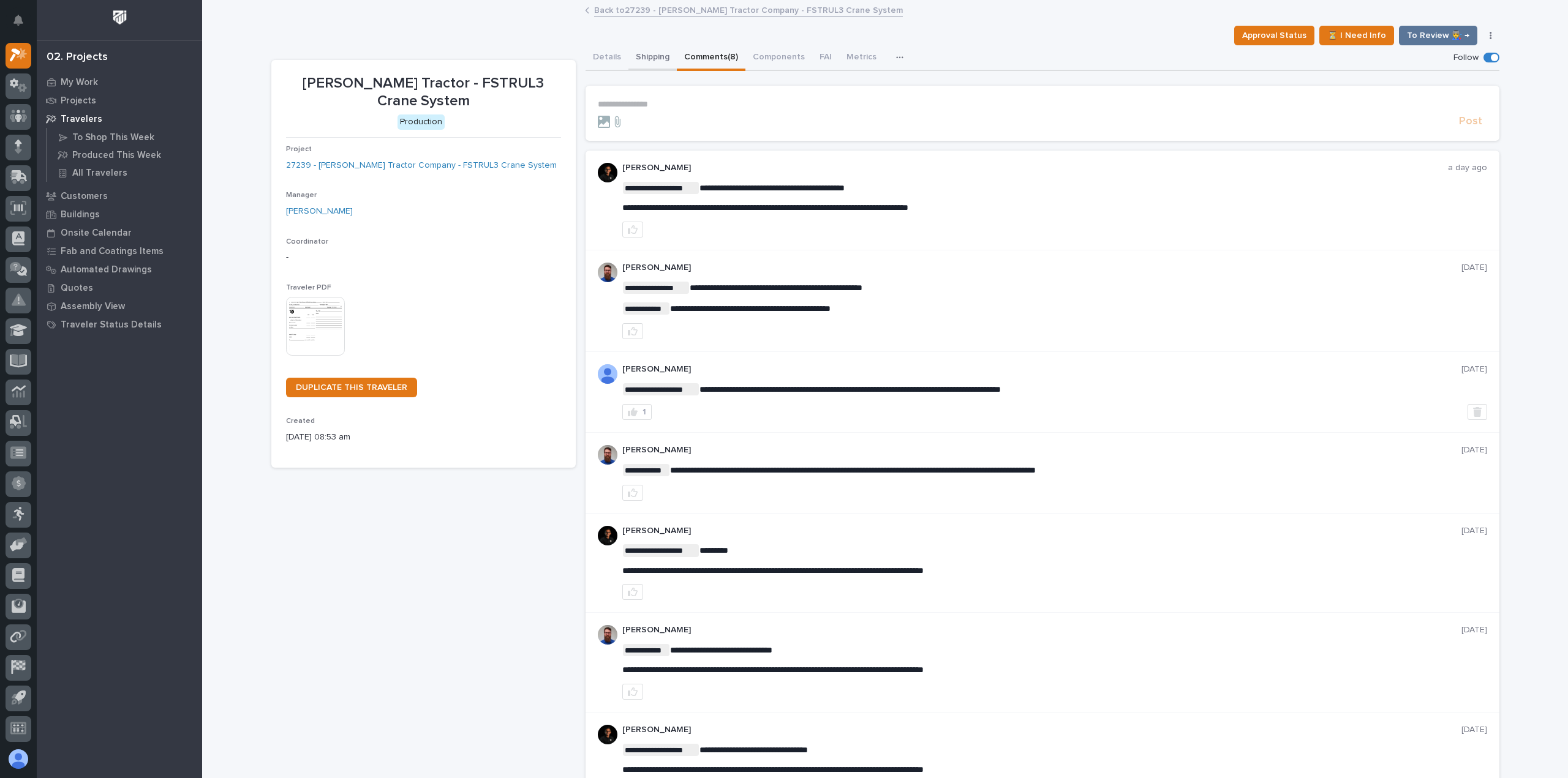
click at [656, 53] on button "Shipping" at bounding box center [653, 58] width 48 height 26
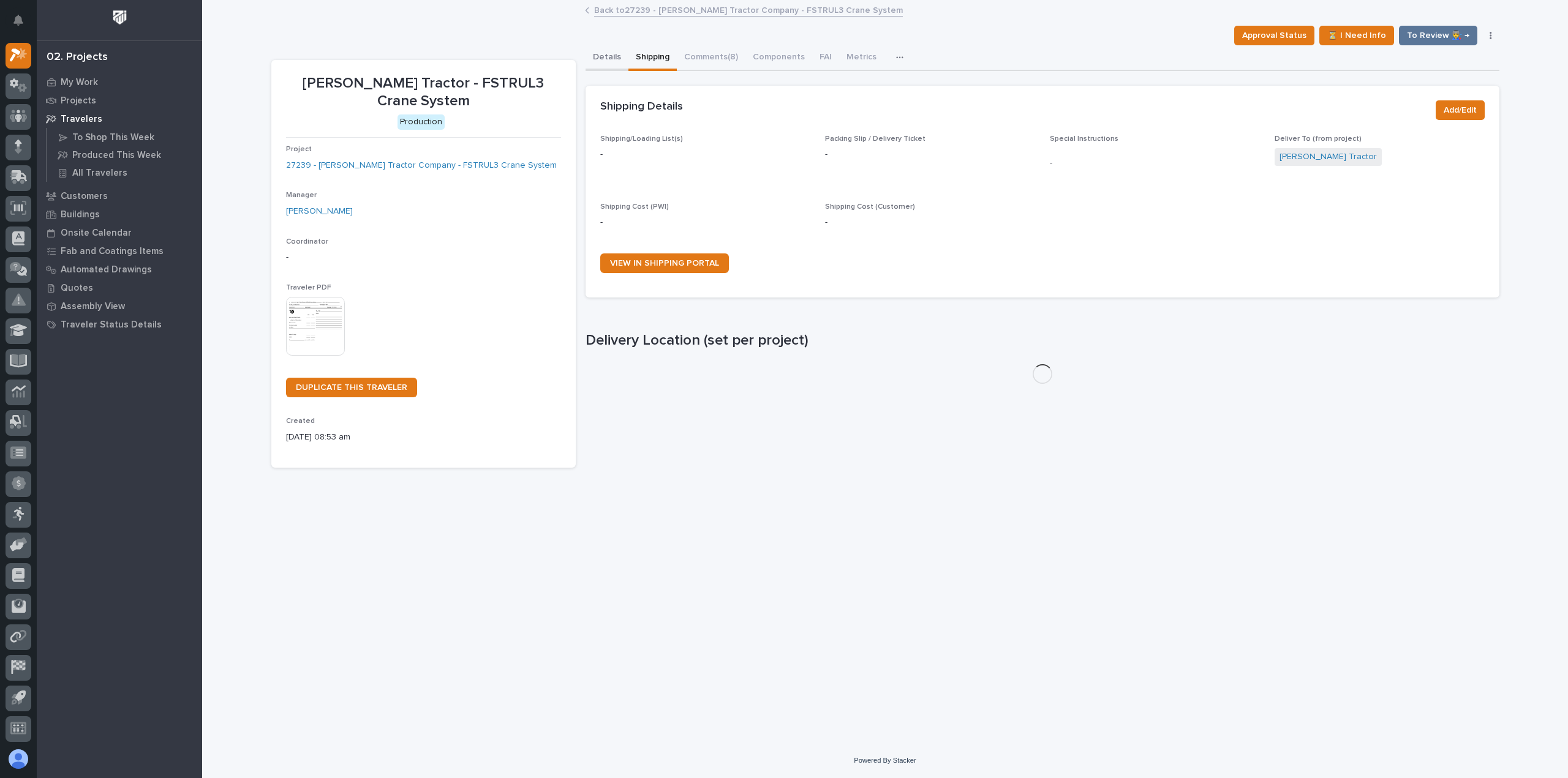
click at [602, 56] on button "Details" at bounding box center [606, 58] width 43 height 26
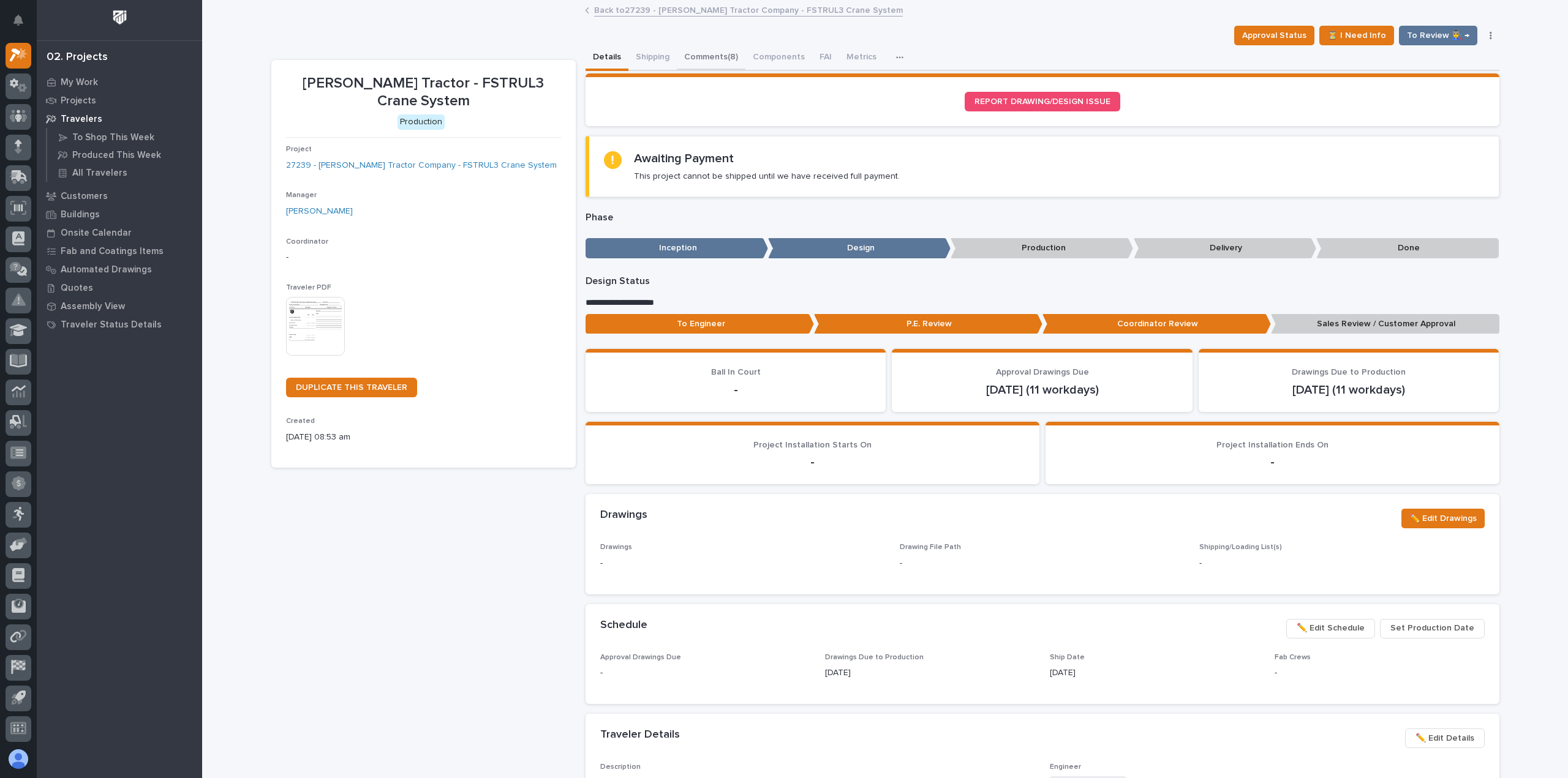
click at [705, 65] on button "Comments (8)" at bounding box center [711, 58] width 69 height 26
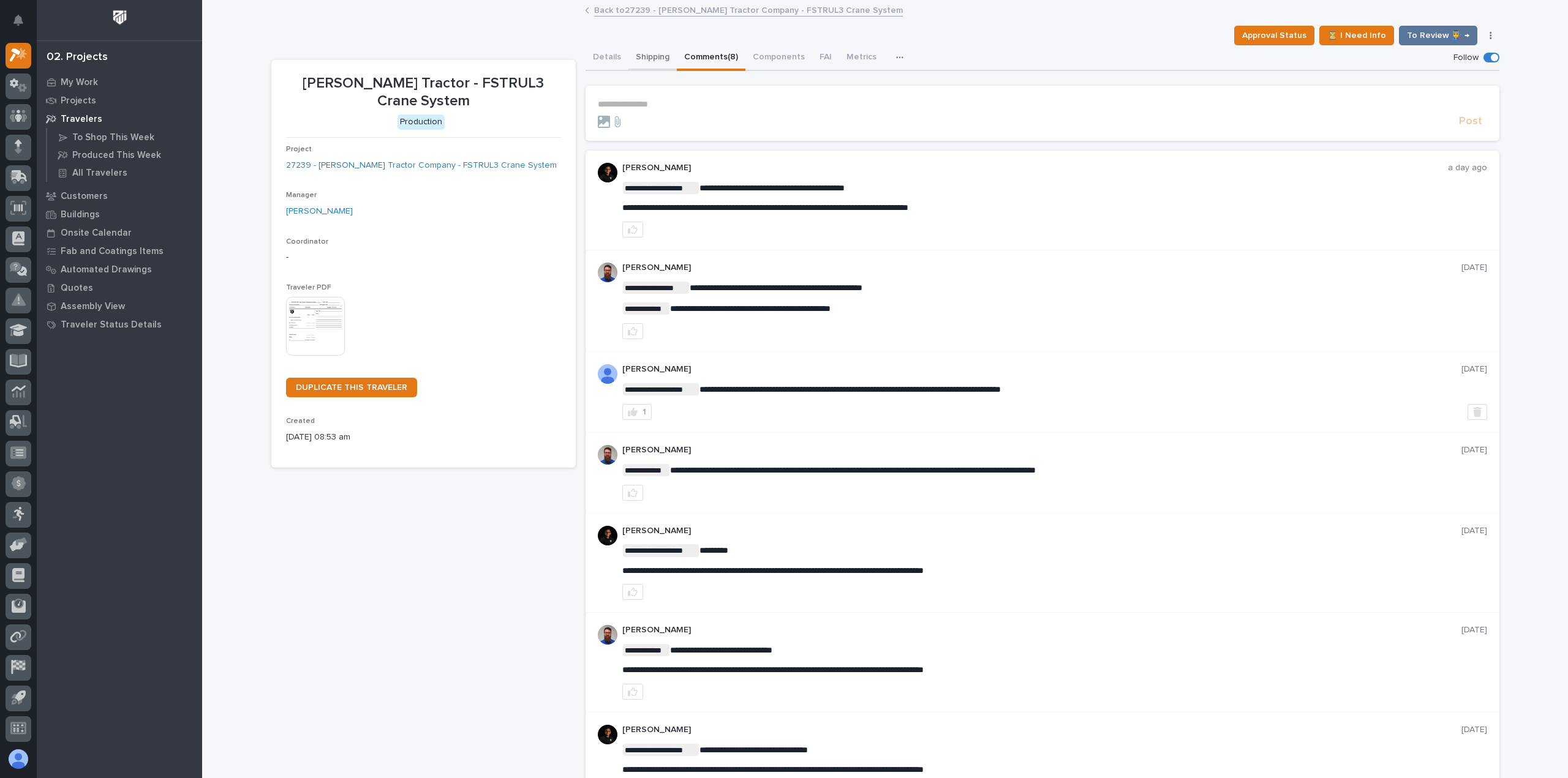
click at [652, 51] on button "Shipping" at bounding box center [653, 58] width 48 height 26
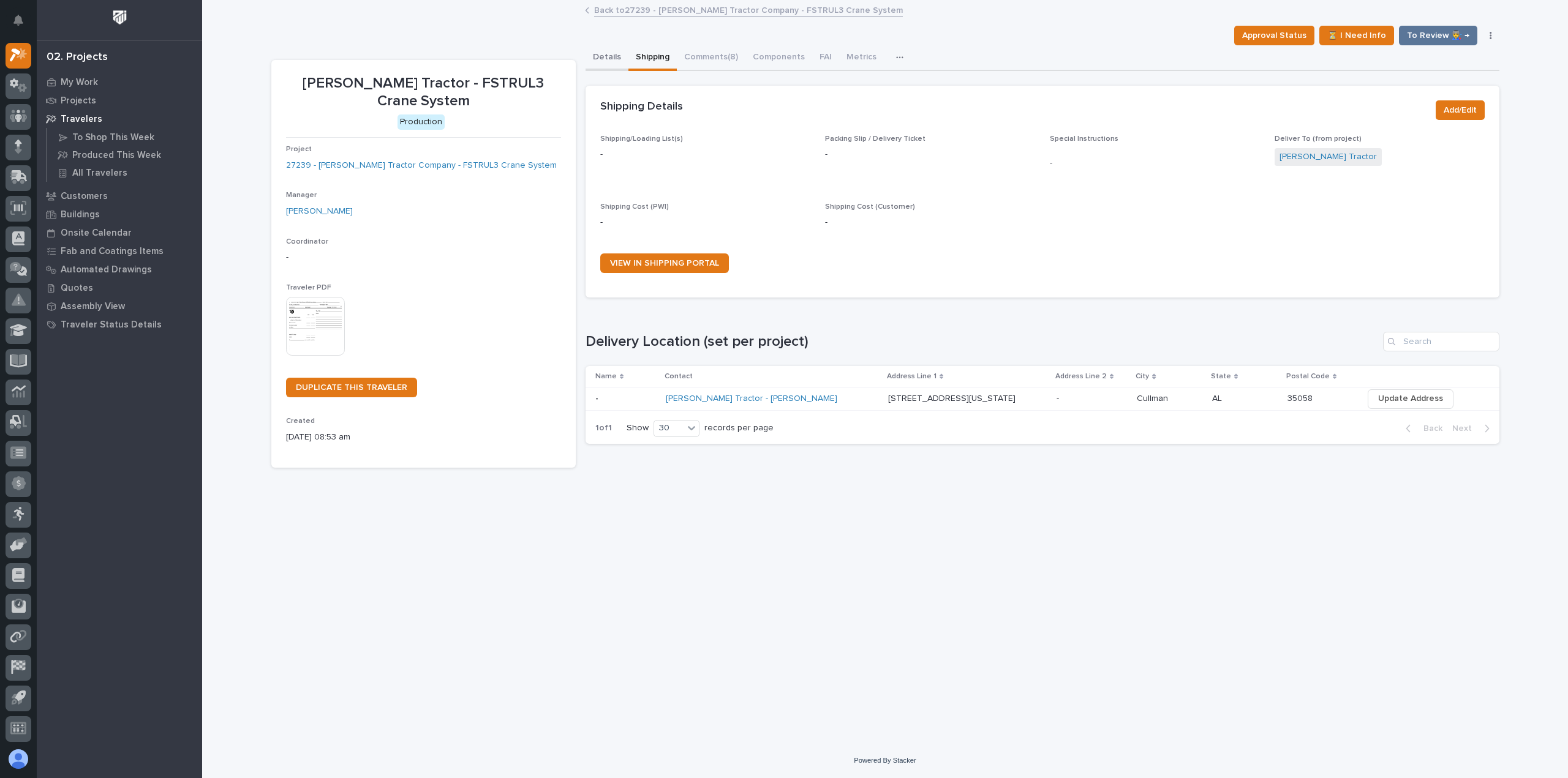
drag, startPoint x: 598, startPoint y: 63, endPoint x: 598, endPoint y: 52, distance: 11.0
click at [599, 62] on button "Details" at bounding box center [606, 58] width 43 height 26
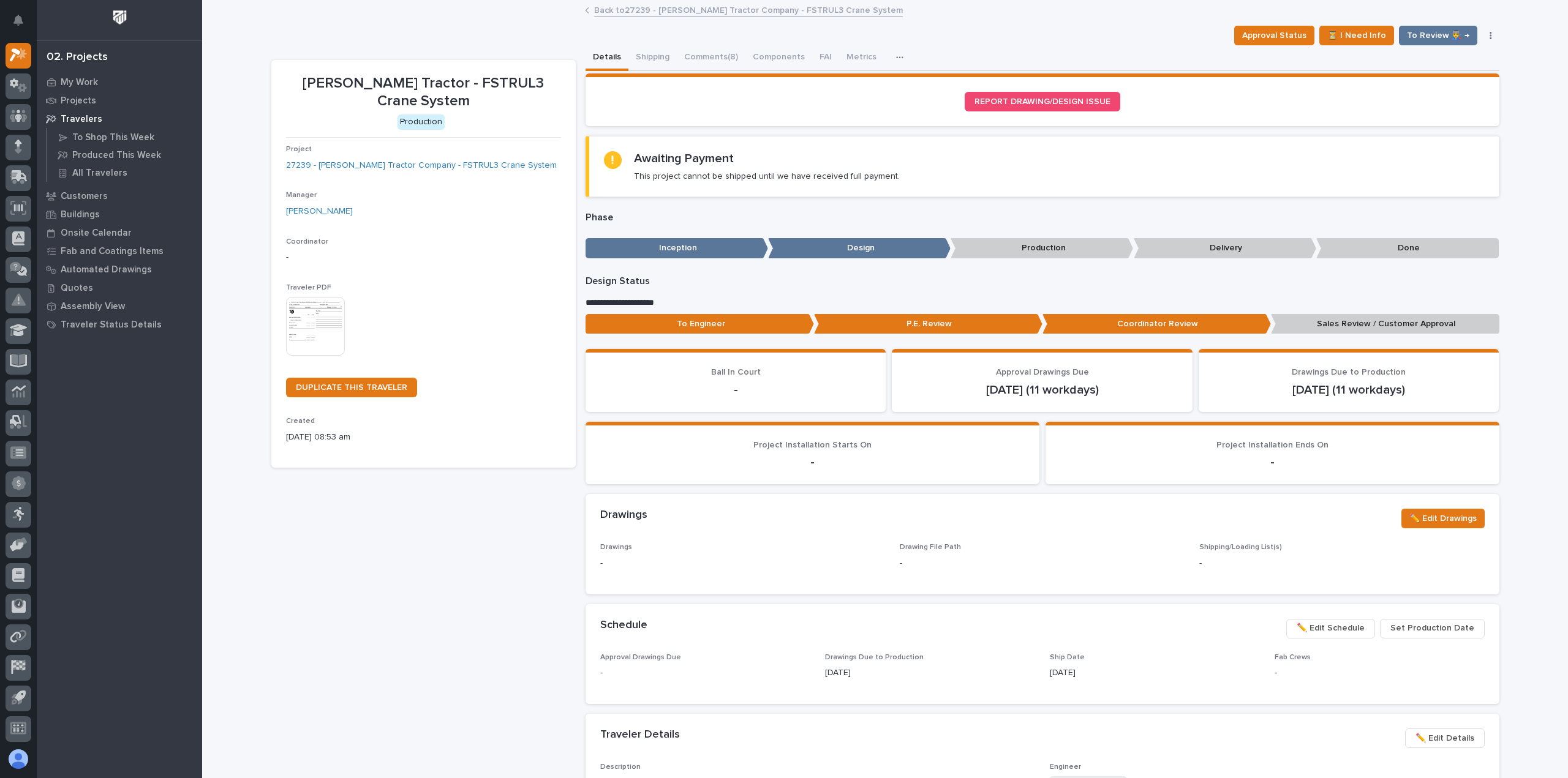
scroll to position [184, 0]
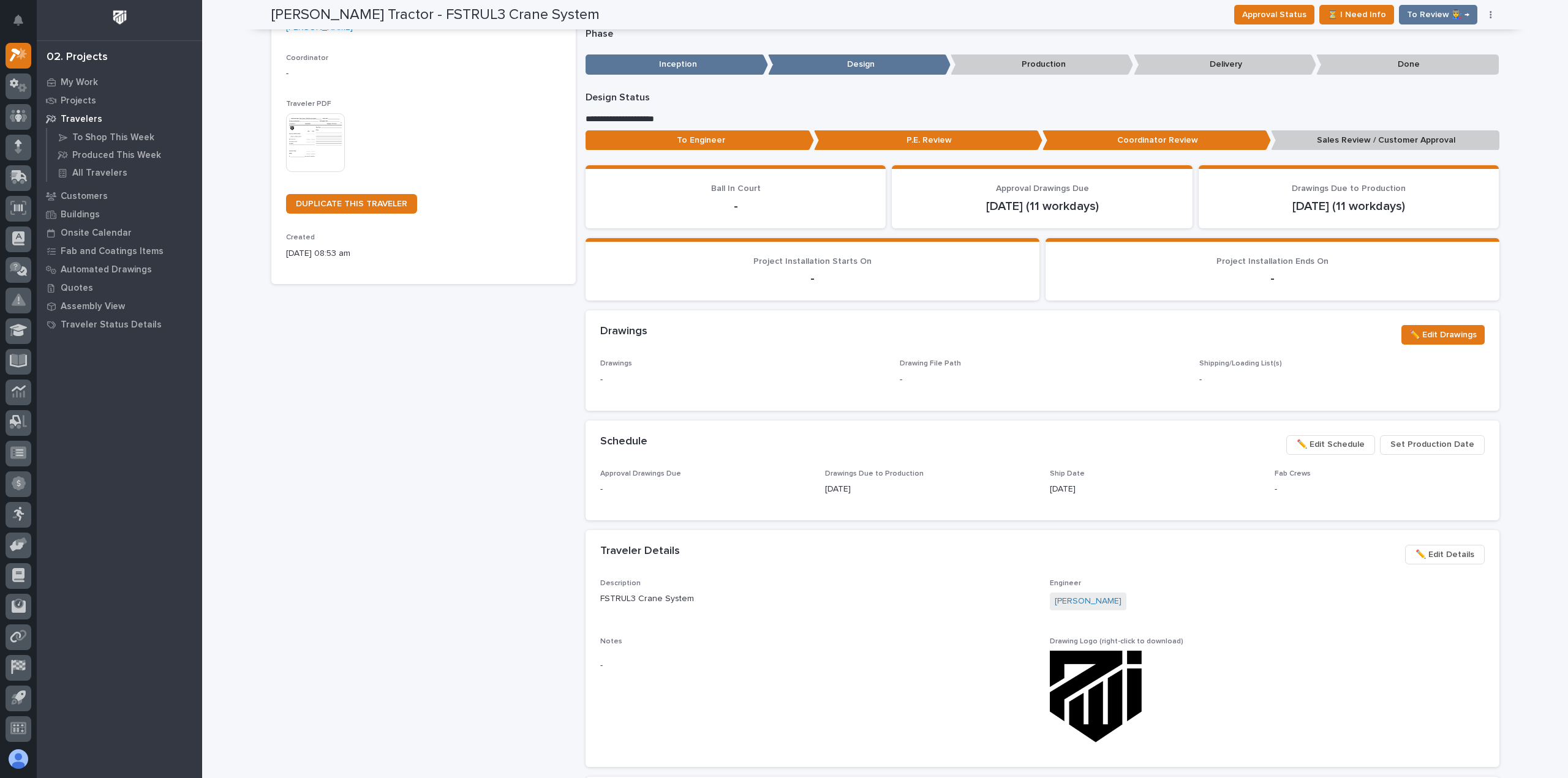
click at [1439, 447] on span "Set Production Date" at bounding box center [1432, 445] width 84 height 14
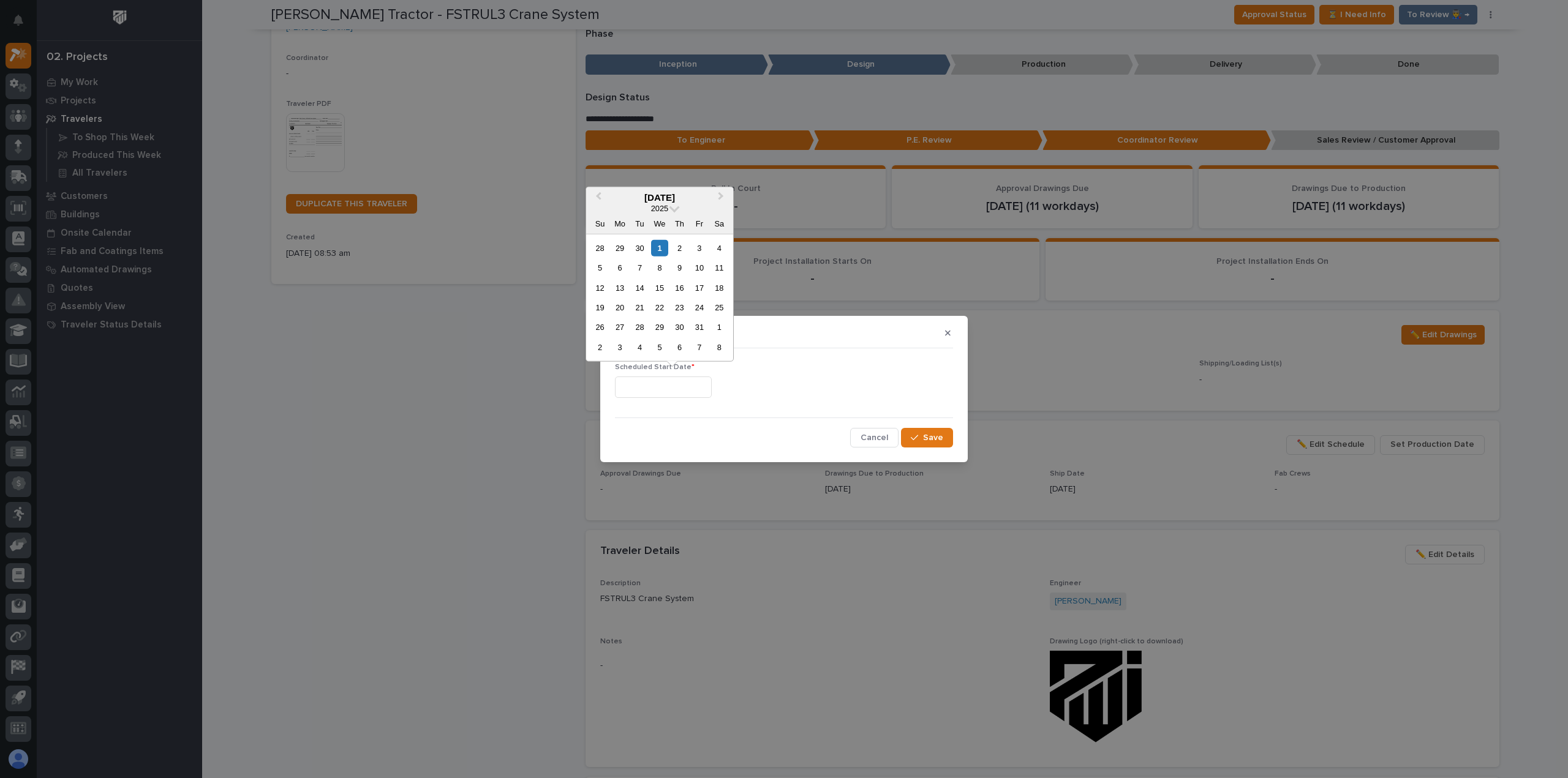
click at [661, 379] on input "text" at bounding box center [663, 387] width 97 height 22
click at [846, 293] on div "Set Production Date Scheduled Start Date * Cancel Save" at bounding box center [784, 389] width 1568 height 778
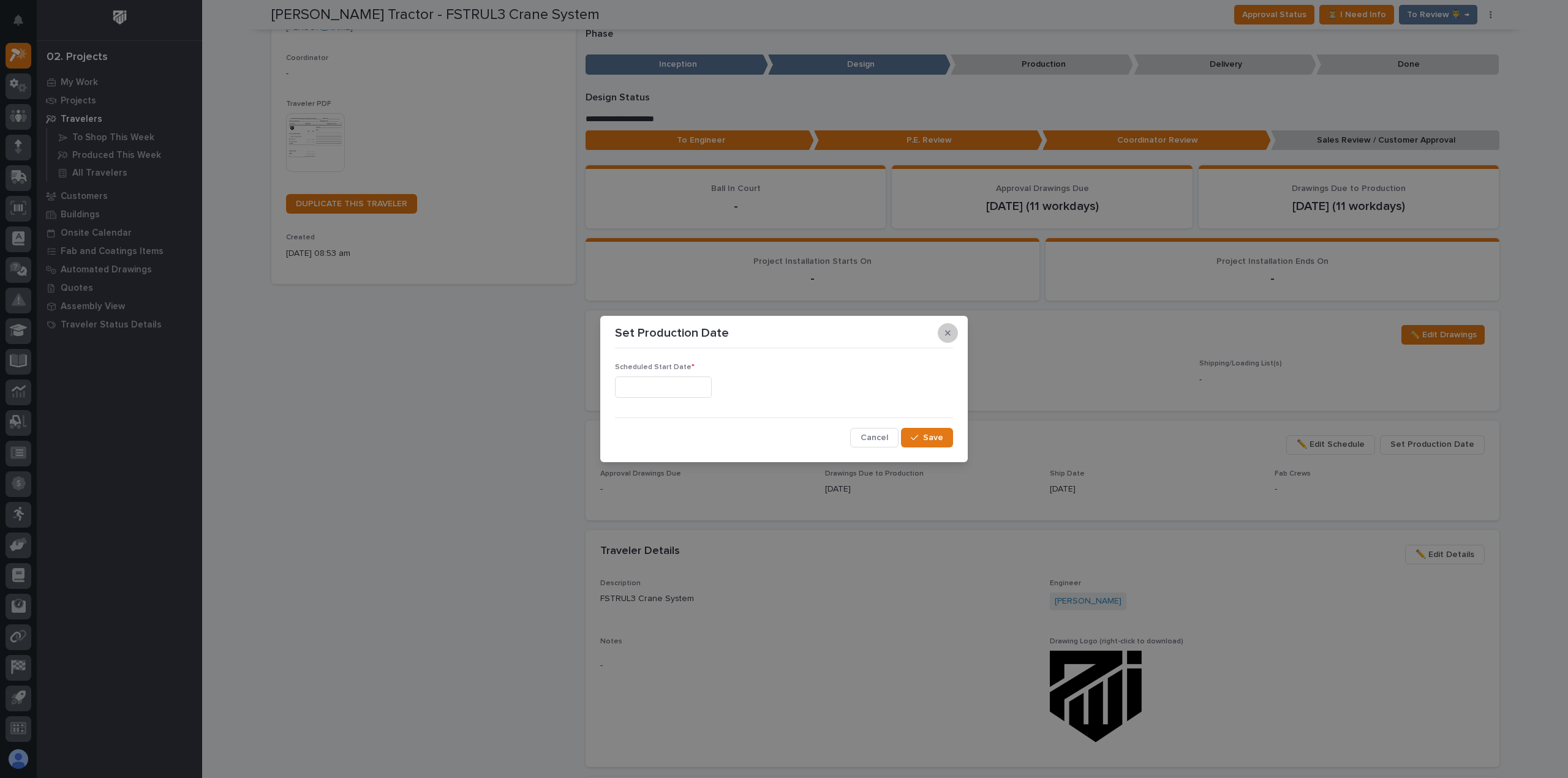
click at [950, 331] on button "button" at bounding box center [948, 333] width 20 height 20
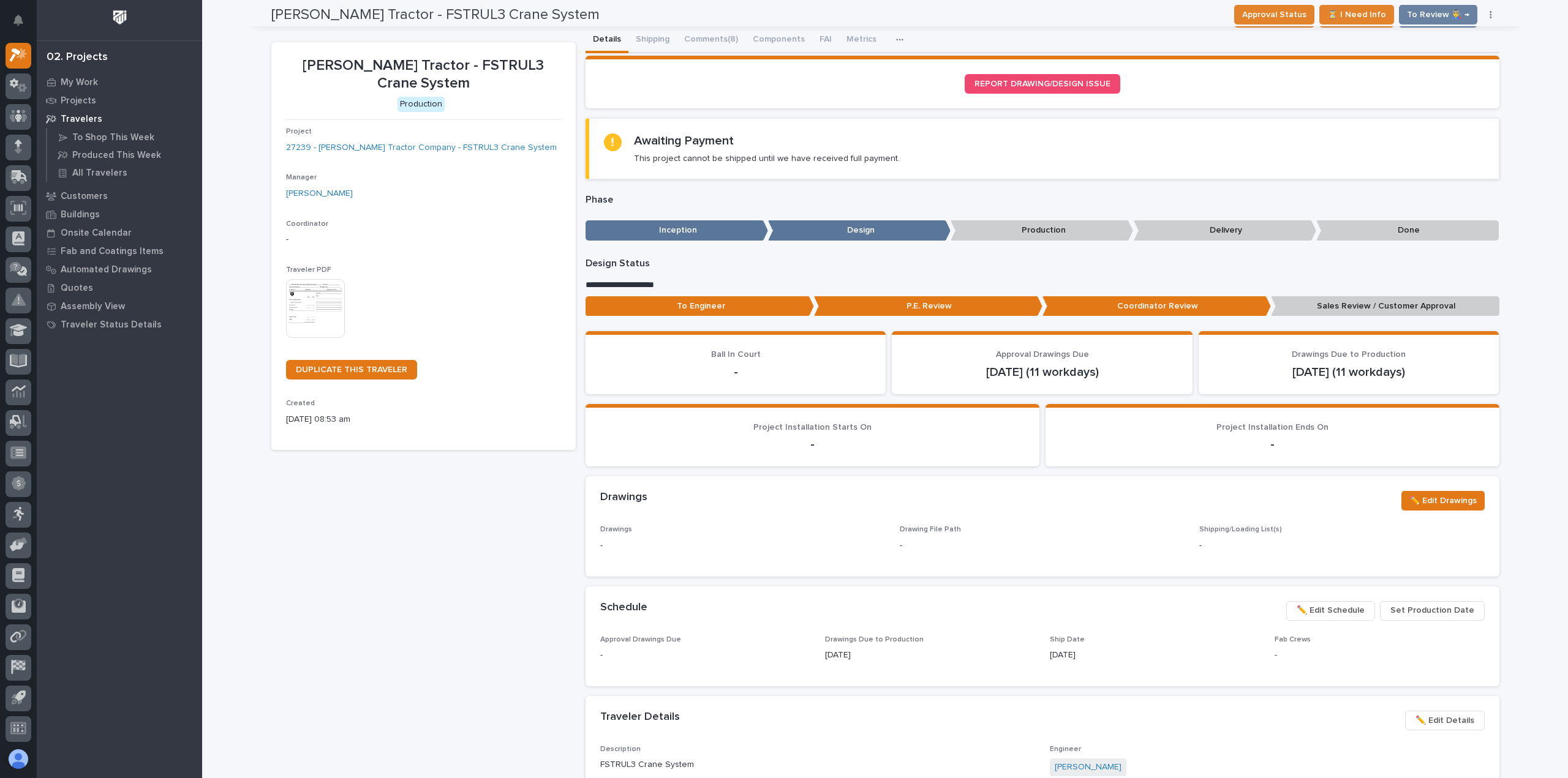
scroll to position [0, 0]
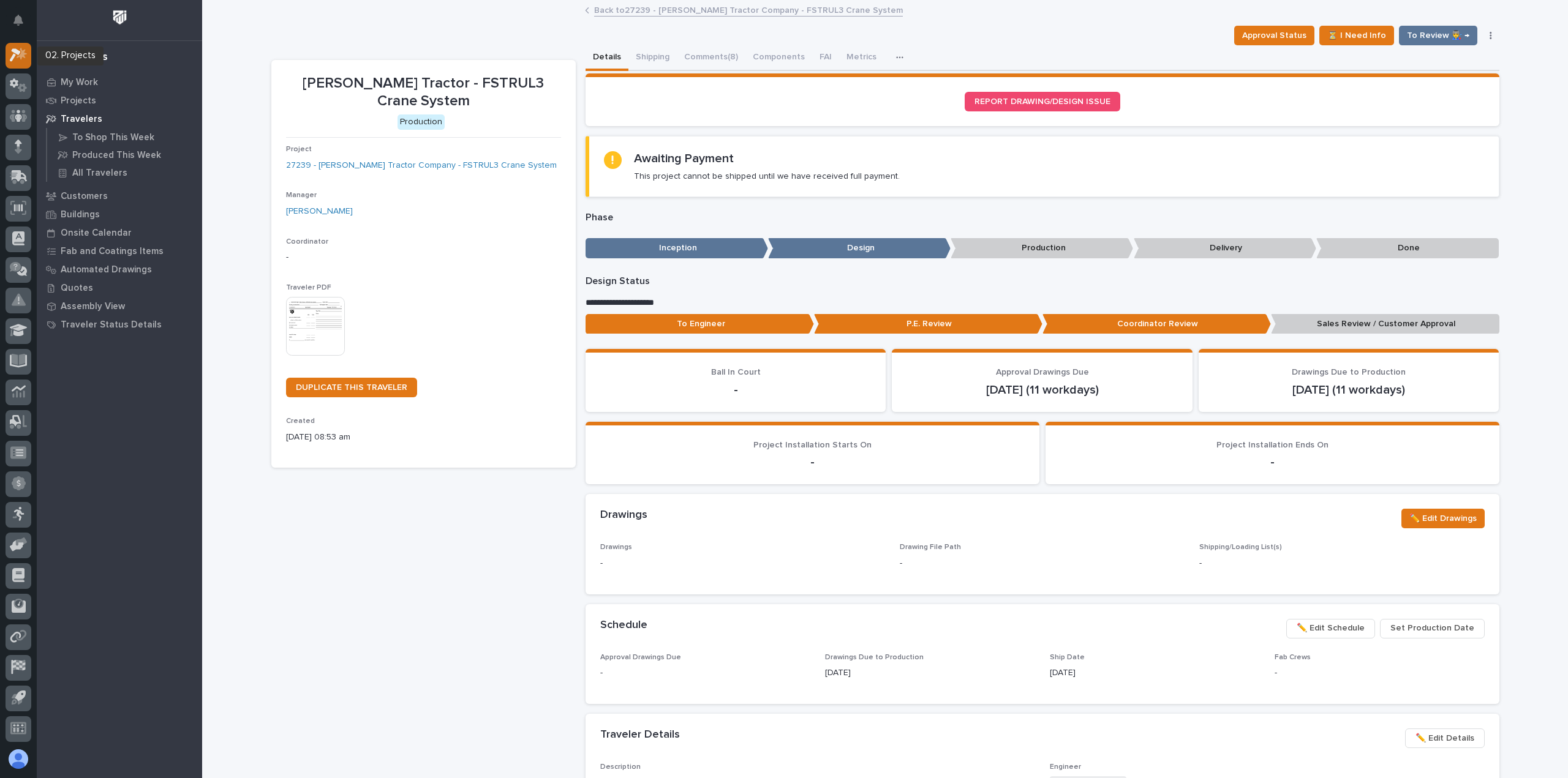
click at [19, 61] on icon at bounding box center [18, 54] width 18 height 14
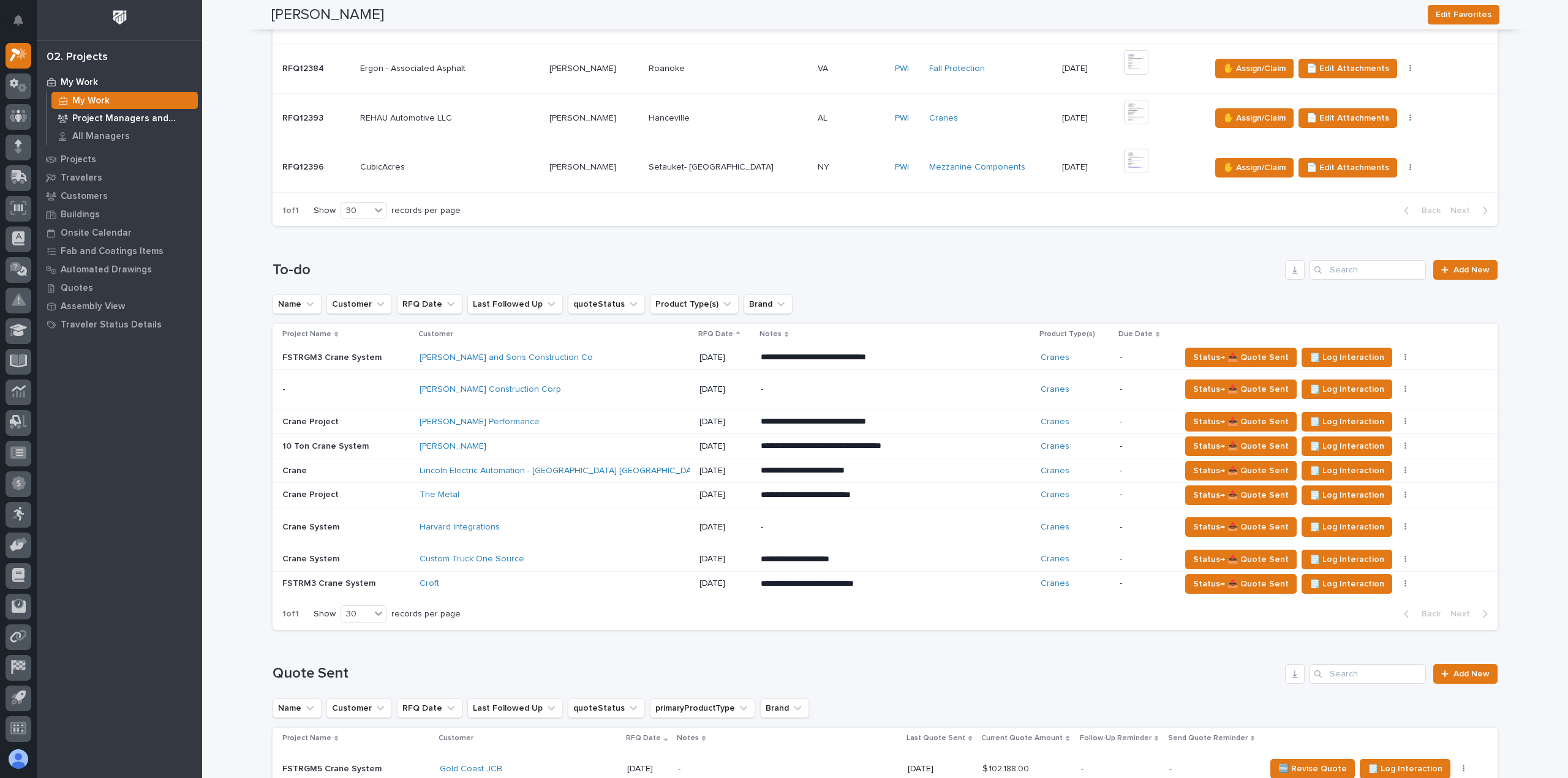
scroll to position [61, 0]
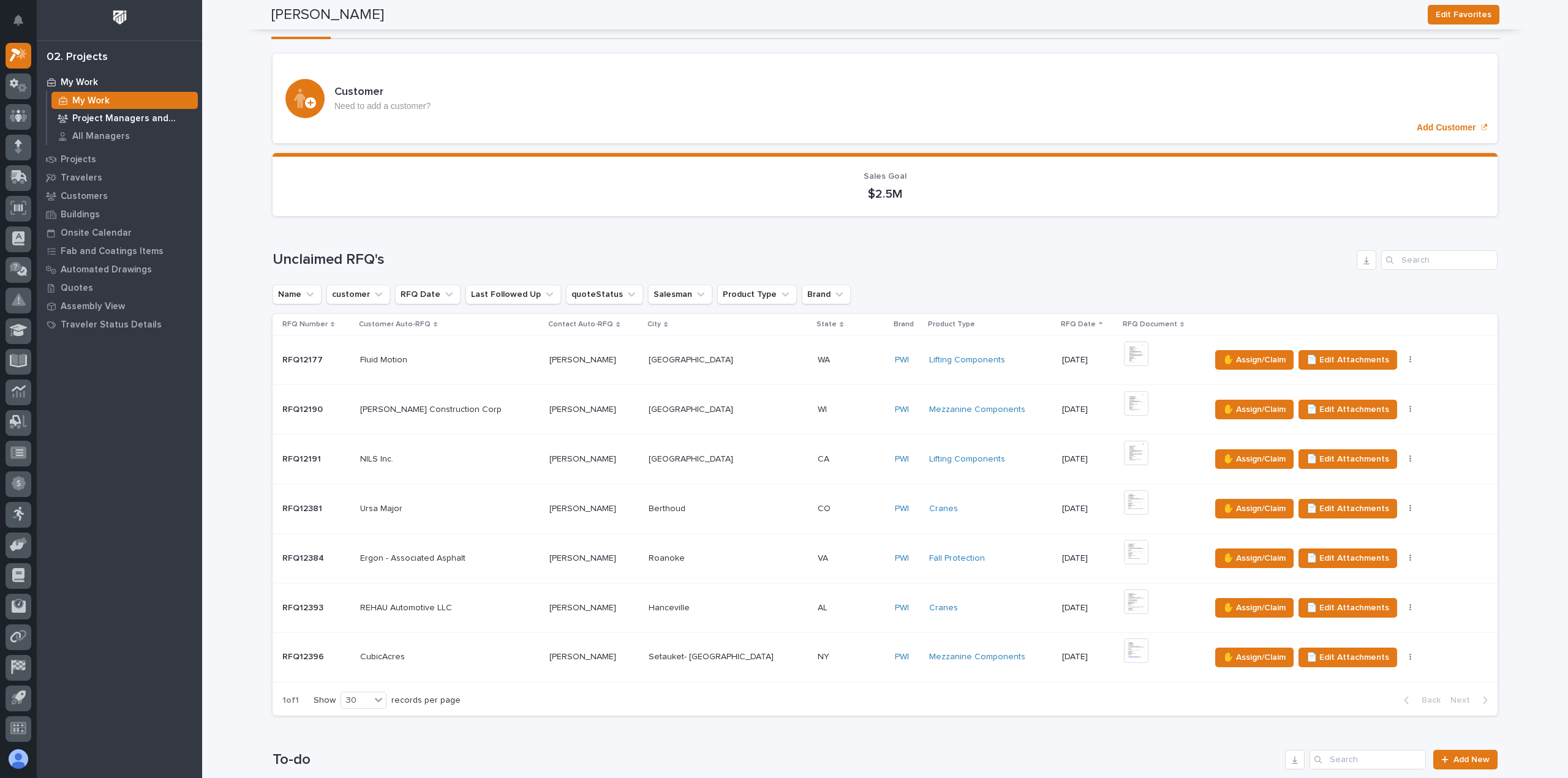
click at [121, 118] on p "Project Managers and Engineers" at bounding box center [132, 119] width 121 height 11
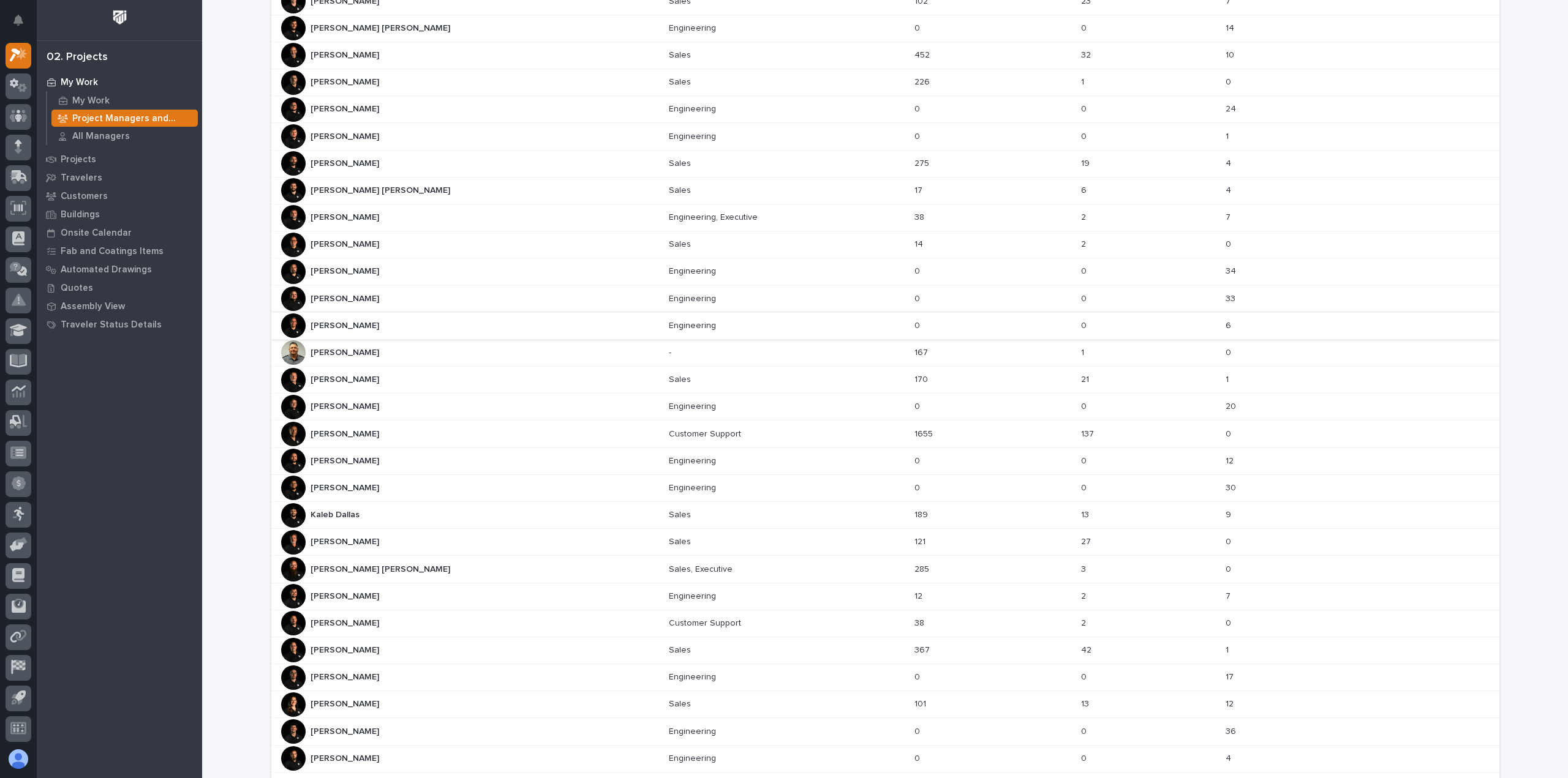
scroll to position [277, 0]
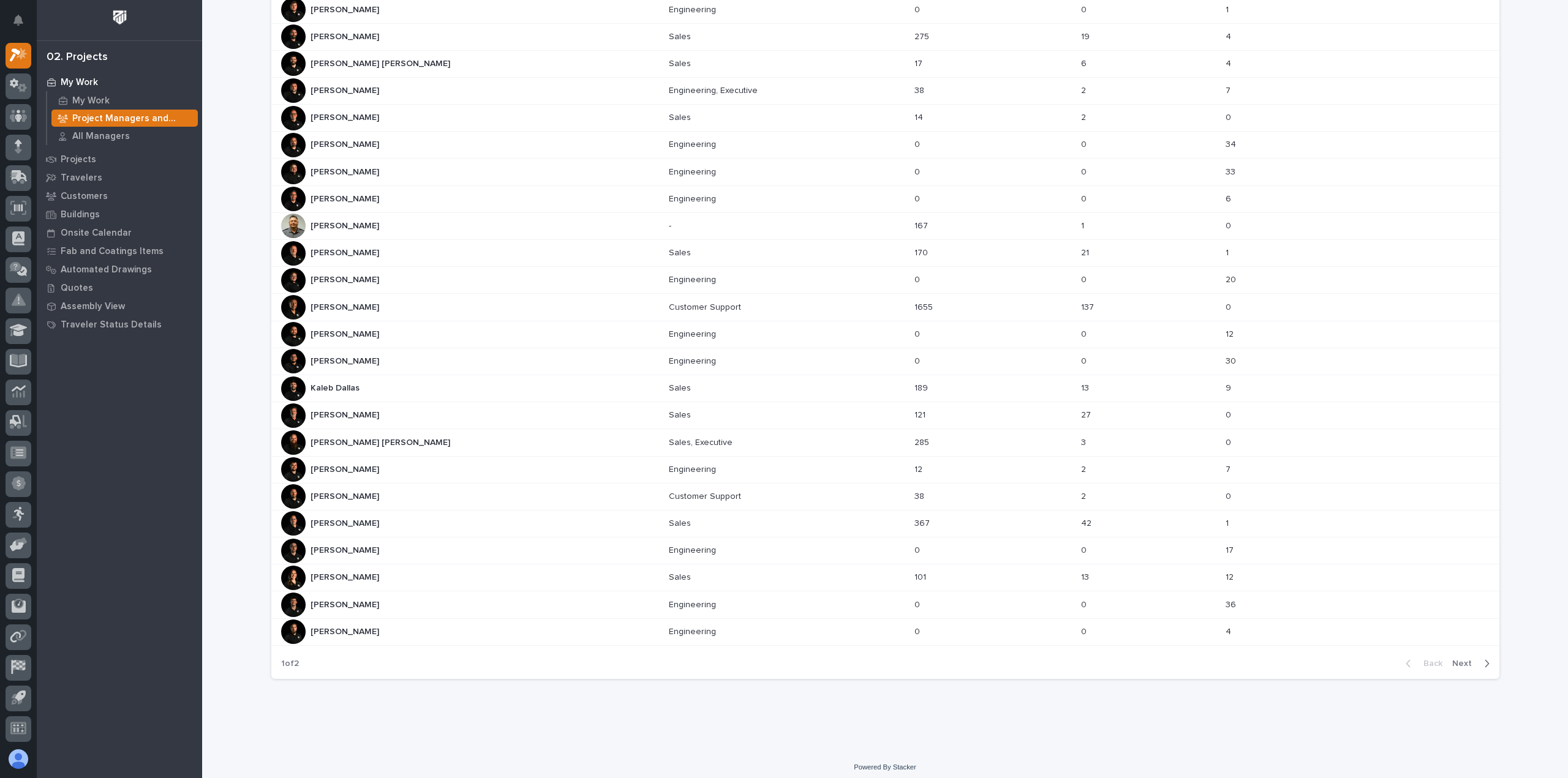
click at [376, 511] on div "Mark Miller Mark Miller" at bounding box center [471, 523] width 378 height 24
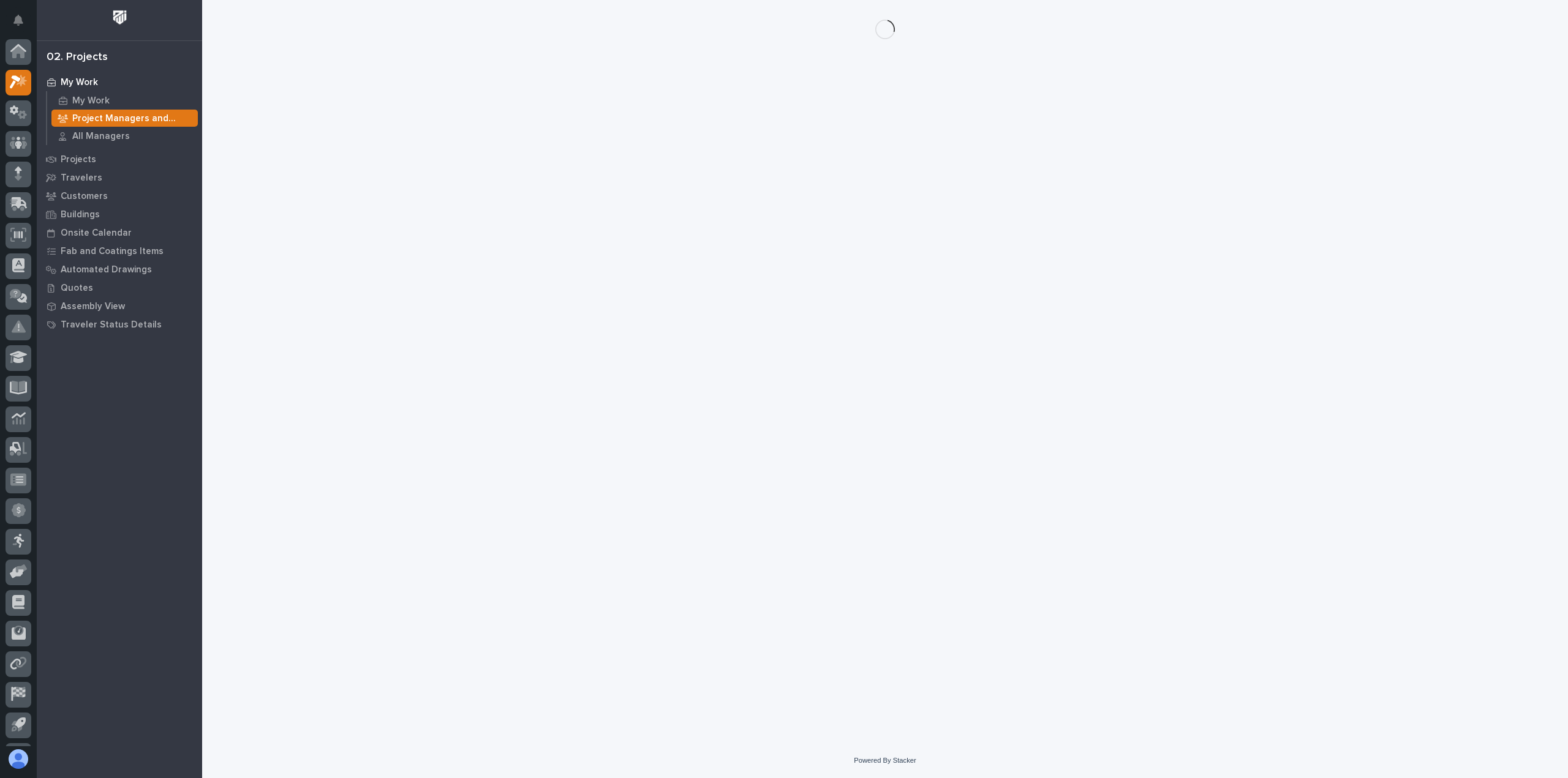
scroll to position [27, 0]
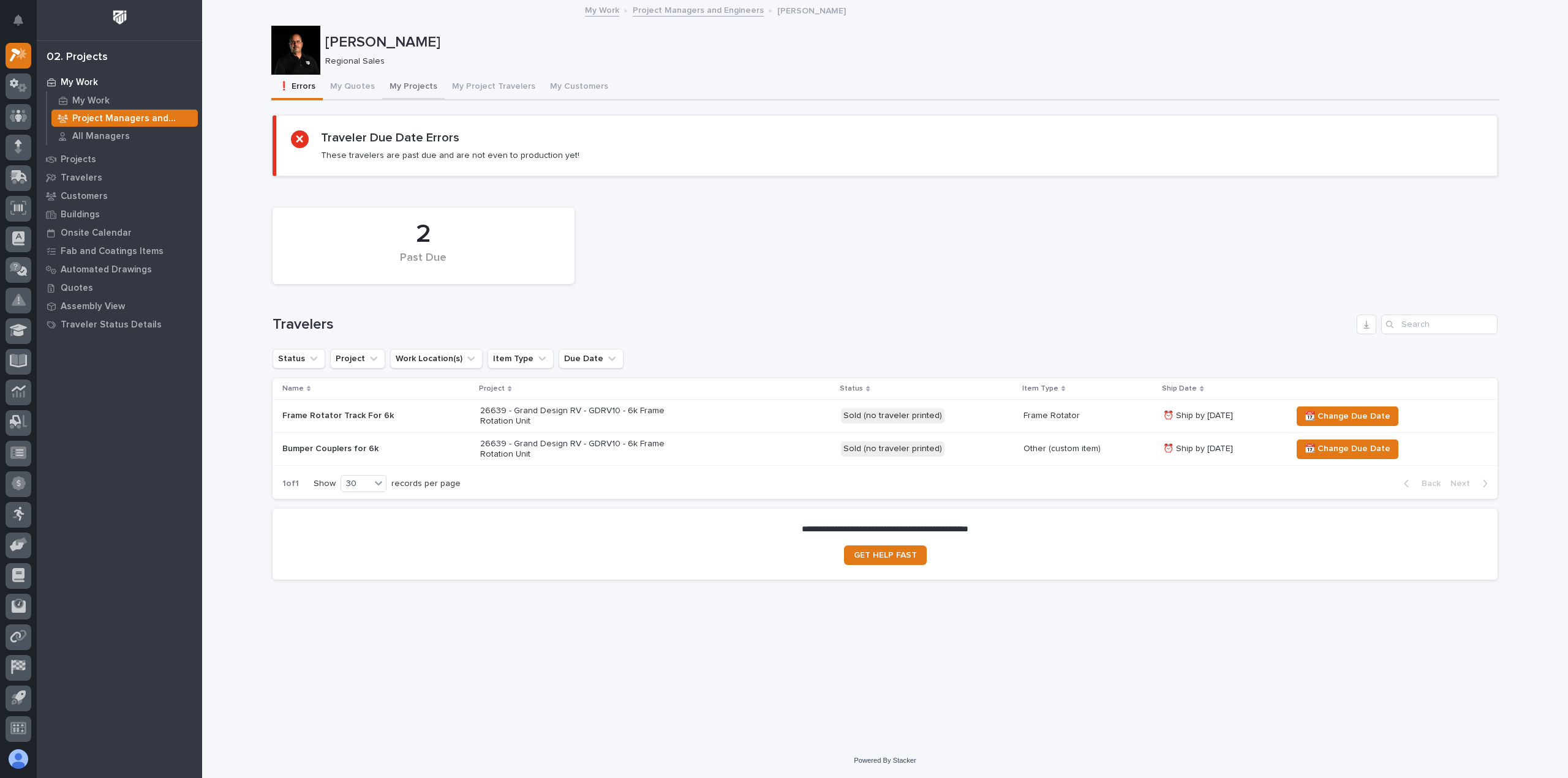
click at [383, 86] on button "My Projects" at bounding box center [413, 87] width 63 height 26
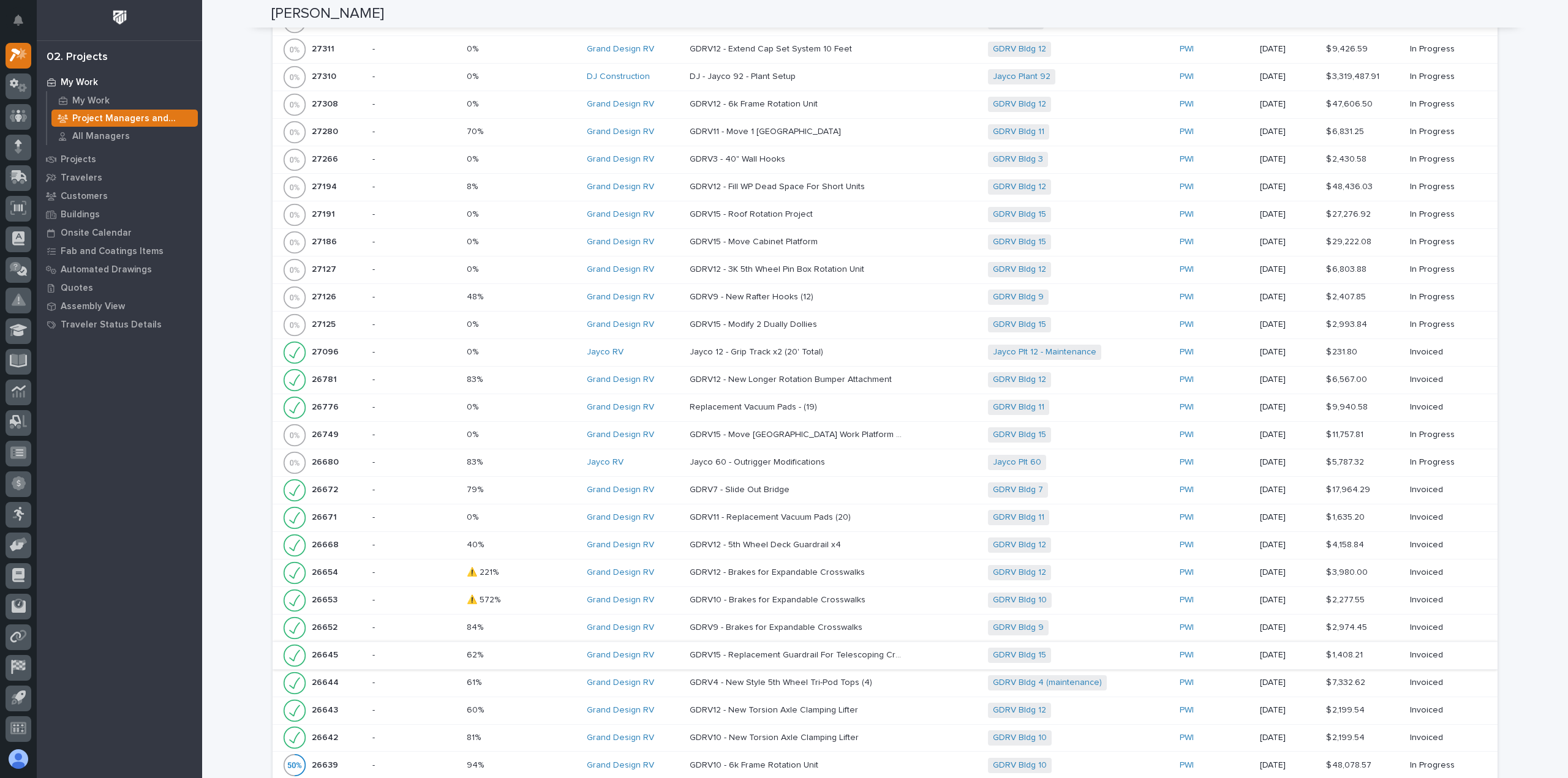
scroll to position [1714, 0]
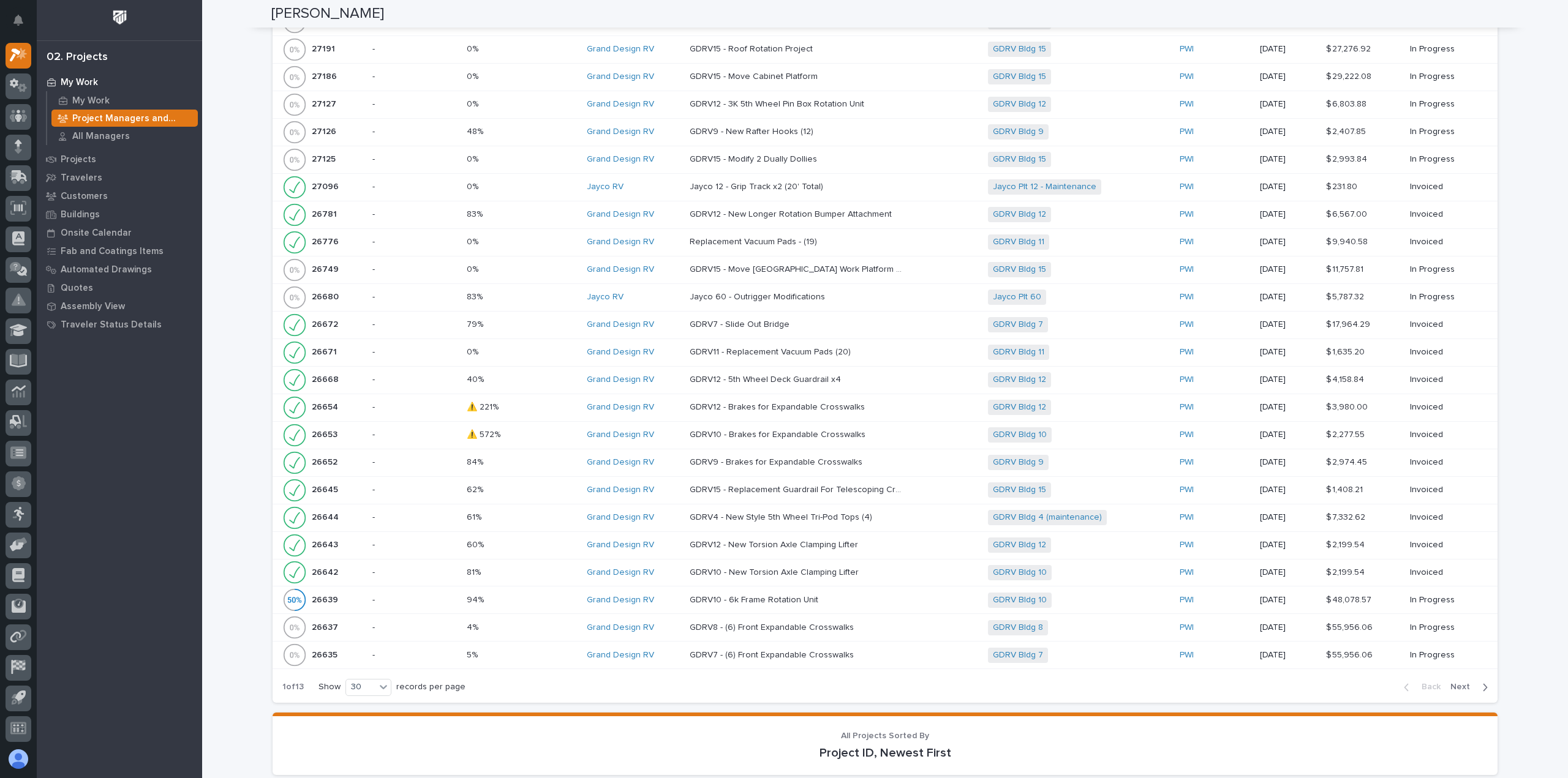
click at [1484, 681] on button "Next" at bounding box center [1471, 686] width 52 height 11
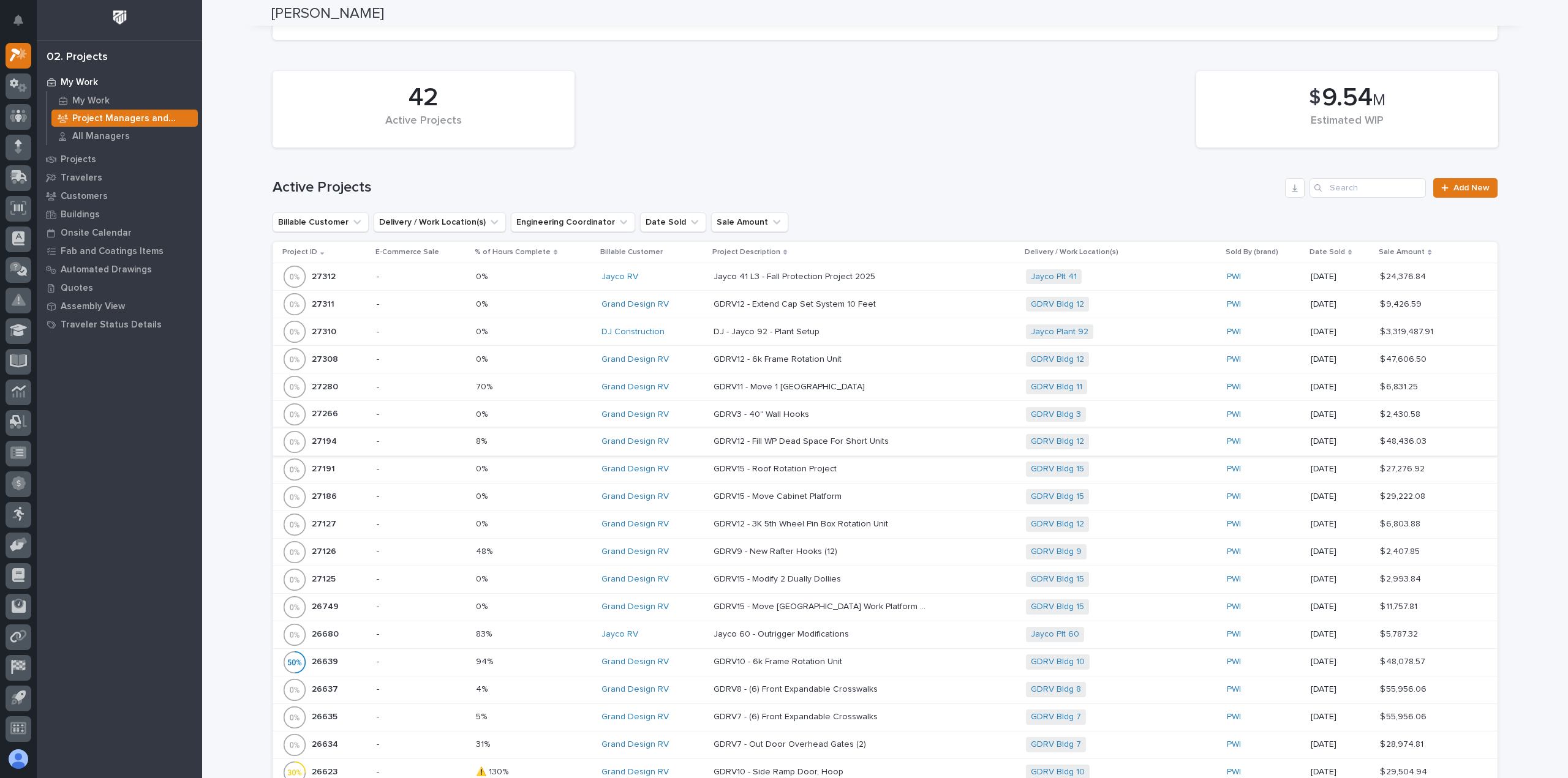
scroll to position [0, 0]
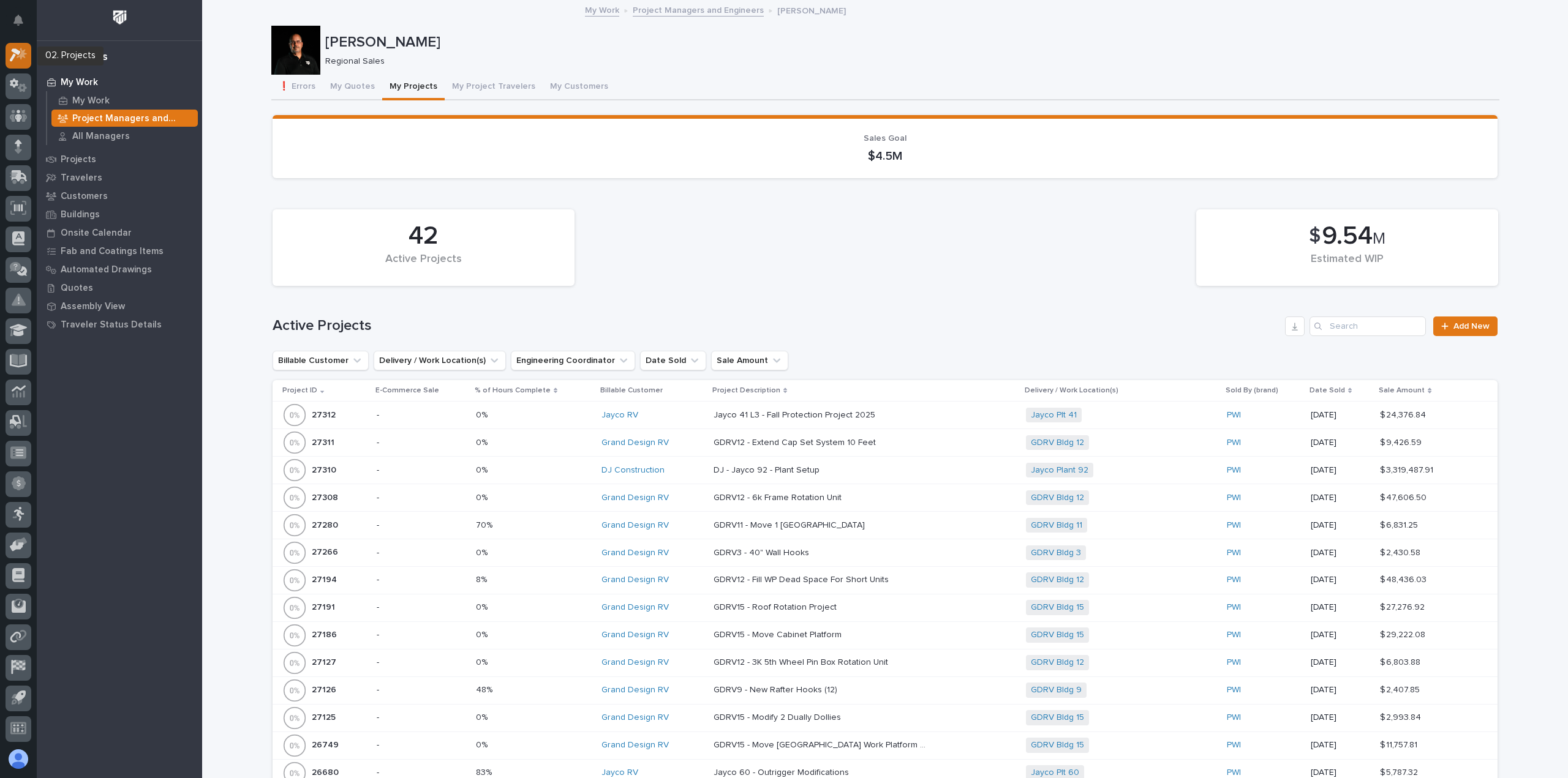
click at [18, 58] on icon at bounding box center [18, 54] width 18 height 14
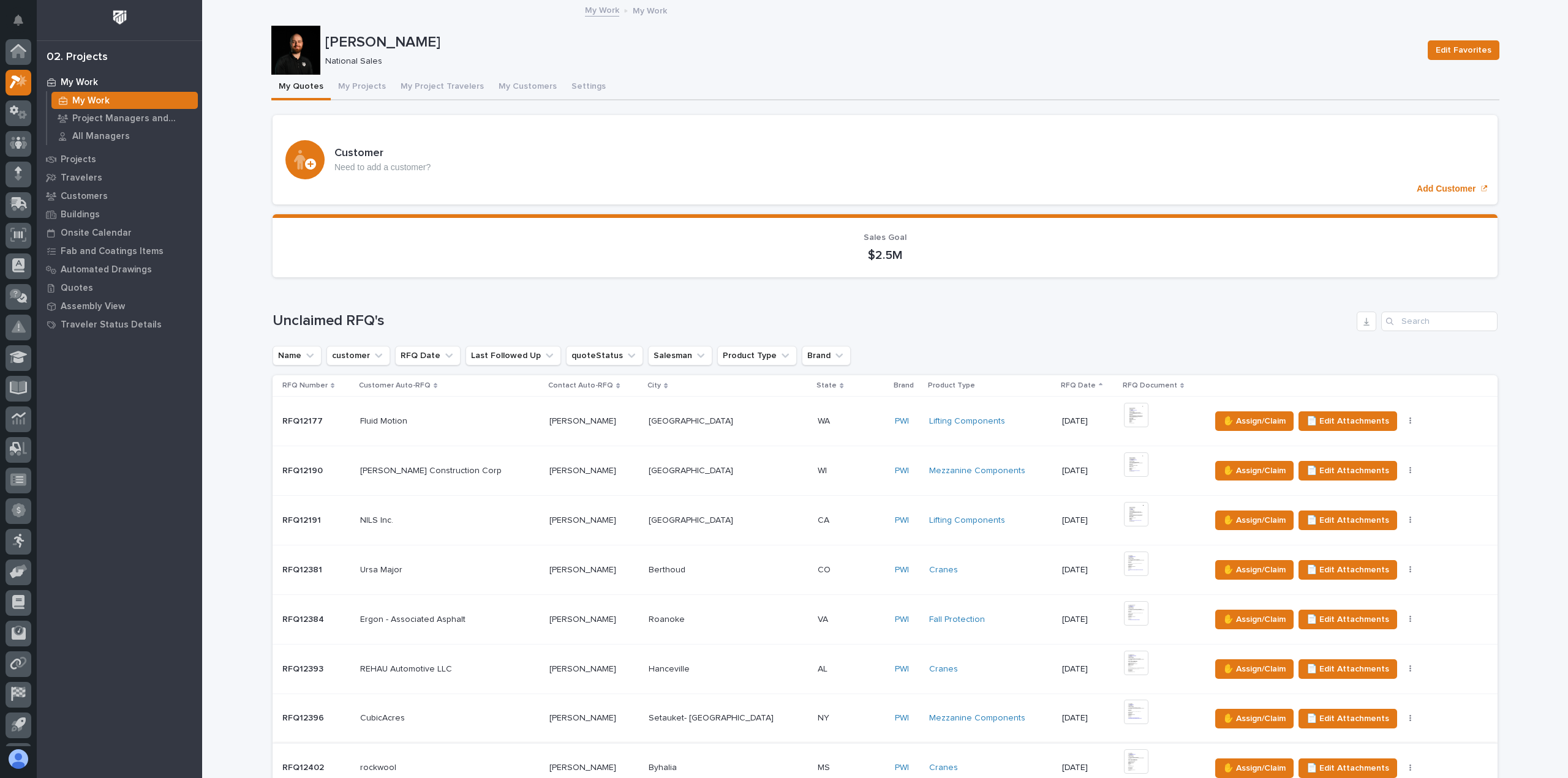
scroll to position [184, 0]
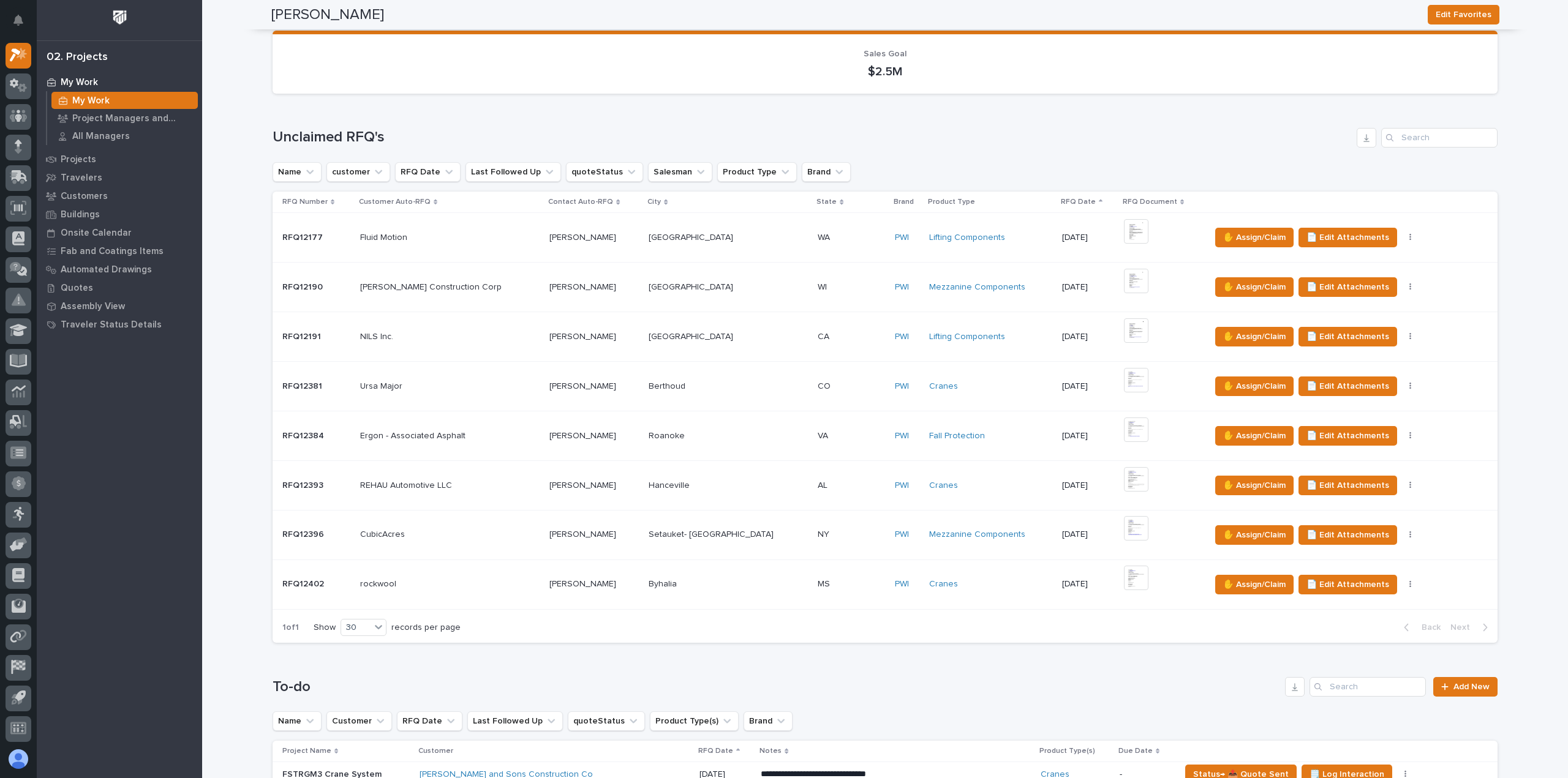
click at [818, 585] on p at bounding box center [851, 584] width 67 height 11
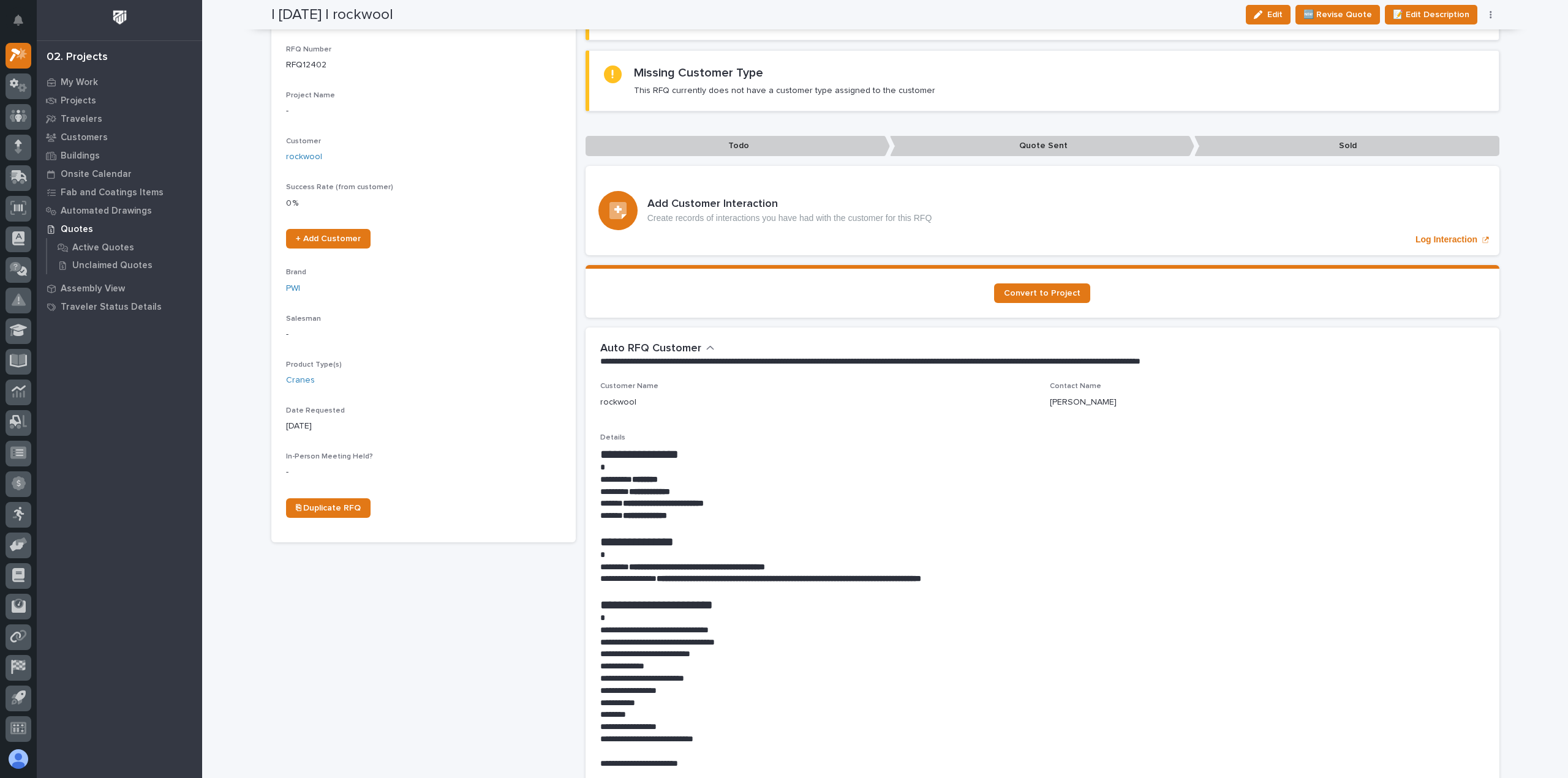
scroll to position [123, 0]
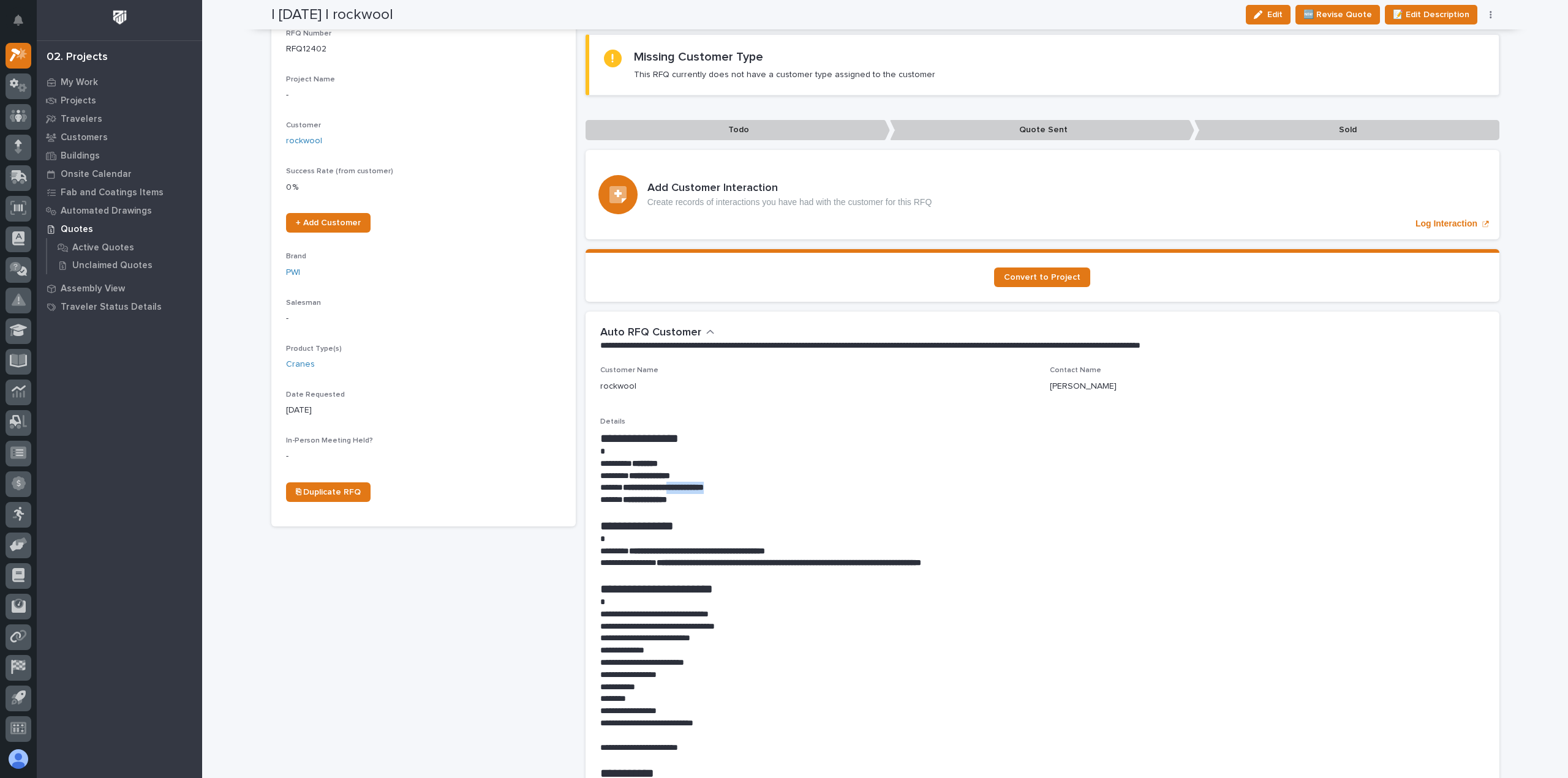
drag, startPoint x: 743, startPoint y: 483, endPoint x: 687, endPoint y: 491, distance: 56.6
click at [687, 491] on p "**********" at bounding box center [1043, 487] width 885 height 13
copy strong "**********"
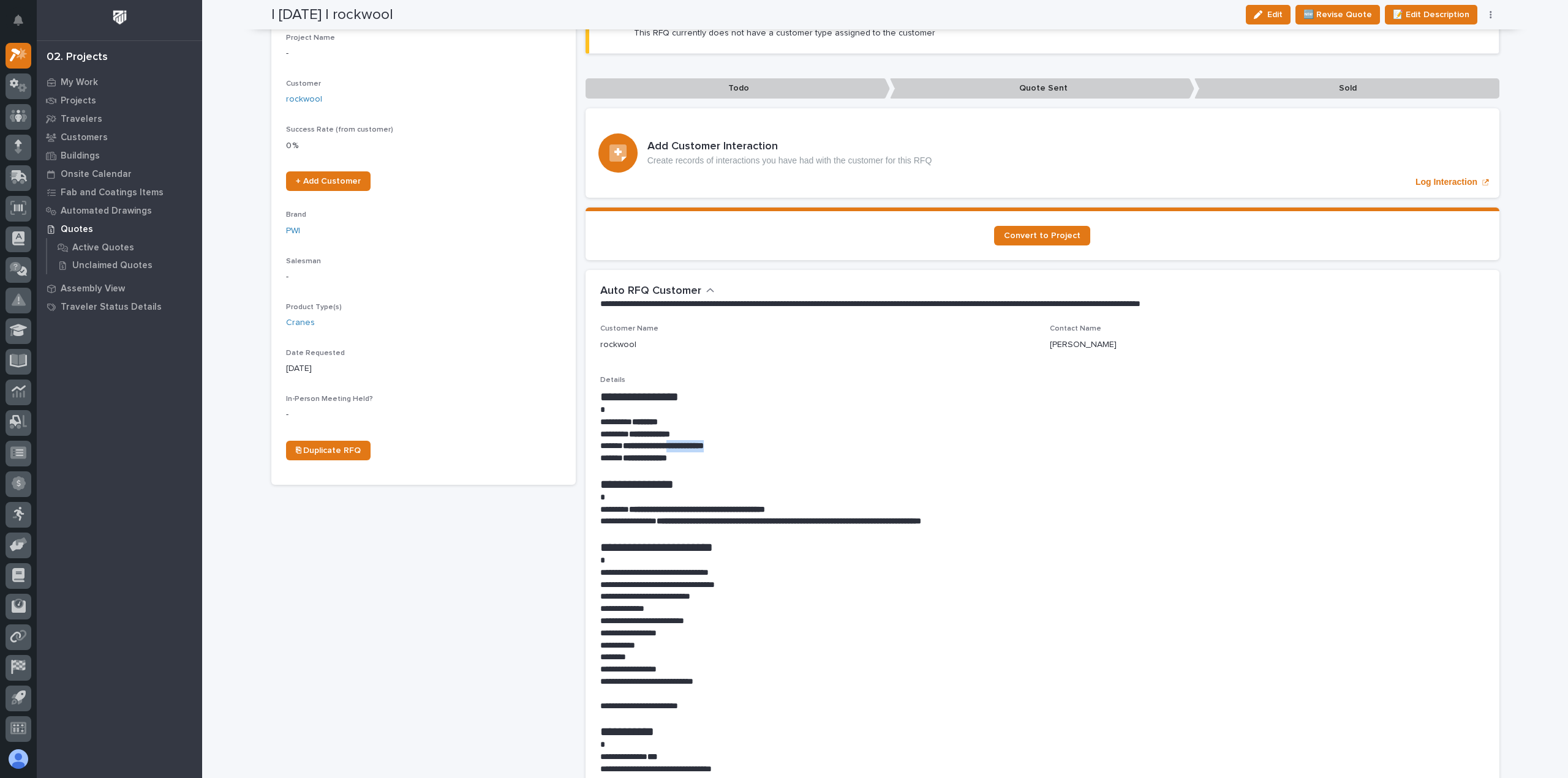
scroll to position [184, 0]
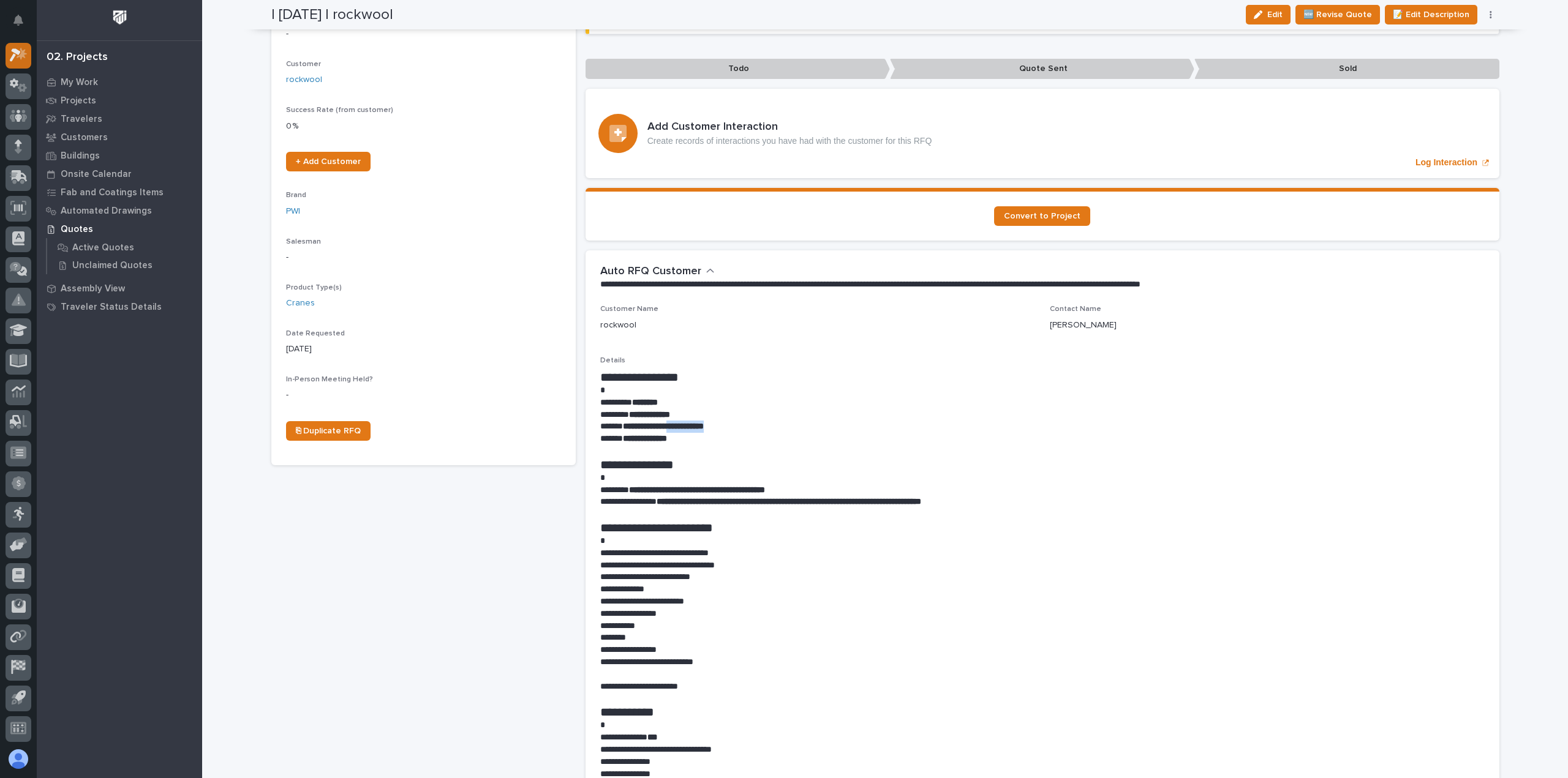
click at [28, 57] on div at bounding box center [18, 55] width 26 height 26
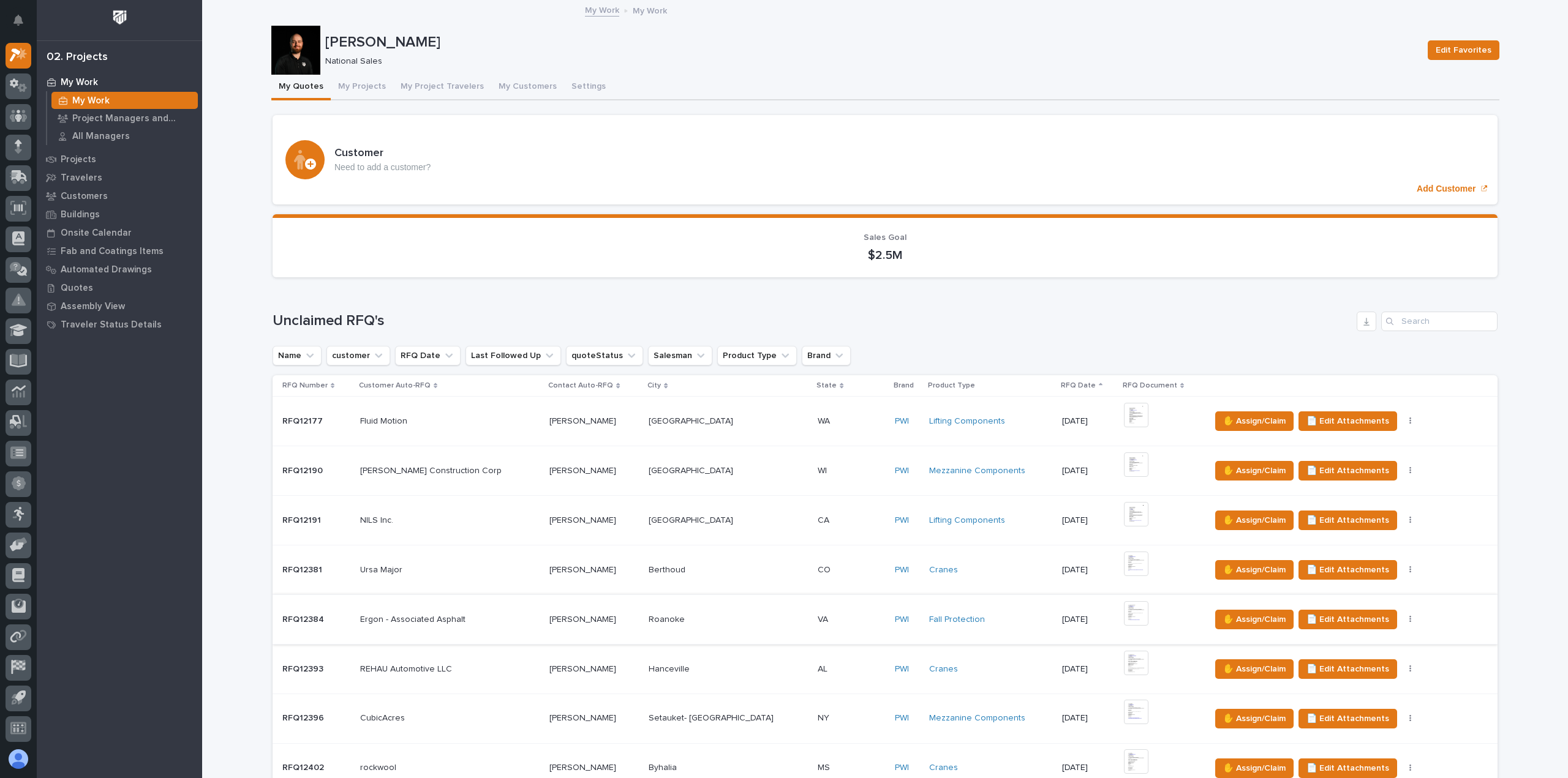
scroll to position [184, 0]
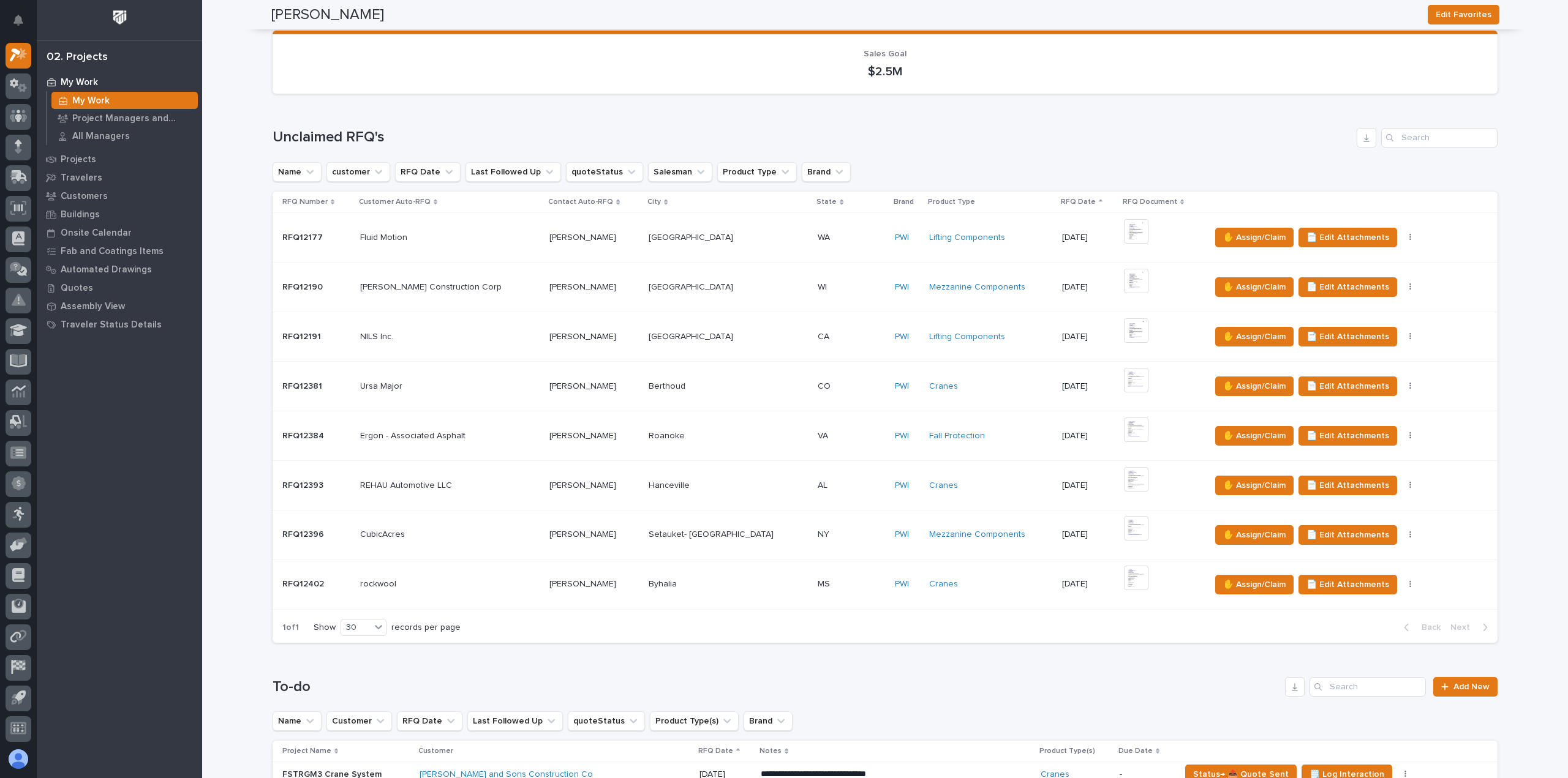
click at [695, 580] on p at bounding box center [728, 584] width 160 height 11
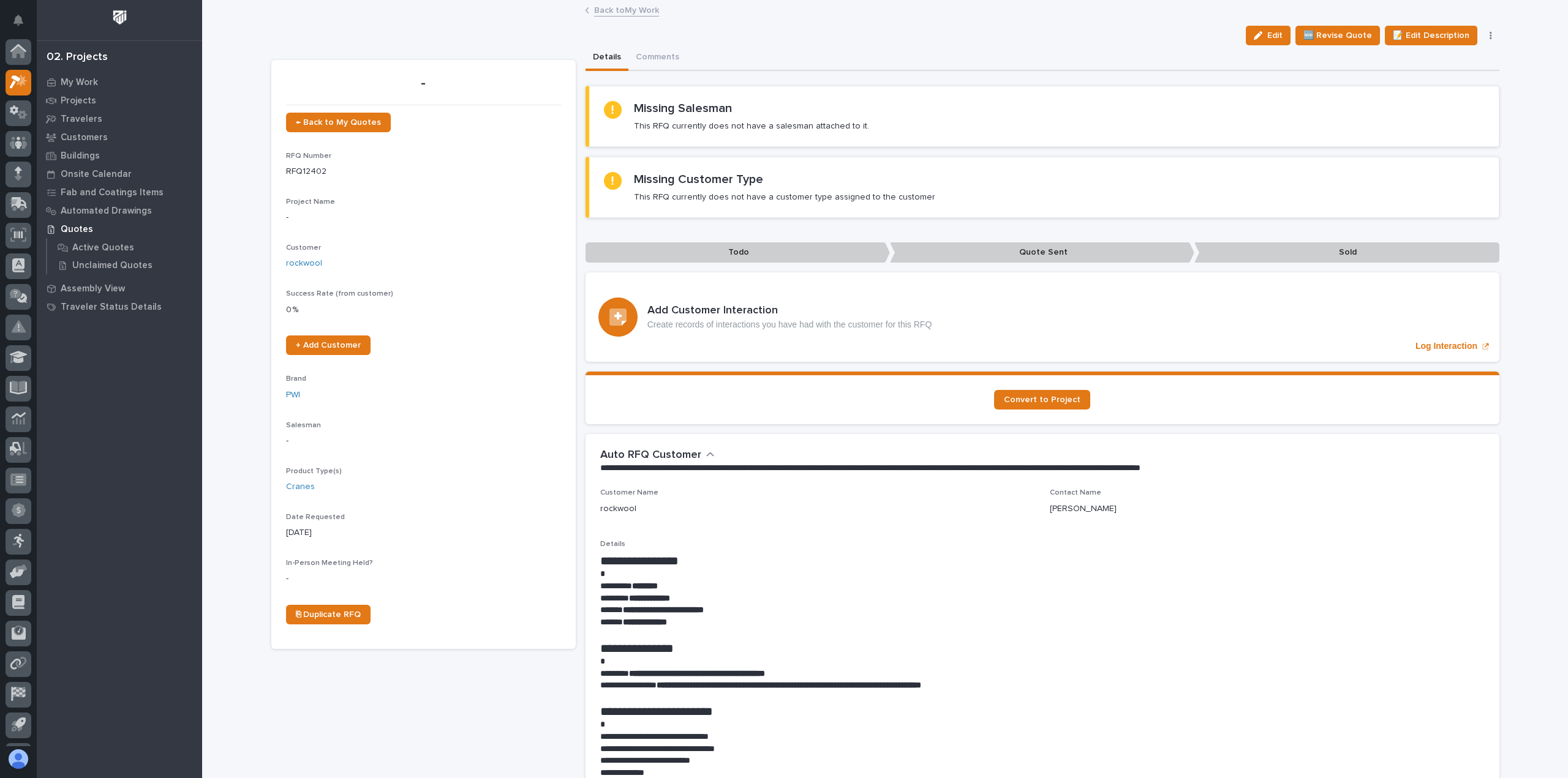
scroll to position [27, 0]
drag, startPoint x: 770, startPoint y: 673, endPoint x: 632, endPoint y: 671, distance: 138.0
click at [632, 671] on strong "**********" at bounding box center [697, 673] width 136 height 9
copy strong "**********"
click at [1490, 35] on icon "button" at bounding box center [1490, 35] width 2 height 7
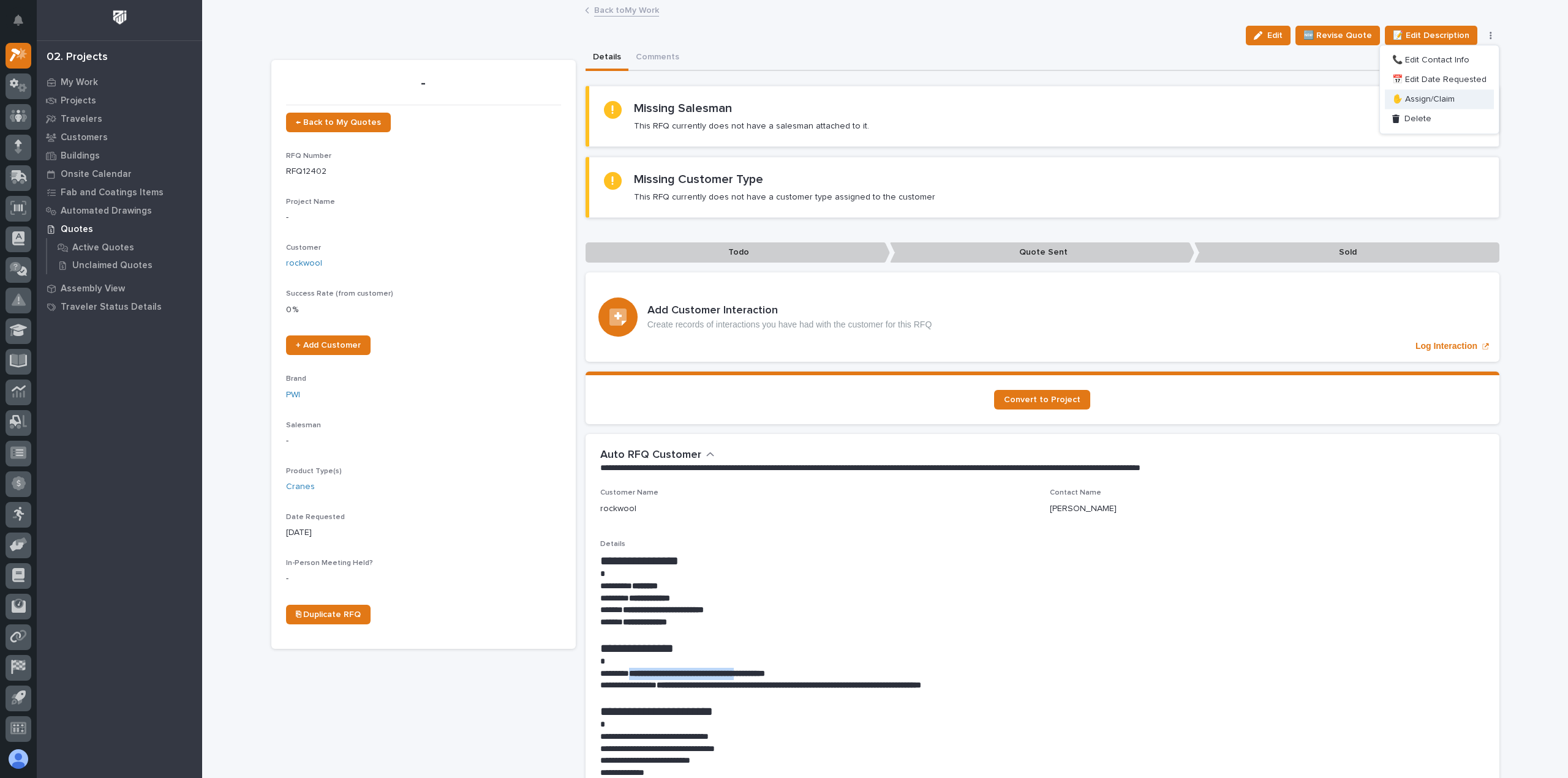
click at [1436, 92] on span "✋ Assign/Claim" at bounding box center [1423, 99] width 63 height 14
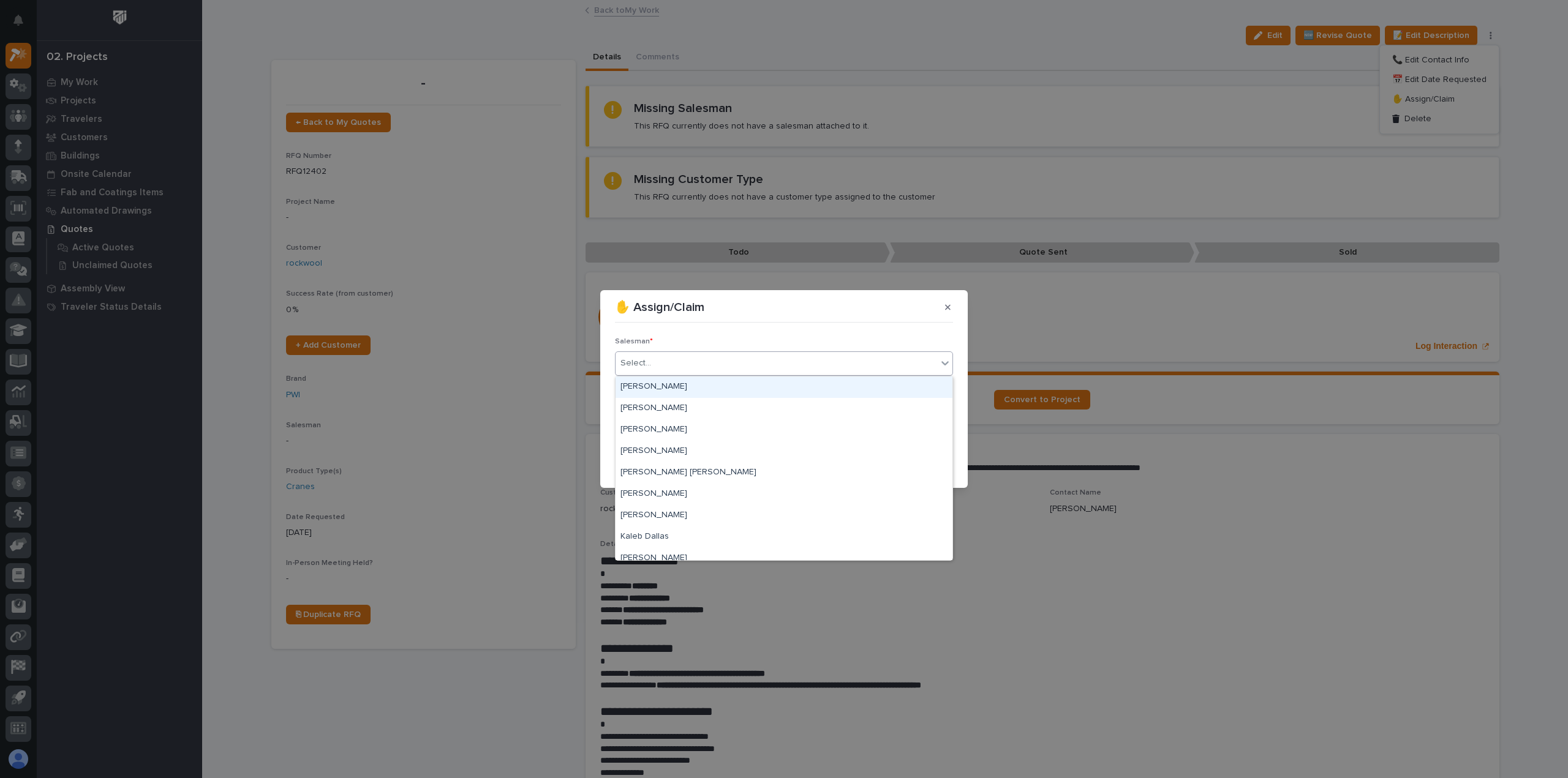
click at [724, 370] on div "Select..." at bounding box center [776, 363] width 322 height 20
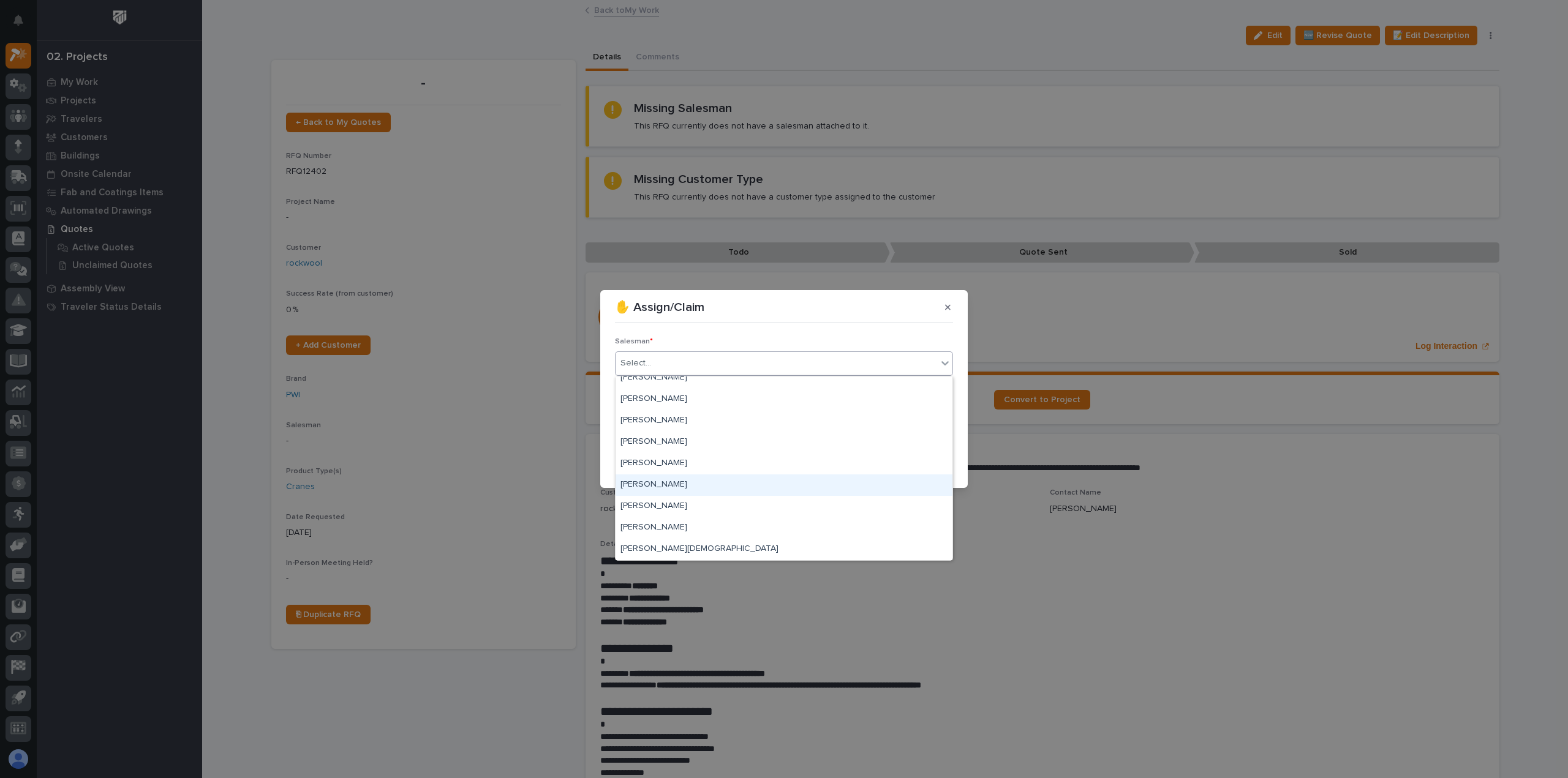
click at [687, 493] on div "[PERSON_NAME]" at bounding box center [784, 485] width 337 height 22
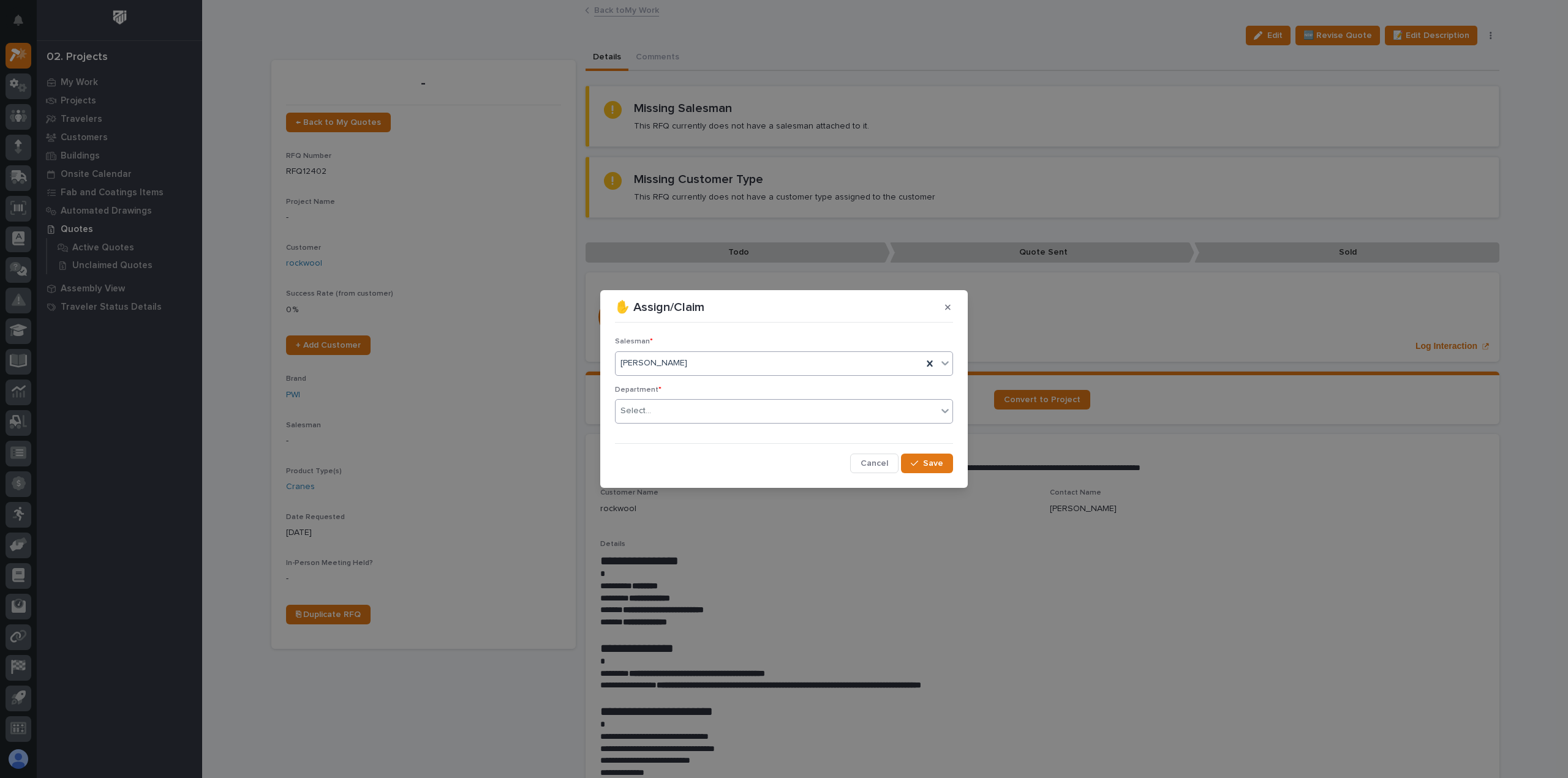
click at [693, 411] on div "Select..." at bounding box center [776, 411] width 322 height 20
click at [690, 428] on div "National Sales" at bounding box center [784, 434] width 337 height 22
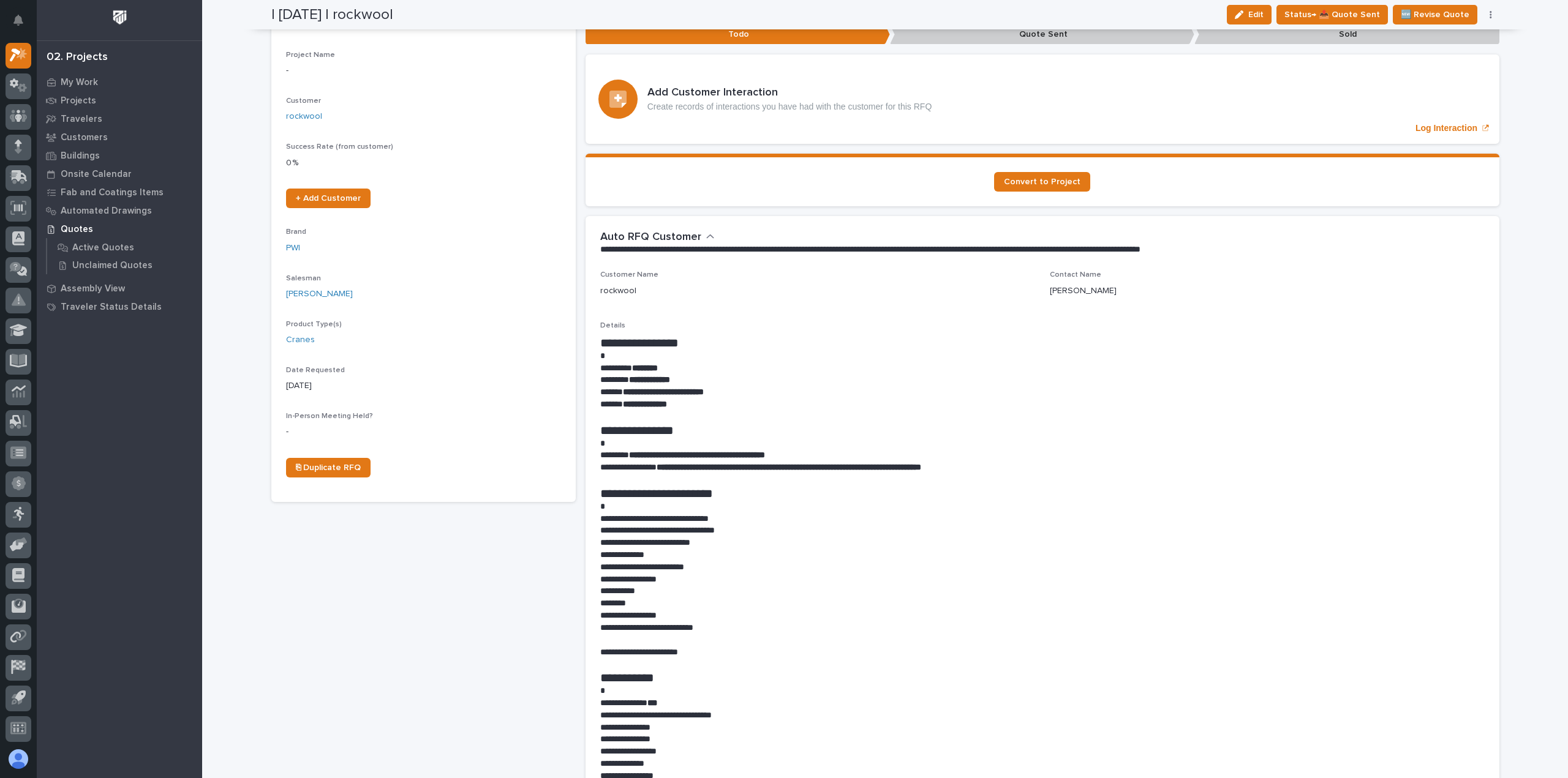
scroll to position [184, 0]
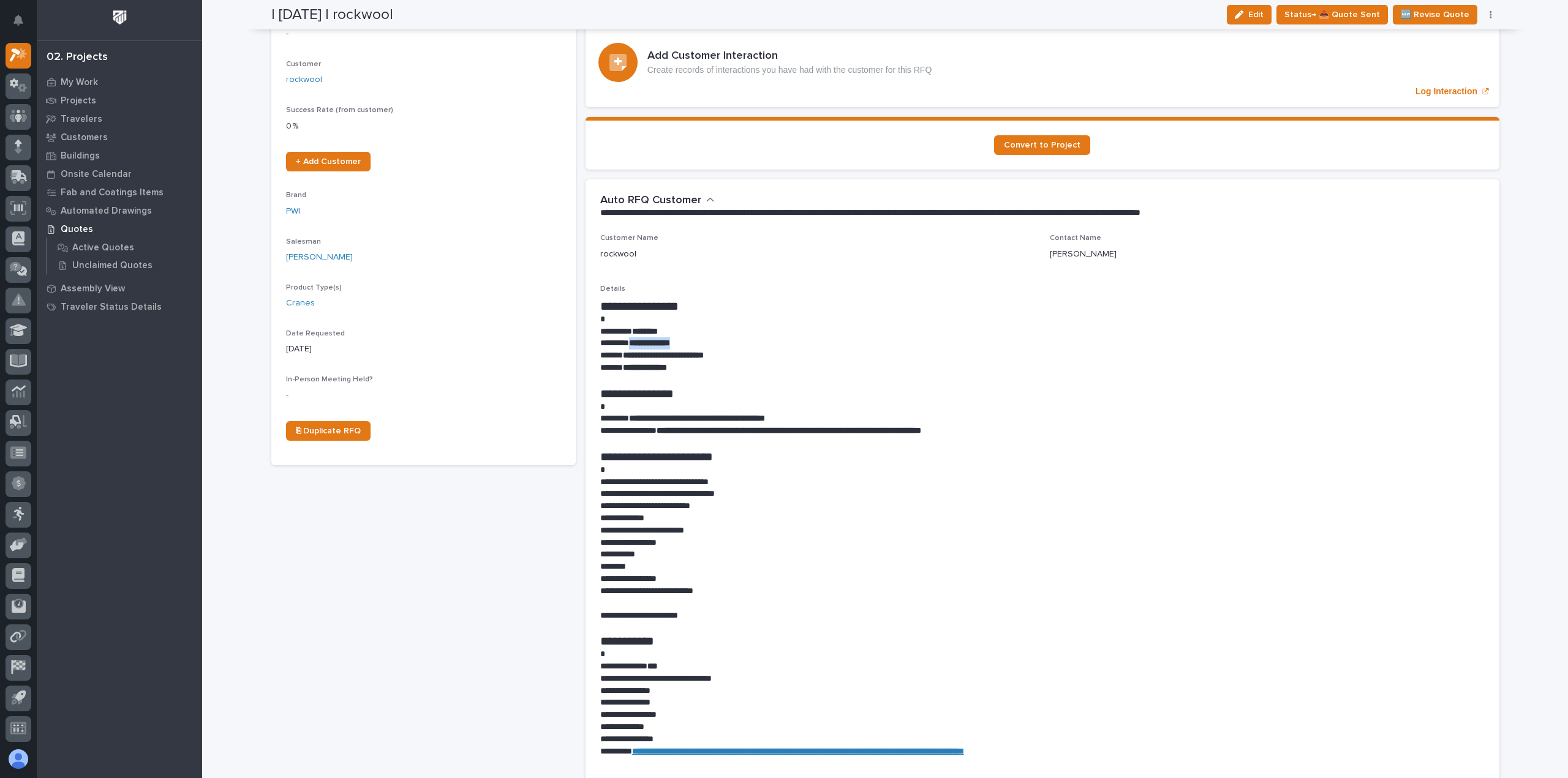
drag, startPoint x: 701, startPoint y: 345, endPoint x: 629, endPoint y: 343, distance: 72.0
click at [629, 343] on p "**********" at bounding box center [1043, 343] width 885 height 13
copy strong "**********"
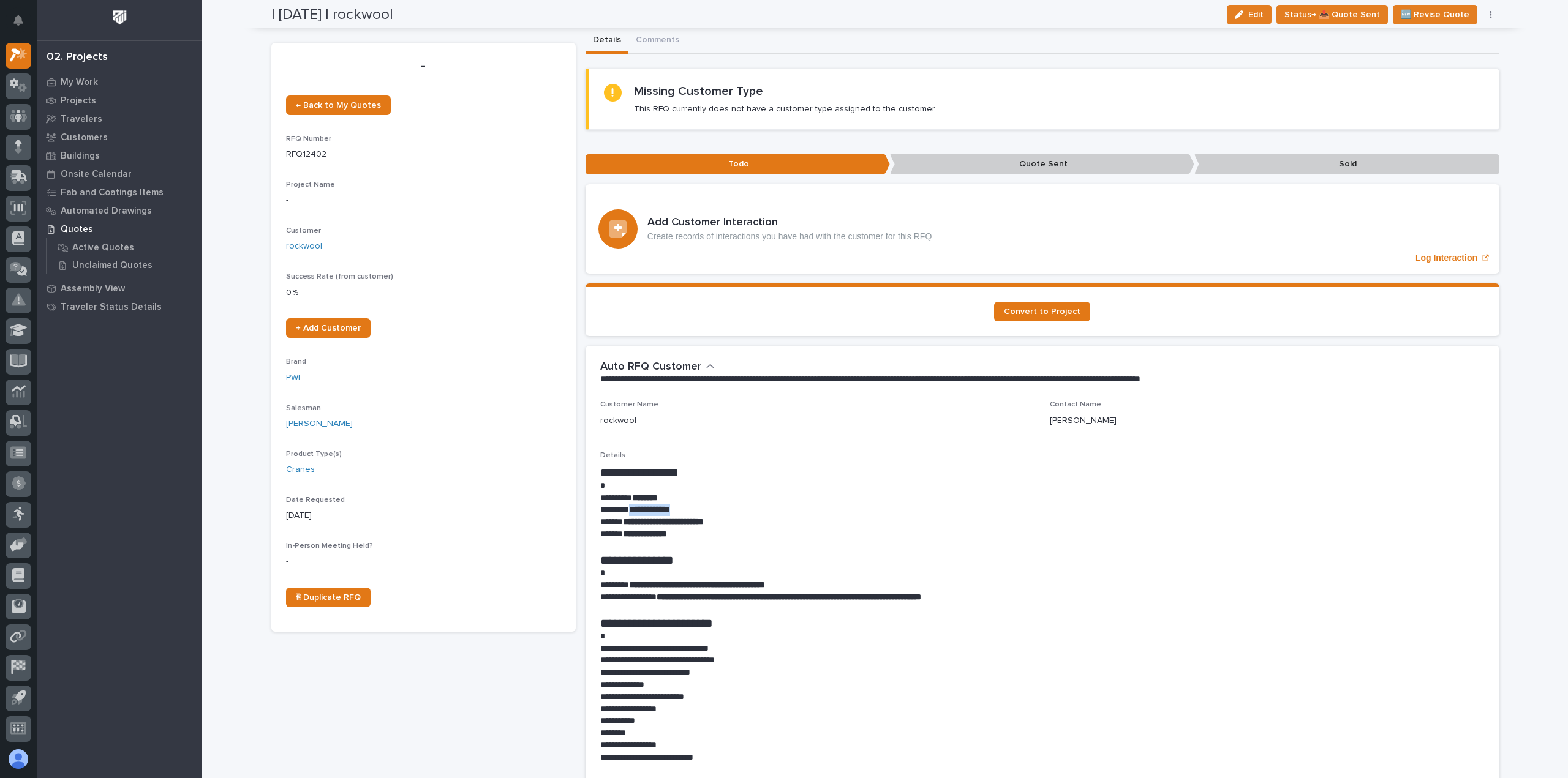
scroll to position [0, 0]
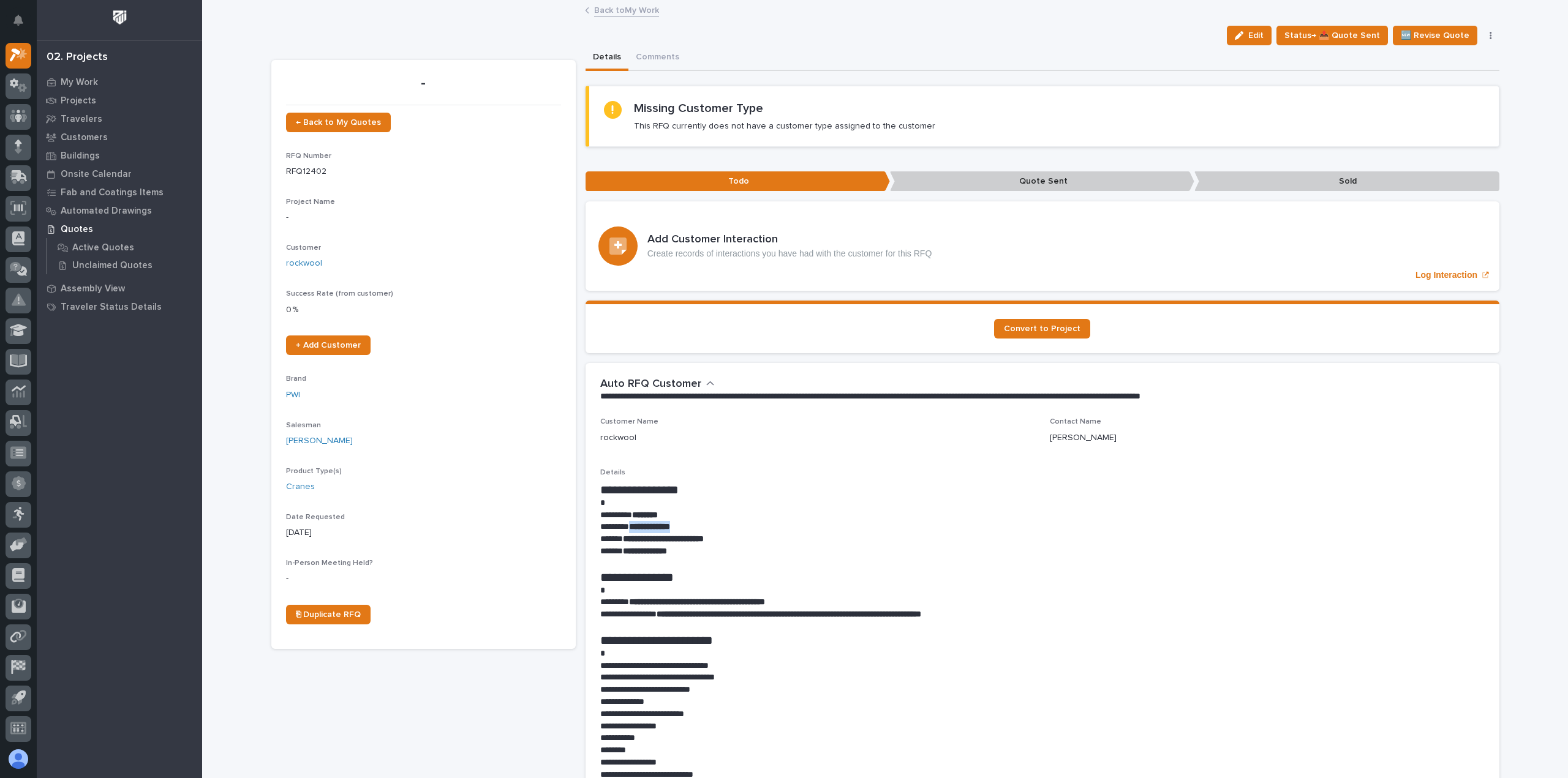
click at [620, 12] on link "Back to My Work" at bounding box center [626, 9] width 65 height 14
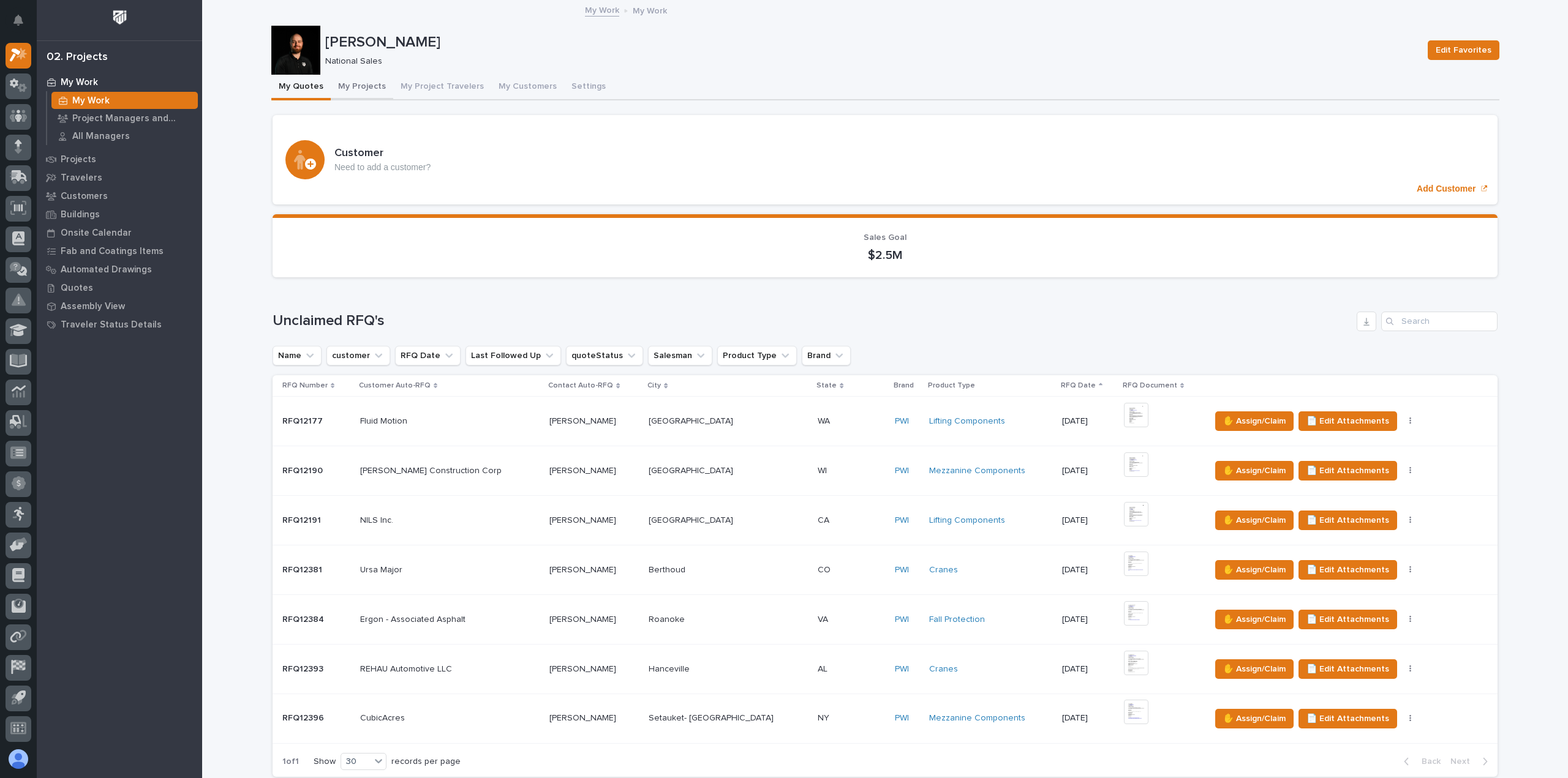
click at [357, 82] on button "My Projects" at bounding box center [362, 87] width 63 height 26
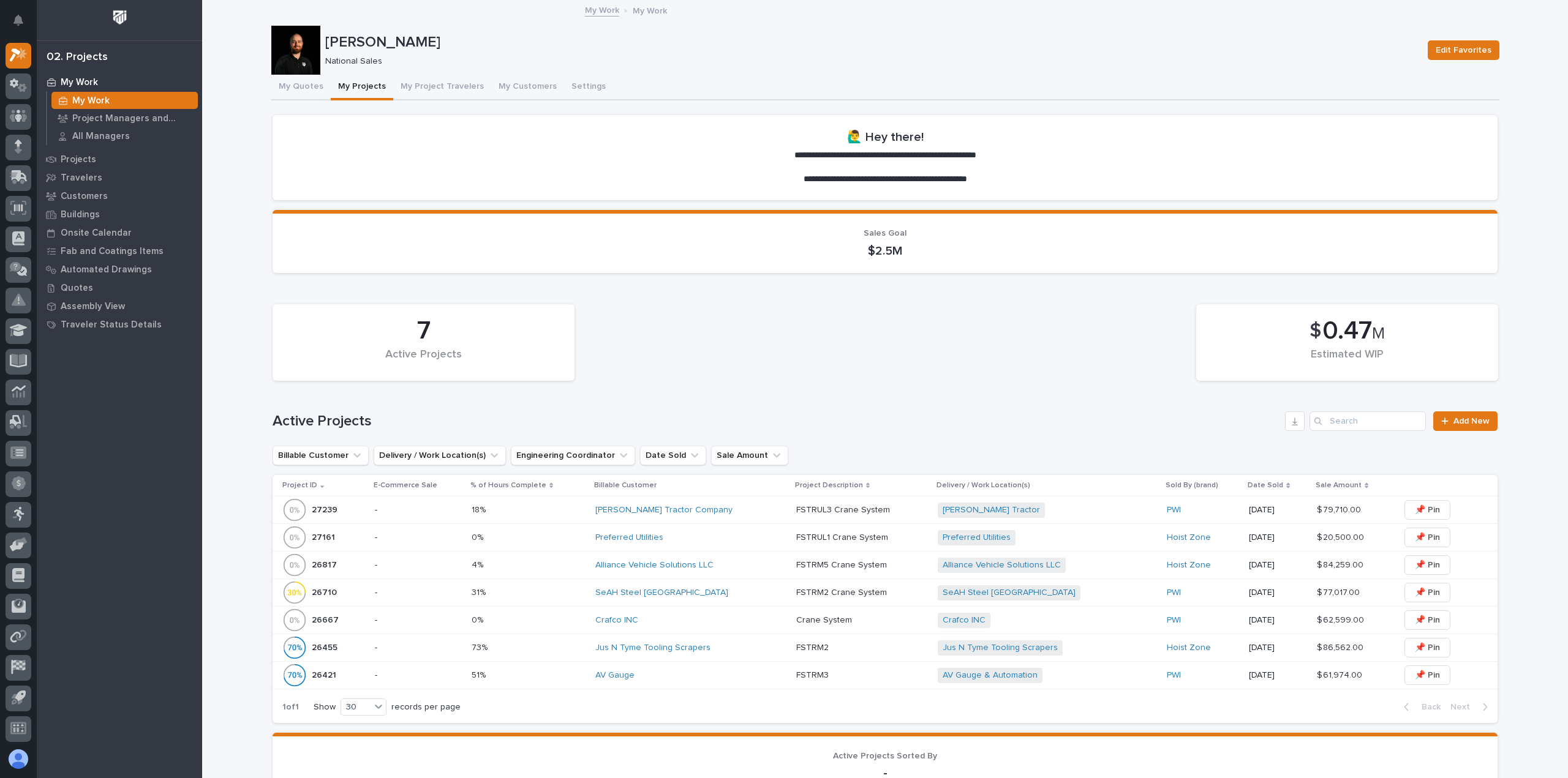
click at [691, 537] on div "Preferred Utilities" at bounding box center [691, 538] width 191 height 11
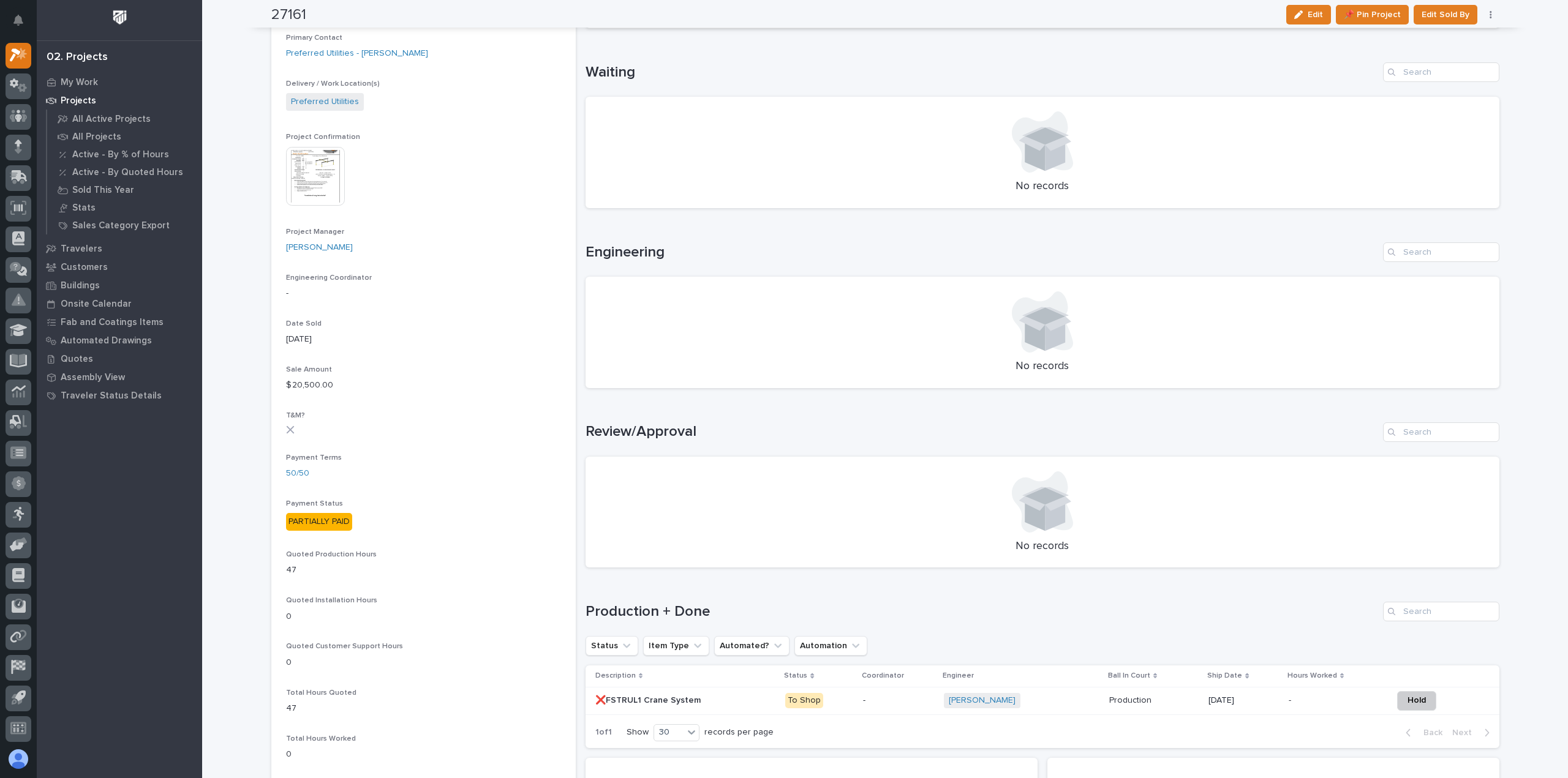
scroll to position [489, 0]
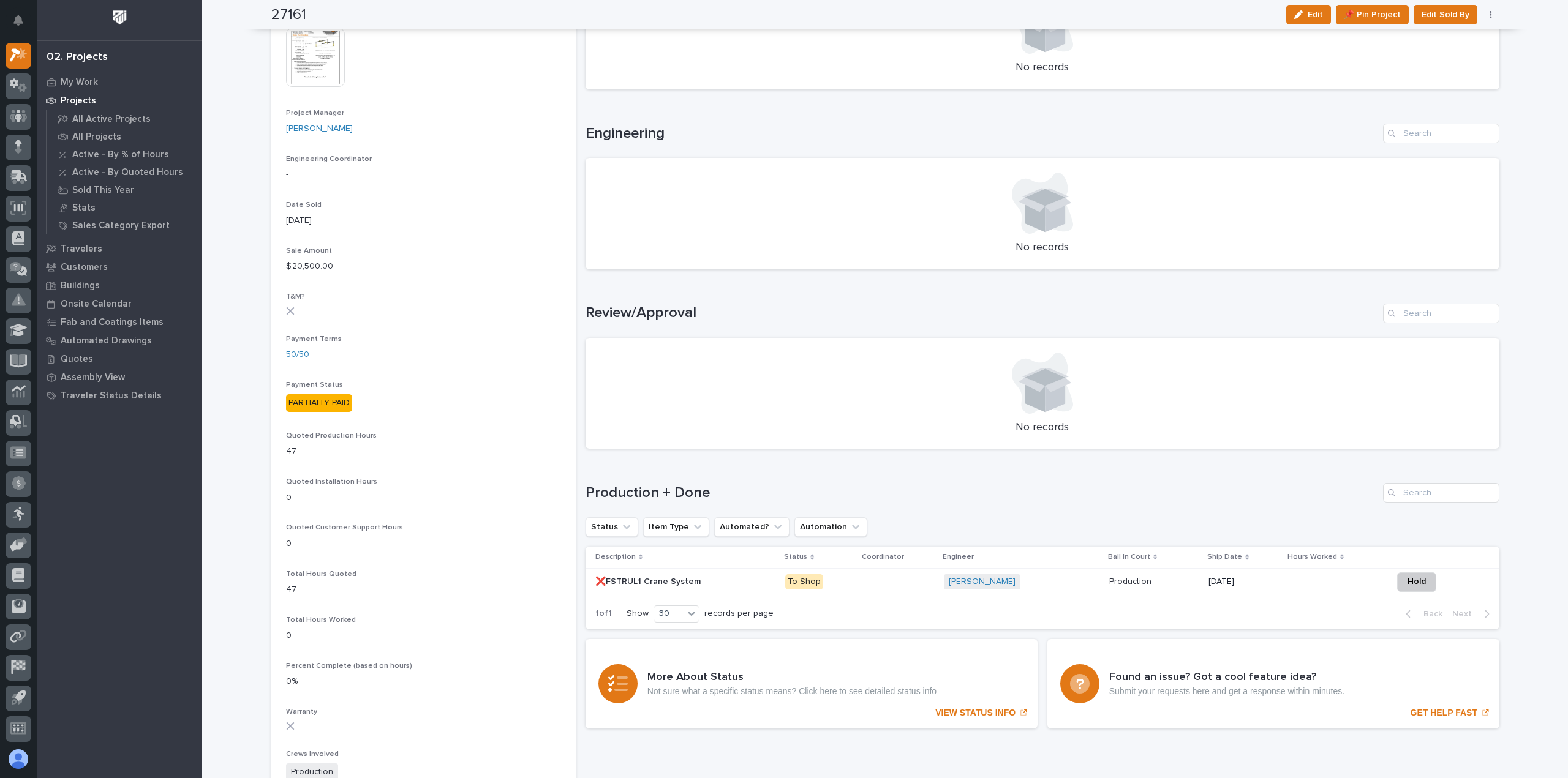
click at [747, 587] on div "❌FSTRUL1 Crane System ❌FSTRUL1 Crane System" at bounding box center [685, 582] width 181 height 20
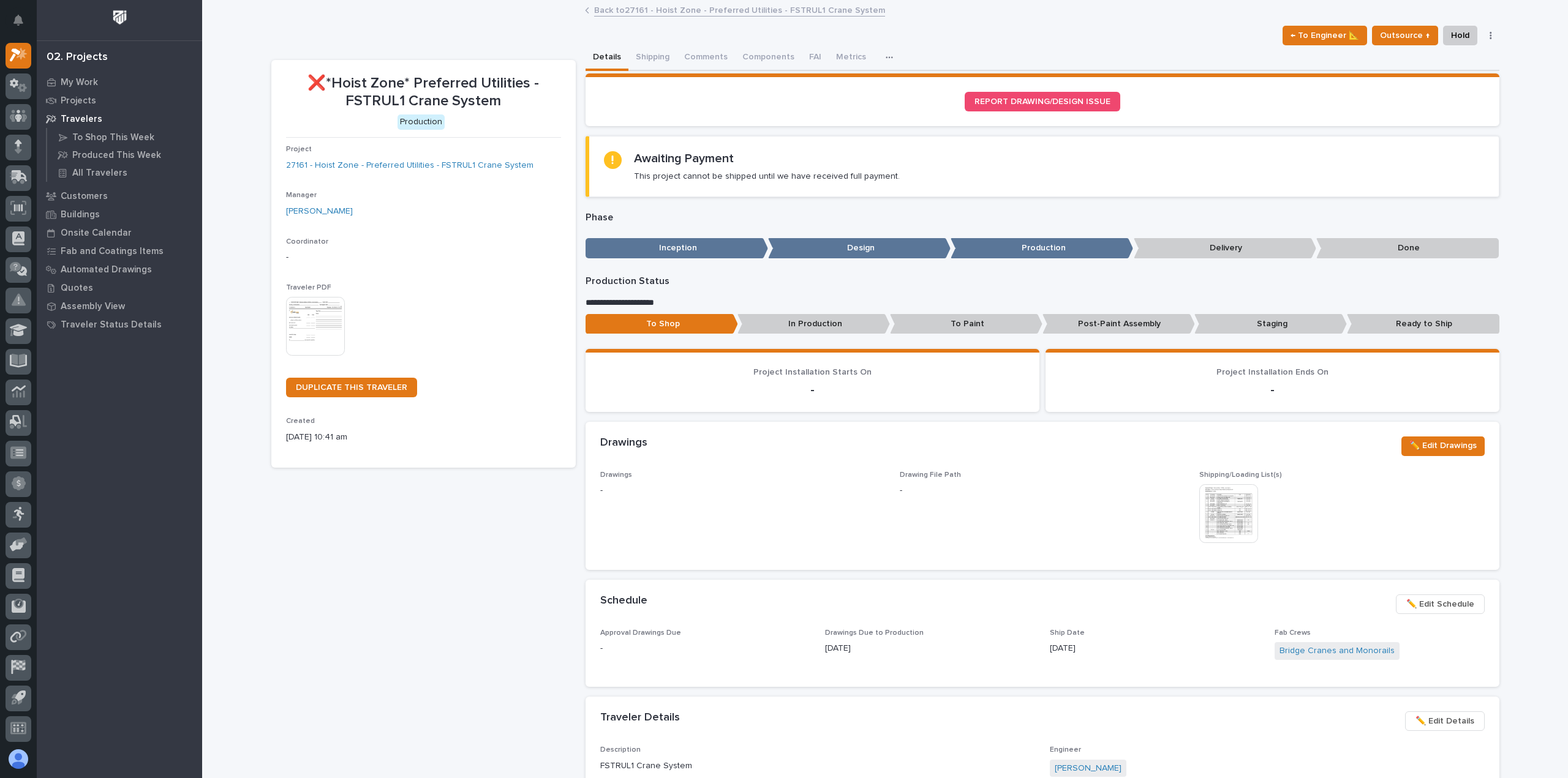
click at [610, 14] on link "Back to 27161 - Hoist Zone - Preferred Utilities - FSTRUL1 Crane System" at bounding box center [739, 9] width 291 height 14
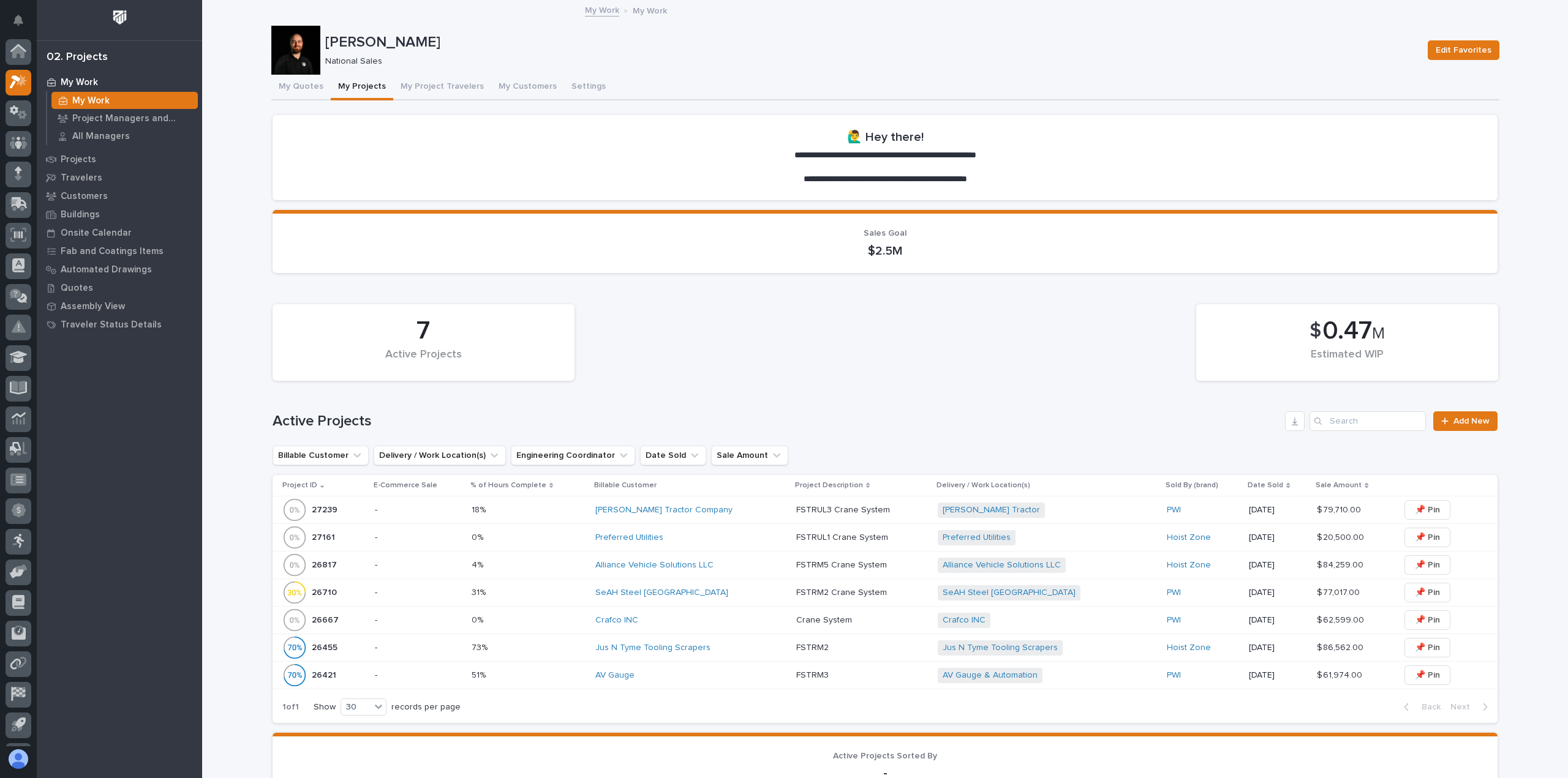
scroll to position [27, 0]
click at [927, 375] on div "7 Active Projects $ 0.47 M Estimated WIP" at bounding box center [885, 343] width 1237 height 89
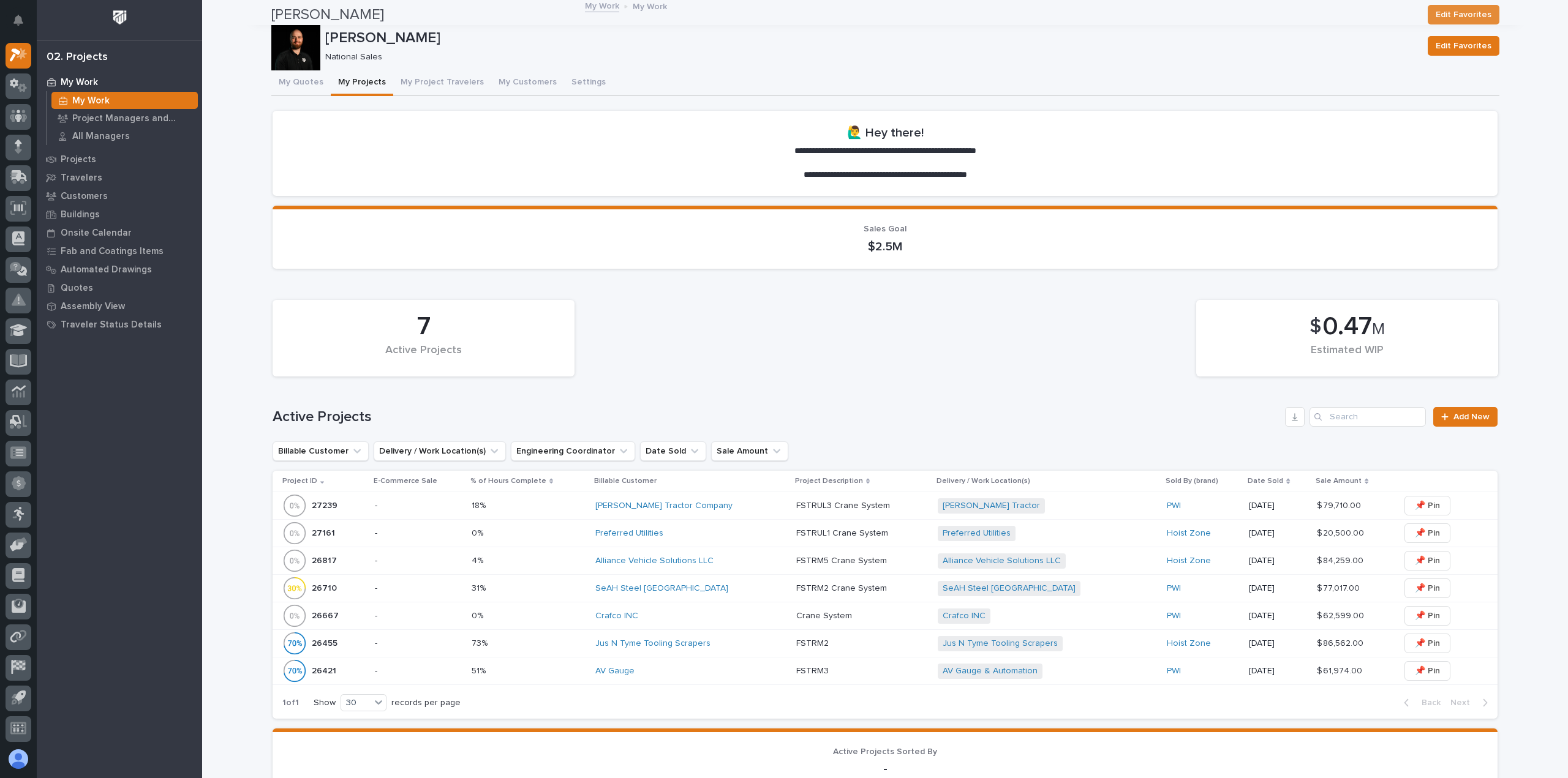
scroll to position [0, 0]
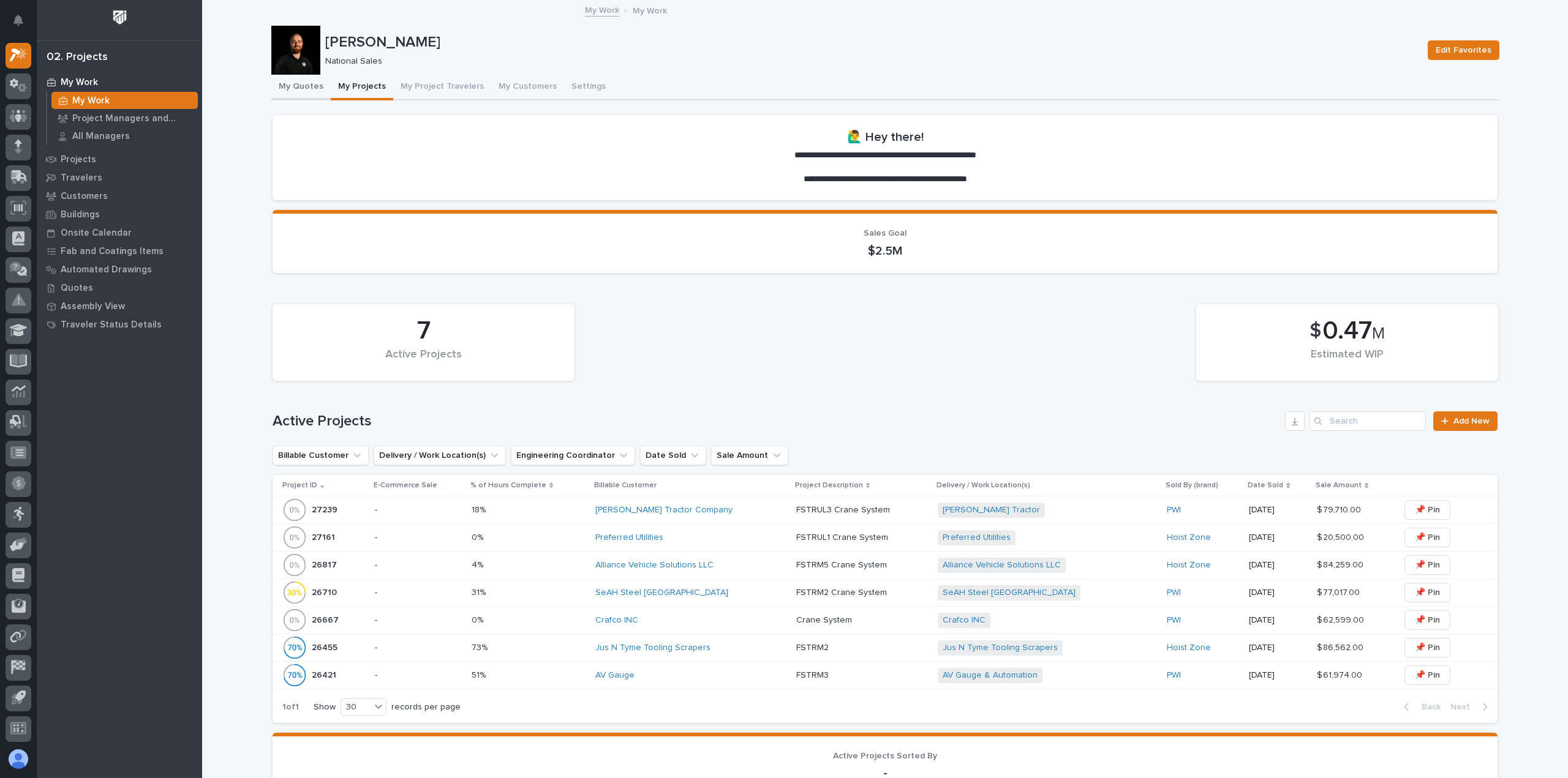
click at [300, 91] on button "My Quotes" at bounding box center [301, 87] width 59 height 26
